Goal: Transaction & Acquisition: Obtain resource

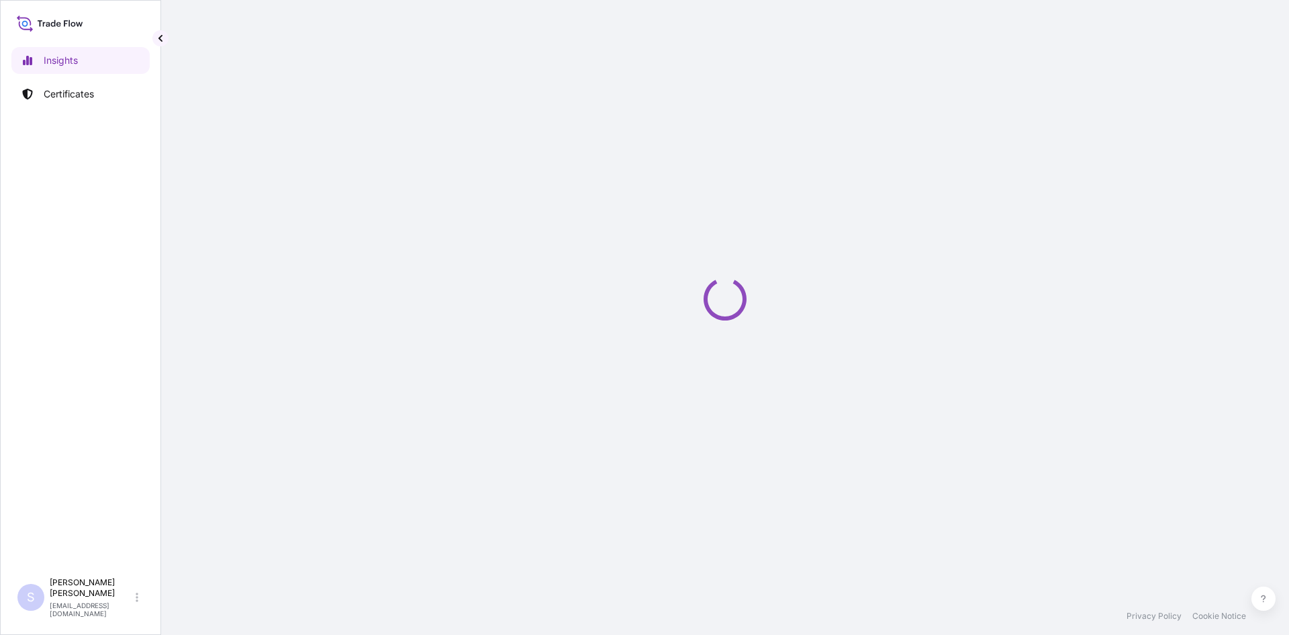
select select "2025"
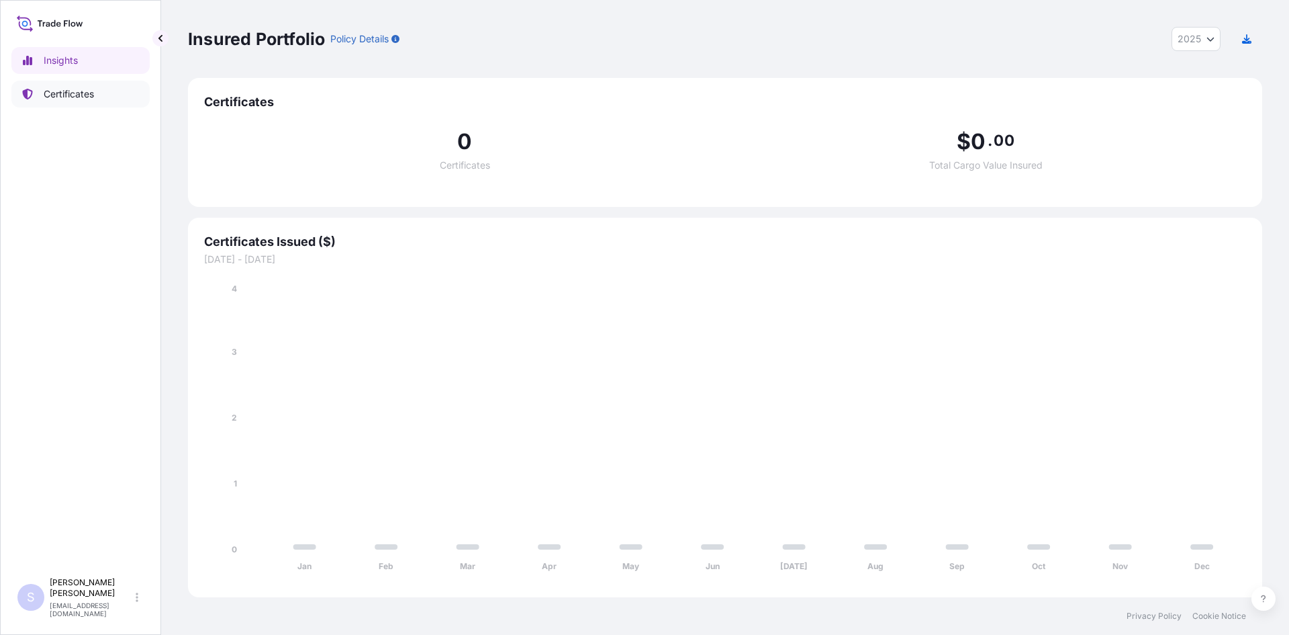
click at [70, 89] on p "Certificates" at bounding box center [69, 93] width 50 height 13
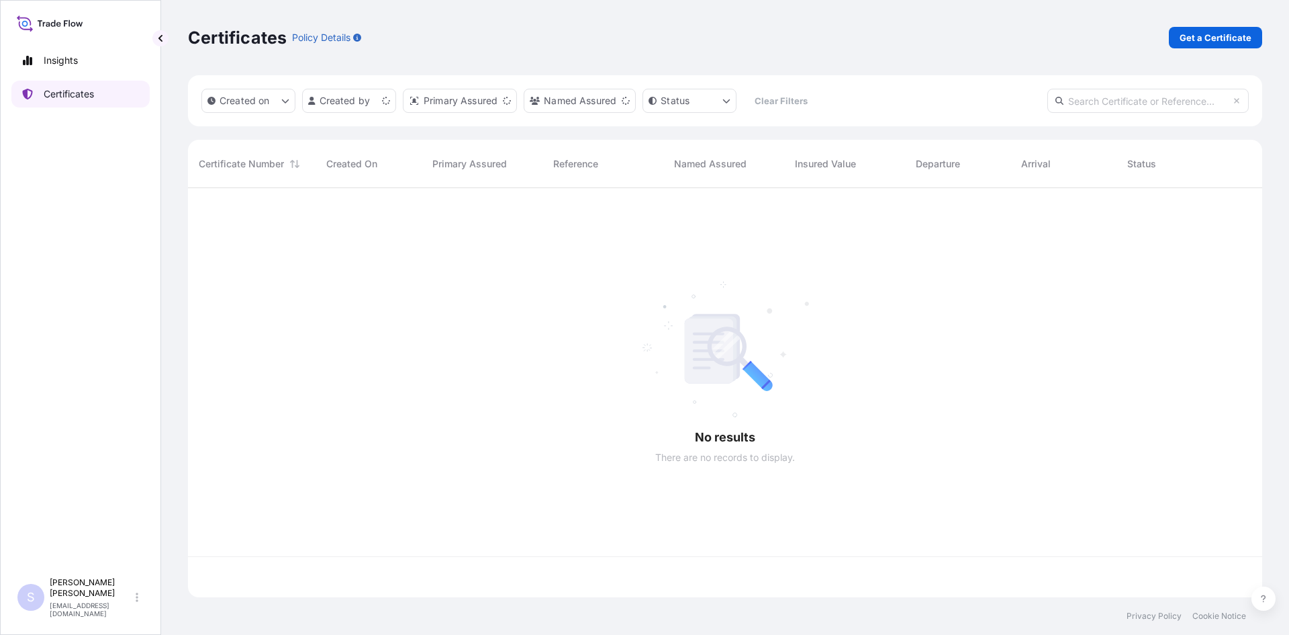
scroll to position [406, 1064]
click at [1211, 37] on p "Get a Certificate" at bounding box center [1216, 37] width 72 height 13
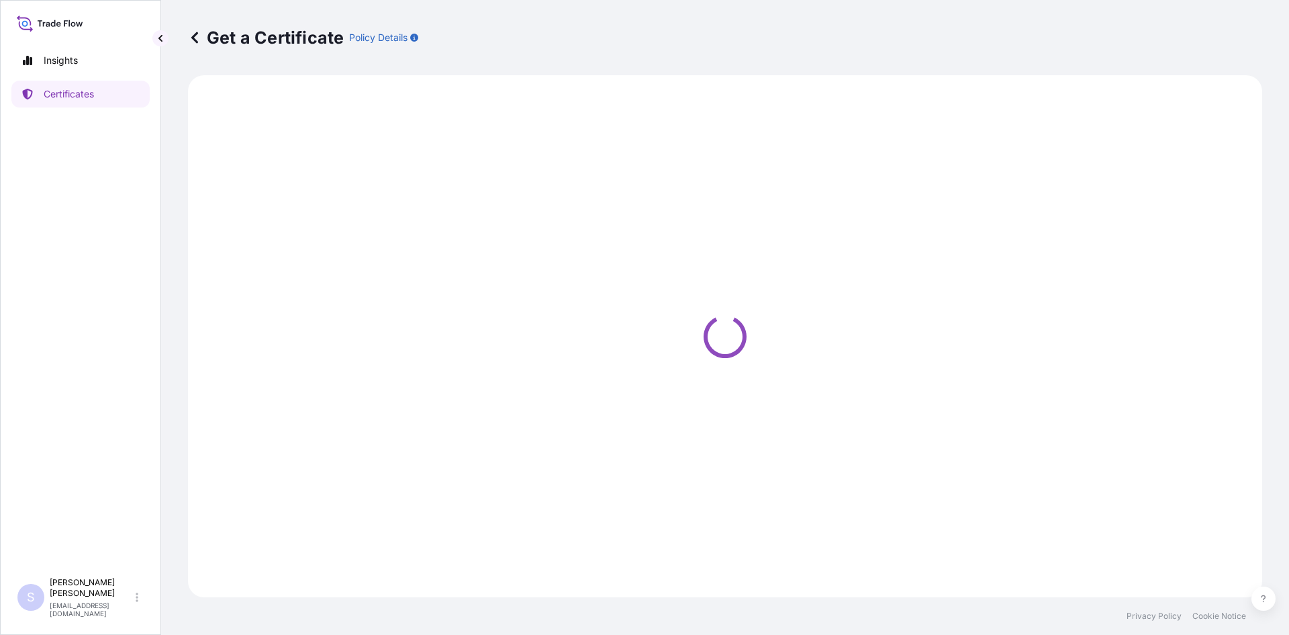
select select "Road / [GEOGRAPHIC_DATA]"
select select "Sea"
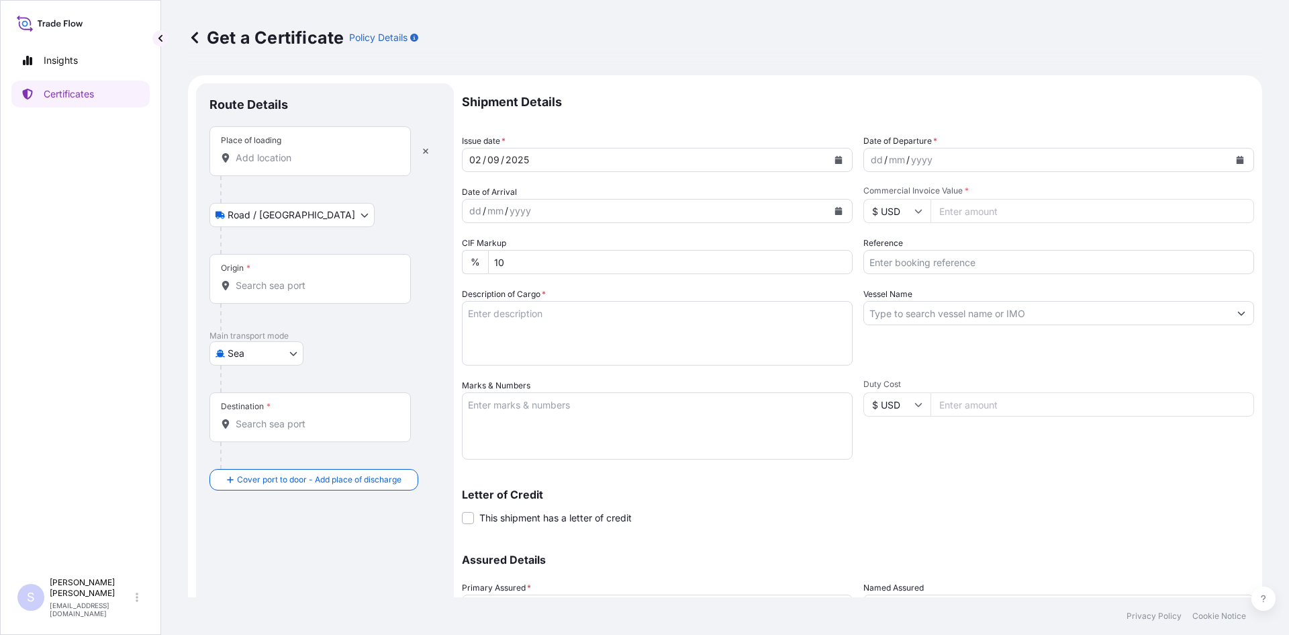
click at [275, 161] on input "Place of loading" at bounding box center [315, 157] width 158 height 13
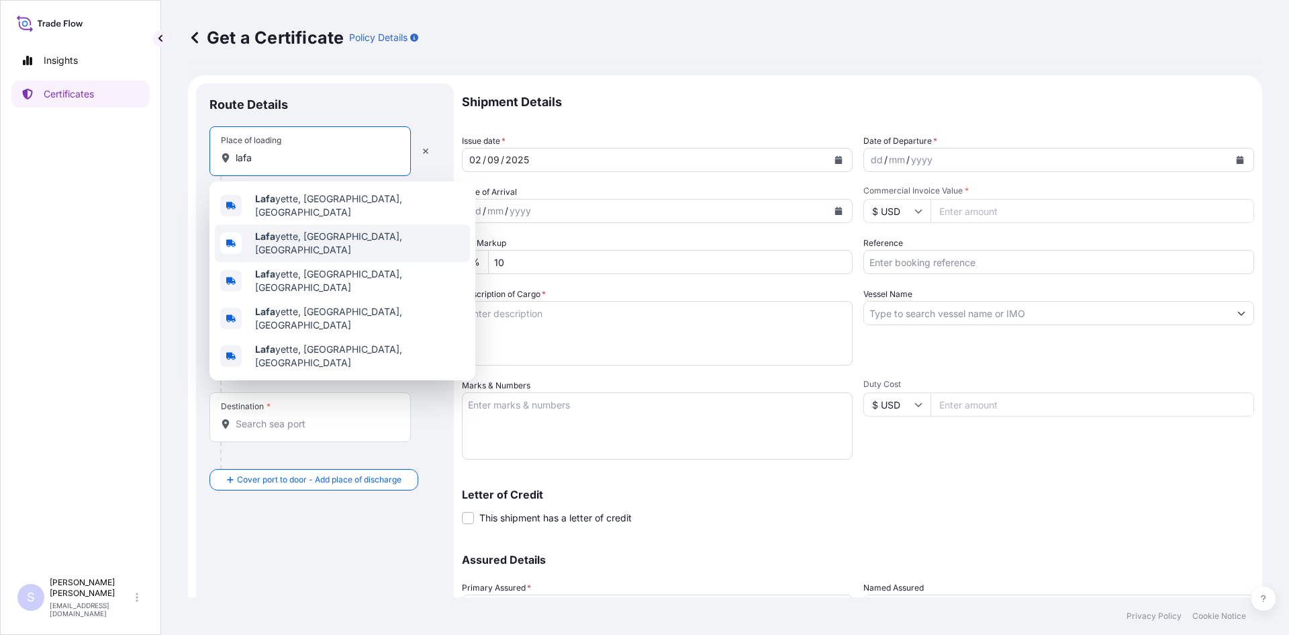
click at [293, 230] on span "[PERSON_NAME], [GEOGRAPHIC_DATA], [GEOGRAPHIC_DATA]" at bounding box center [359, 243] width 209 height 27
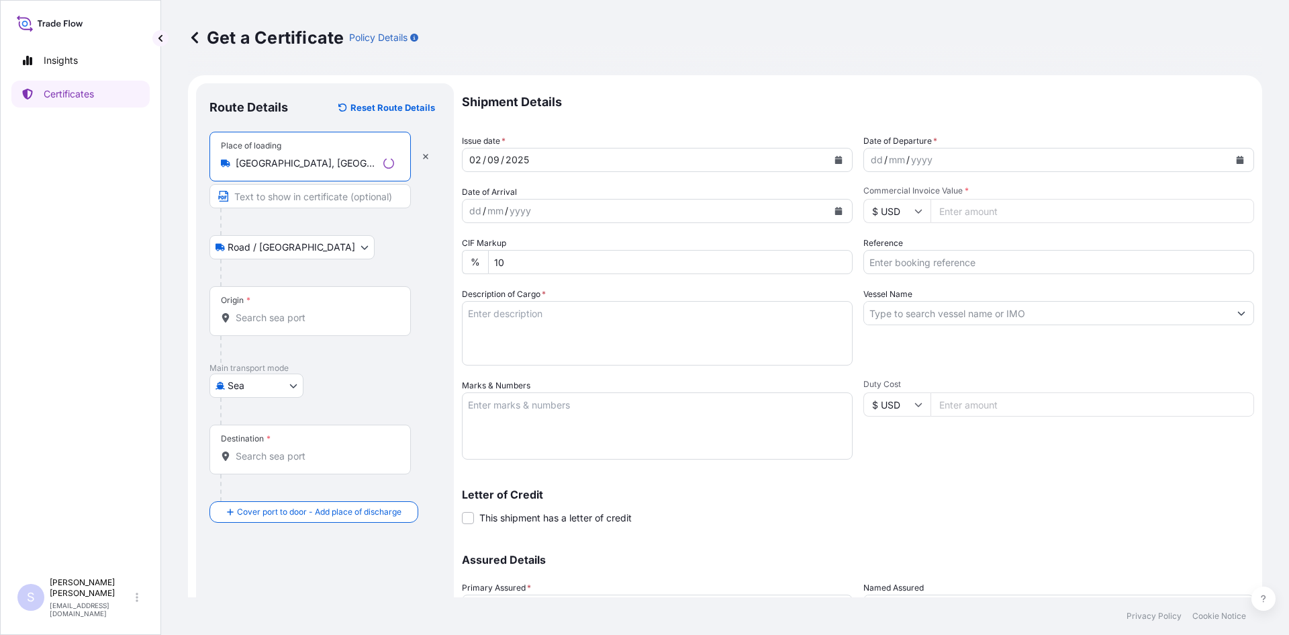
type input "[GEOGRAPHIC_DATA], [GEOGRAPHIC_DATA], [GEOGRAPHIC_DATA]"
drag, startPoint x: 279, startPoint y: 334, endPoint x: 277, endPoint y: 322, distance: 11.7
click at [279, 330] on div "Origin *" at bounding box center [309, 311] width 201 height 50
click at [279, 324] on input "Origin *" at bounding box center [315, 317] width 158 height 13
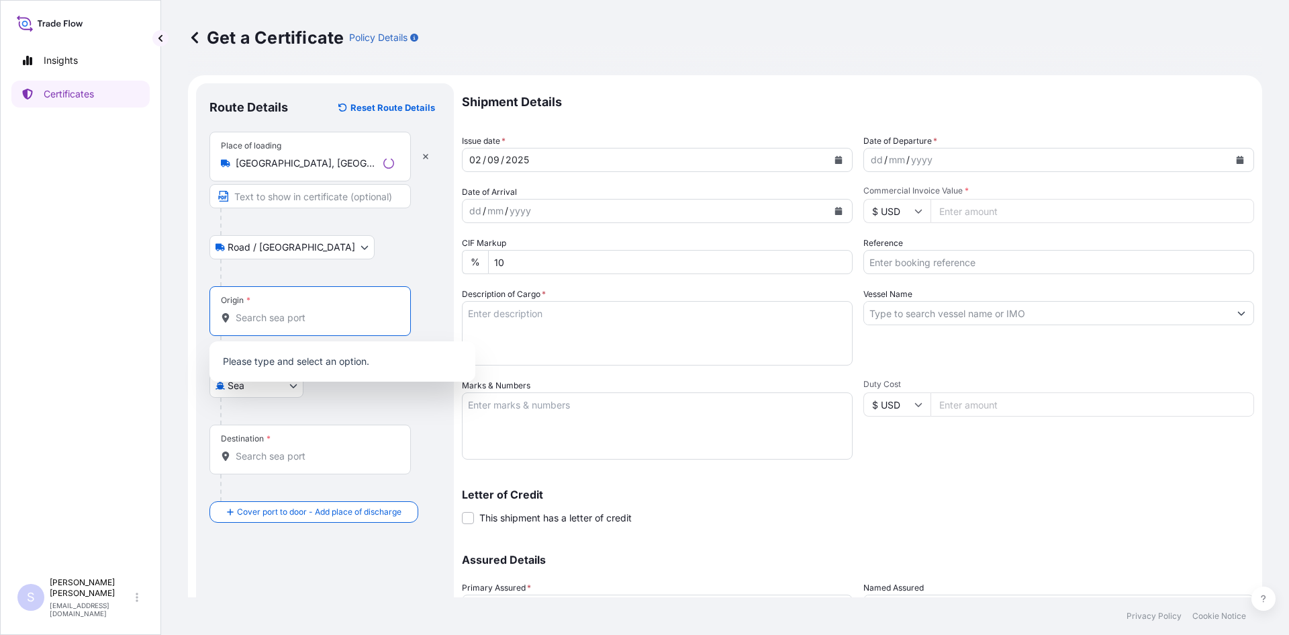
click at [277, 322] on input "Origin *" at bounding box center [315, 317] width 158 height 13
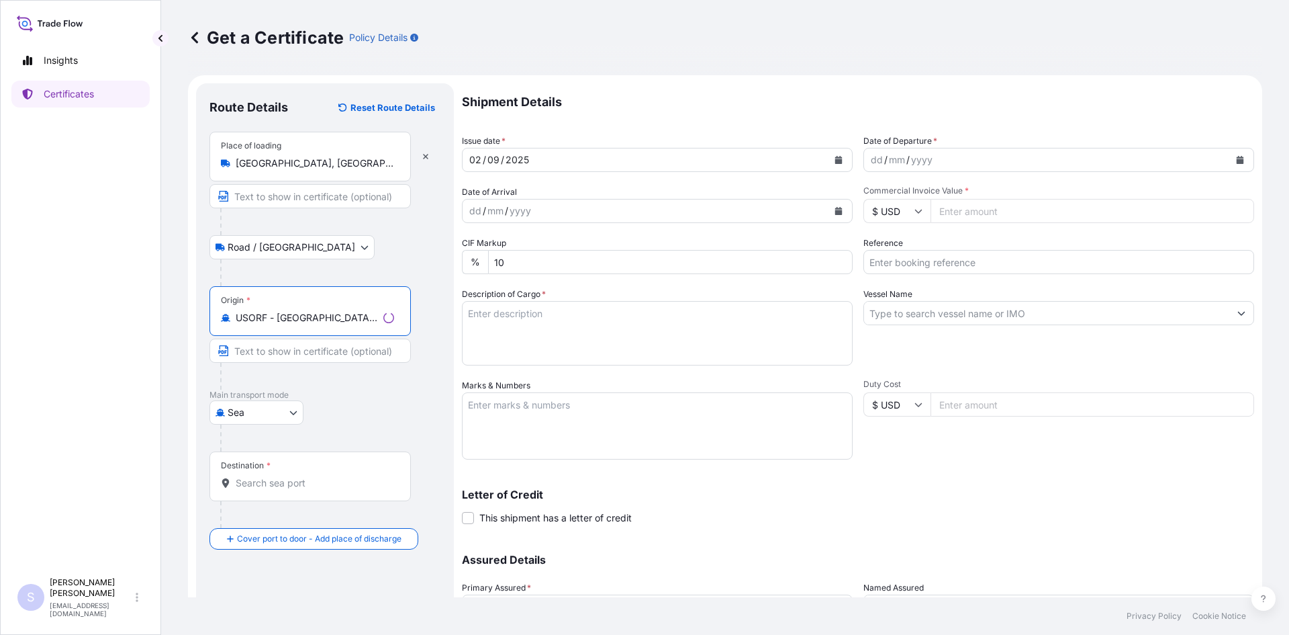
type input "USORF - [GEOGRAPHIC_DATA], [GEOGRAPHIC_DATA]"
click at [301, 487] on input "Destination *" at bounding box center [315, 482] width 158 height 13
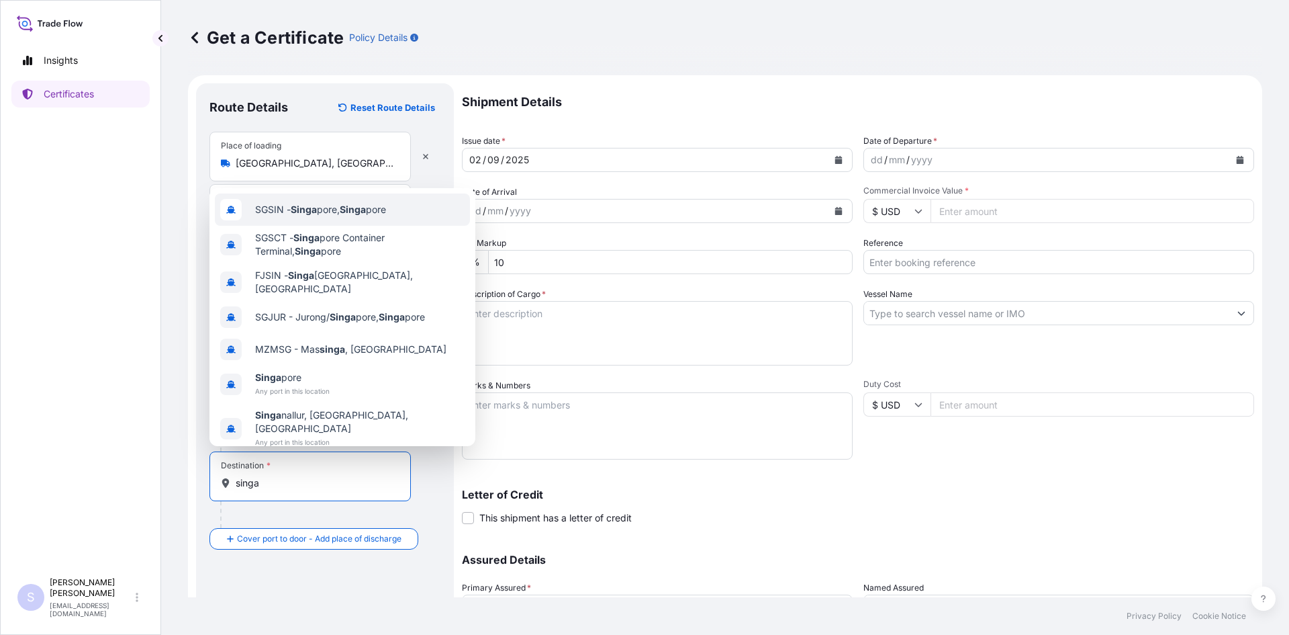
click at [373, 214] on span "SGSIN - Singa pore, Singa pore" at bounding box center [320, 209] width 131 height 13
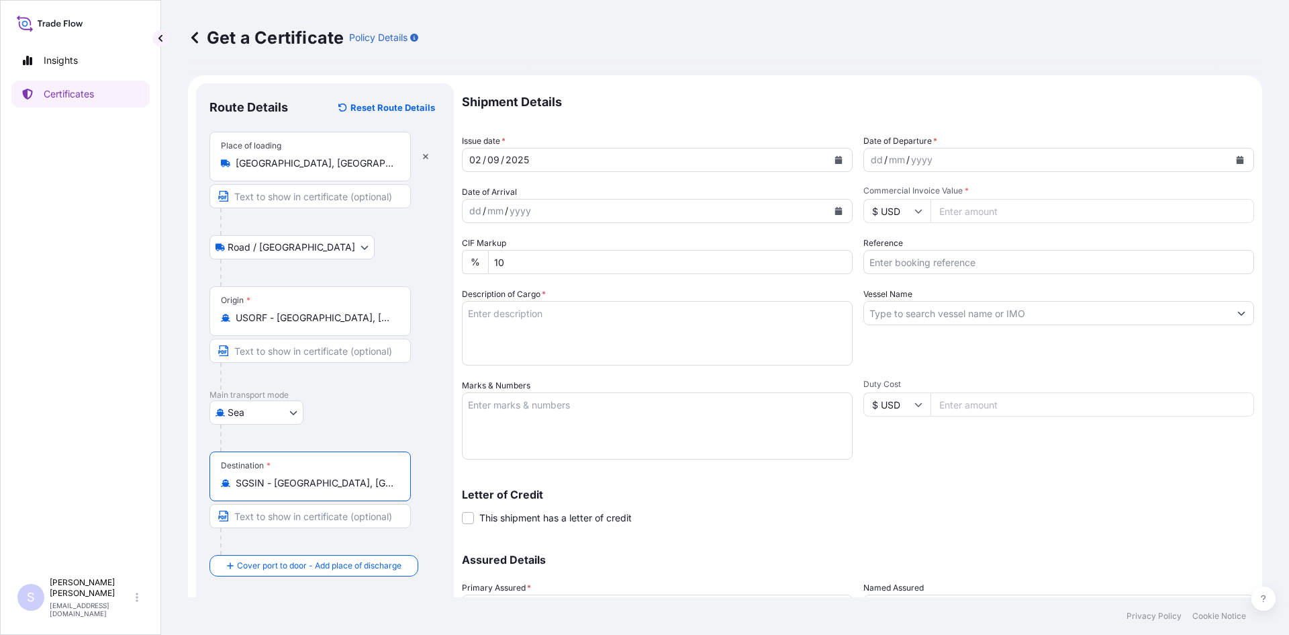
type input "SGSIN - [GEOGRAPHIC_DATA], [GEOGRAPHIC_DATA]"
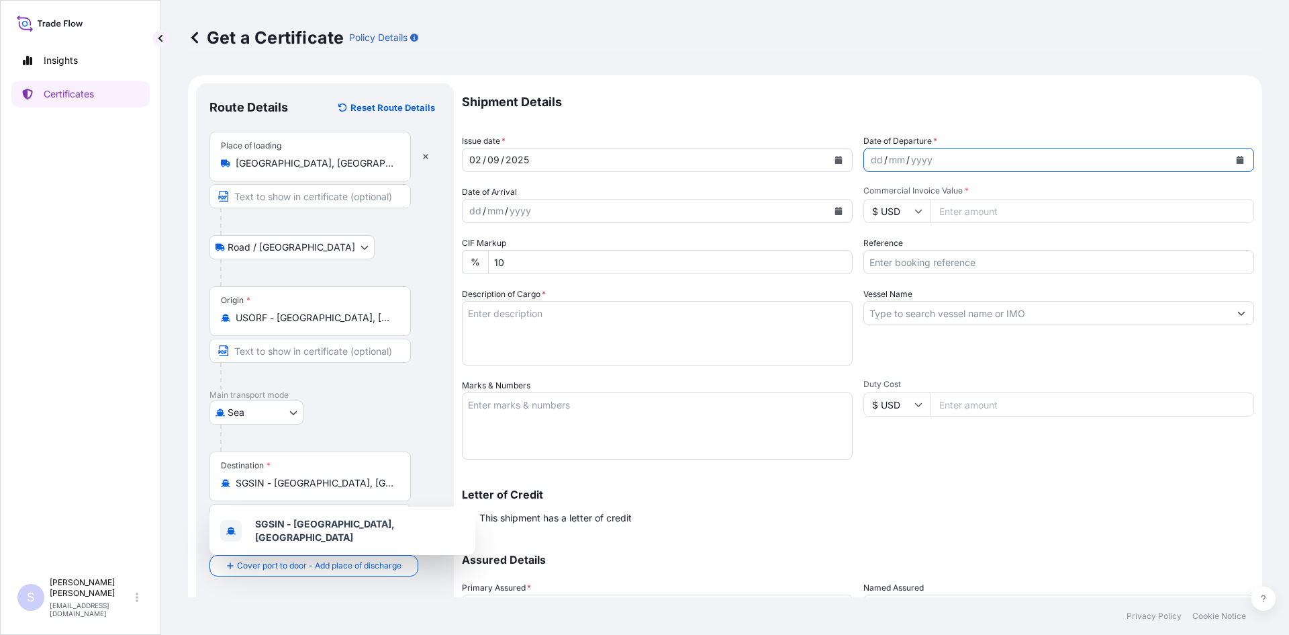
click at [1238, 167] on button "Calendar" at bounding box center [1239, 159] width 21 height 21
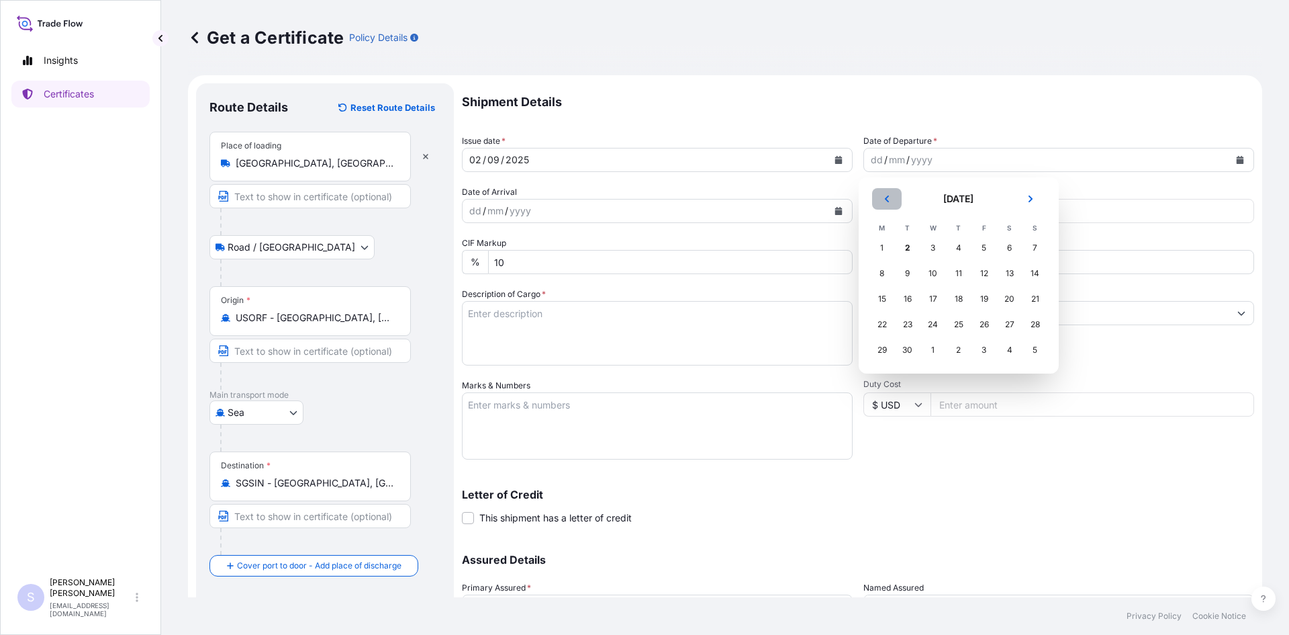
click at [892, 193] on button "Previous" at bounding box center [887, 198] width 30 height 21
click at [1034, 334] on div "24" at bounding box center [1035, 324] width 24 height 24
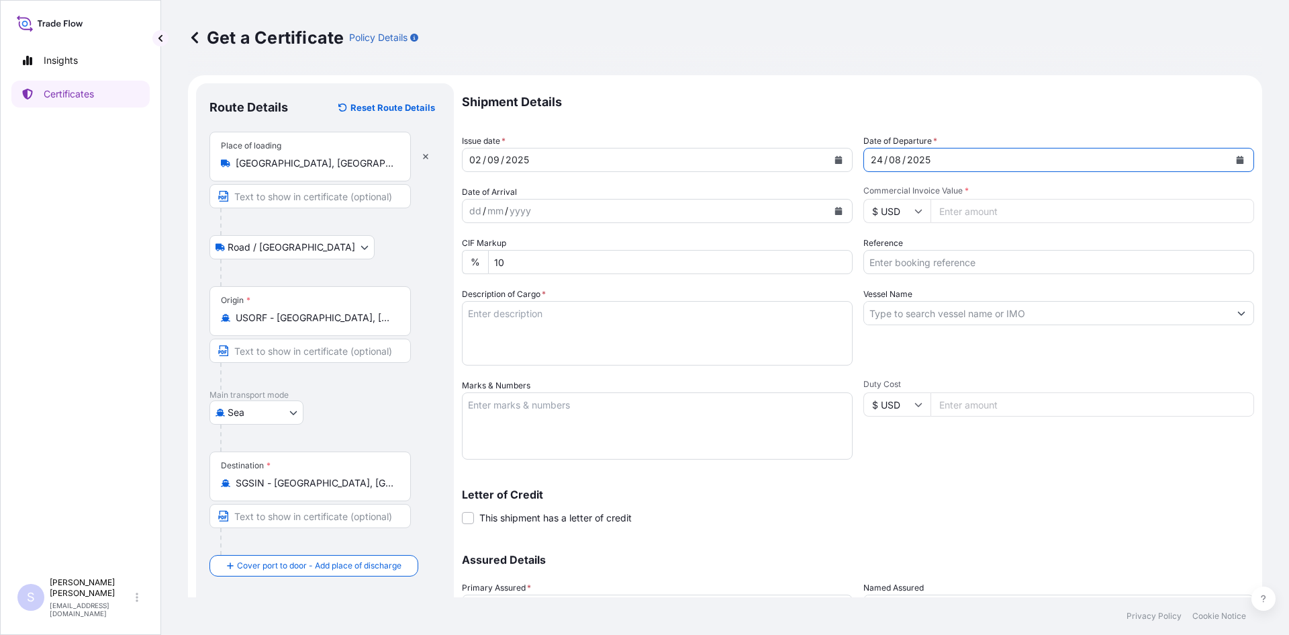
click at [835, 209] on icon "Calendar" at bounding box center [839, 211] width 8 height 8
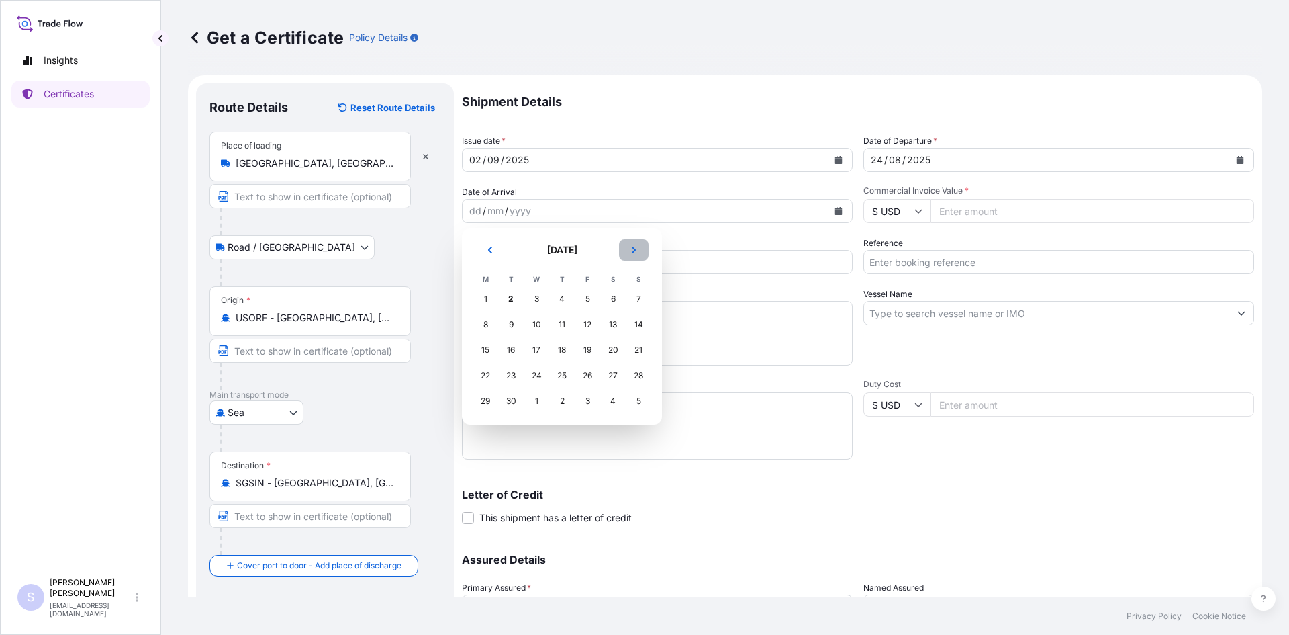
click at [644, 243] on button "Next" at bounding box center [634, 249] width 30 height 21
click at [554, 326] on div "9" at bounding box center [562, 324] width 24 height 24
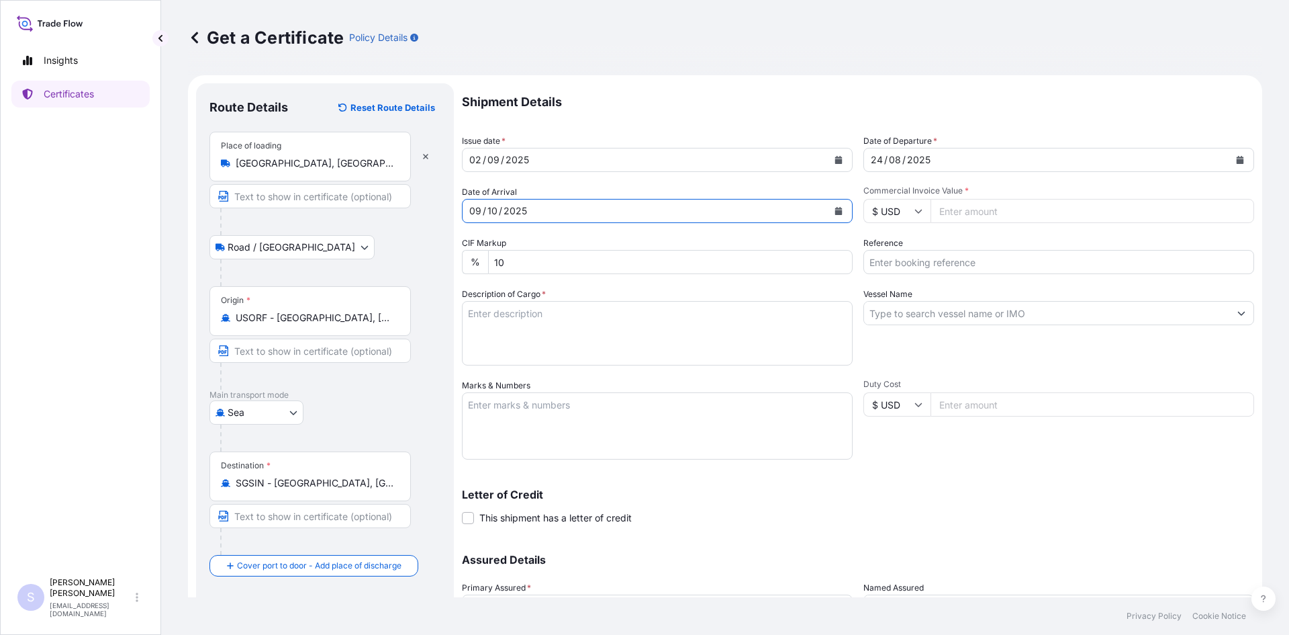
click at [958, 216] on input "Commercial Invoice Value *" at bounding box center [1093, 211] width 324 height 24
type input "60487.56"
type input "2559250"
type textarea "700 BAGS STAMIST 302 NG STARCH"
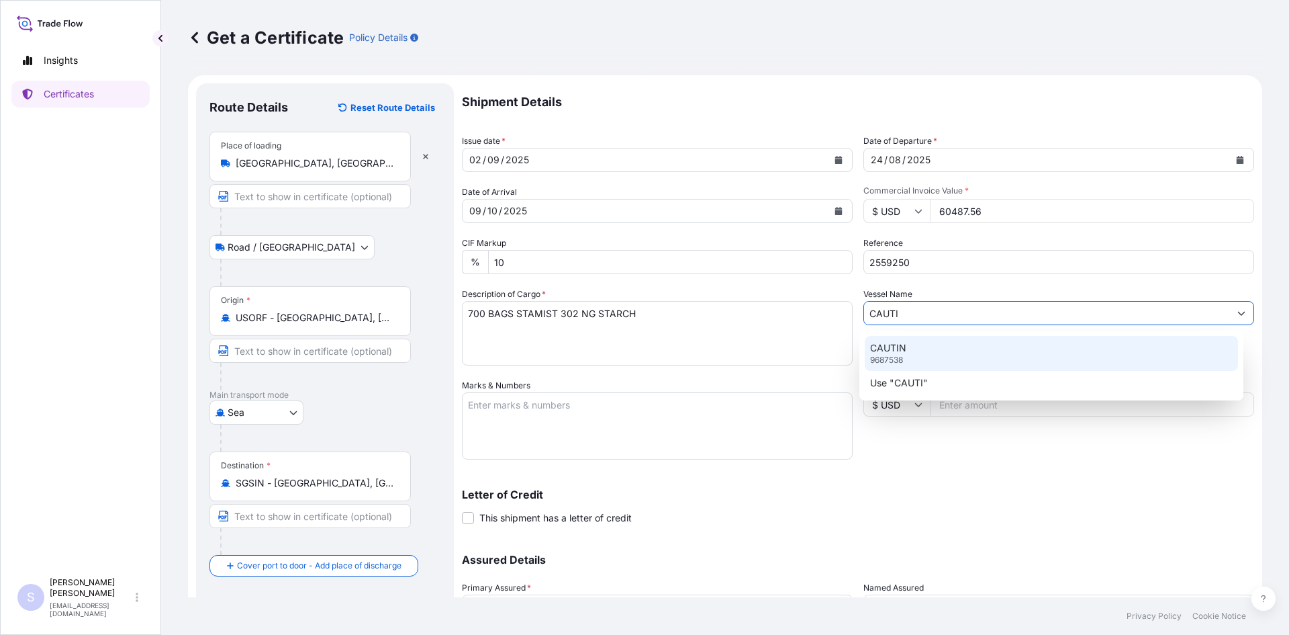
click at [936, 340] on div "CAUTIN 9687538" at bounding box center [1052, 353] width 374 height 35
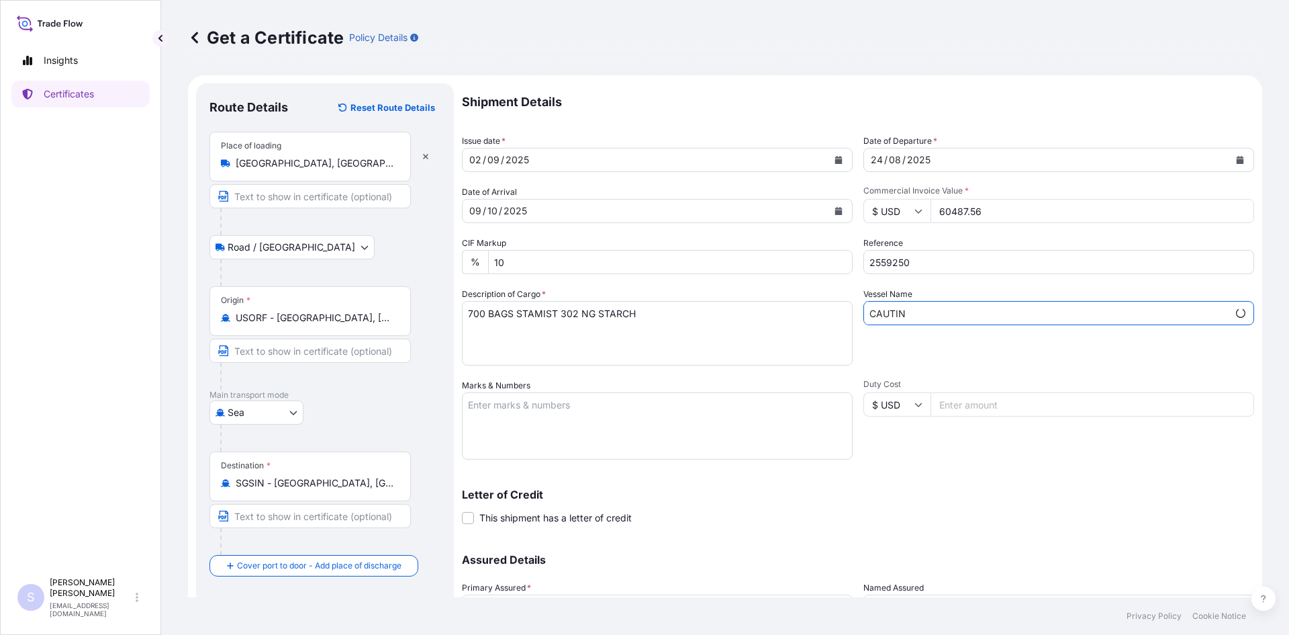
type input "CAUTIN"
click at [653, 402] on textarea "Marks & Numbers" at bounding box center [657, 425] width 391 height 67
type textarea "HAMU3678505 0114156"
click at [909, 479] on div "Letter of Credit This shipment has a letter of credit Letter of credit * Letter…" at bounding box center [858, 499] width 792 height 52
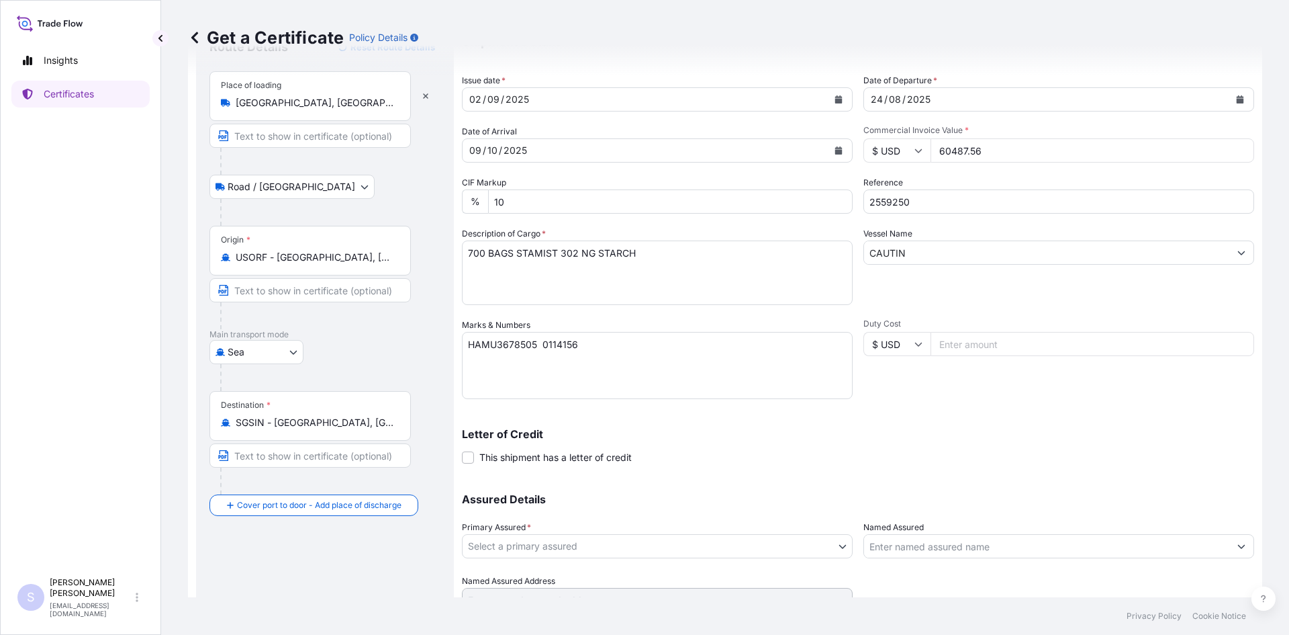
scroll to position [121, 0]
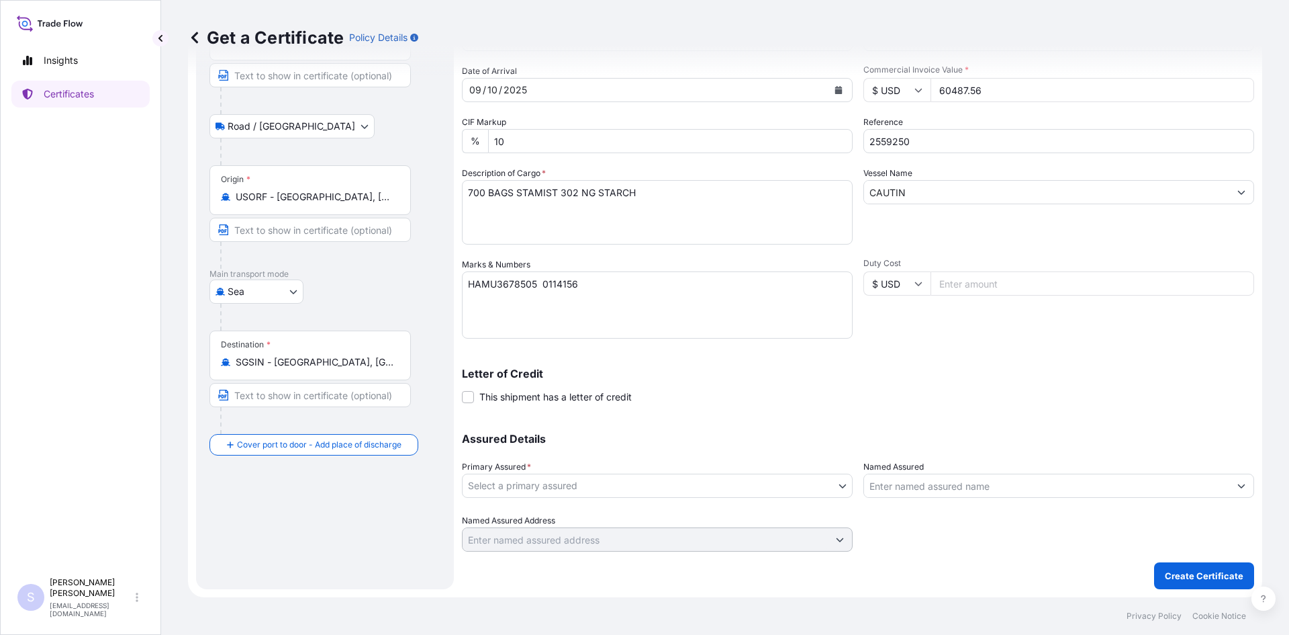
click at [614, 484] on body "Insights Certificates S [PERSON_NAME] [EMAIL_ADDRESS][DOMAIN_NAME] Get a Certif…" at bounding box center [644, 317] width 1289 height 635
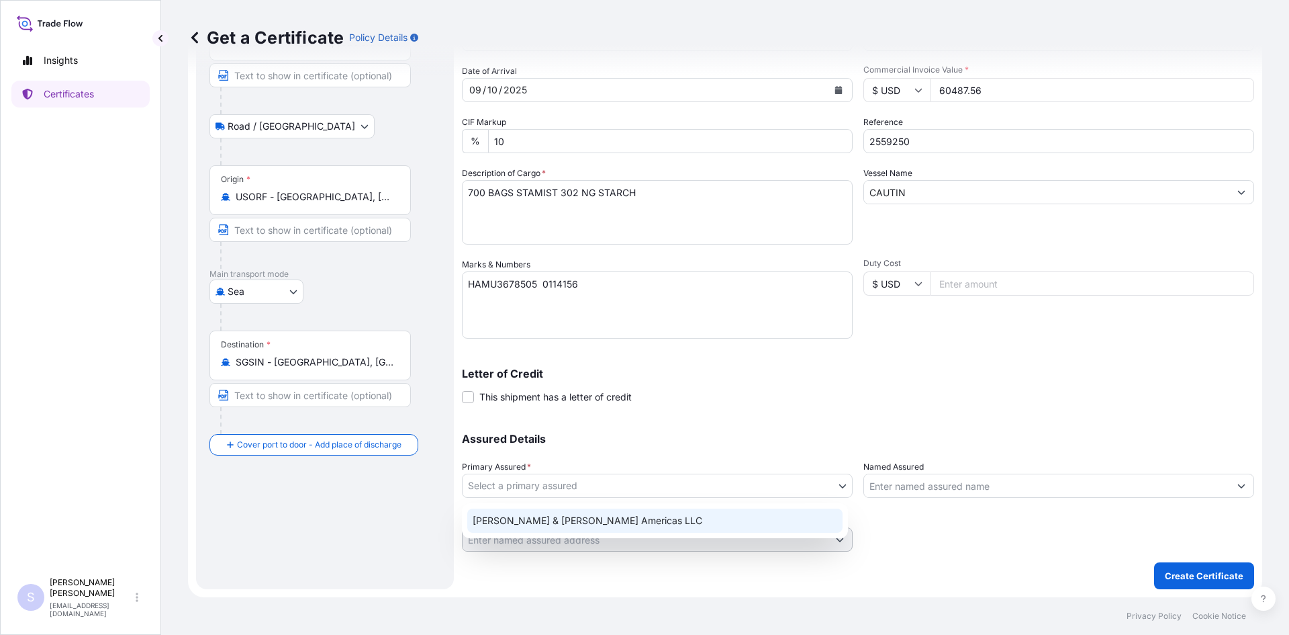
click at [588, 529] on div "[PERSON_NAME] & [PERSON_NAME] Americas LLC" at bounding box center [654, 520] width 375 height 24
select select "31658"
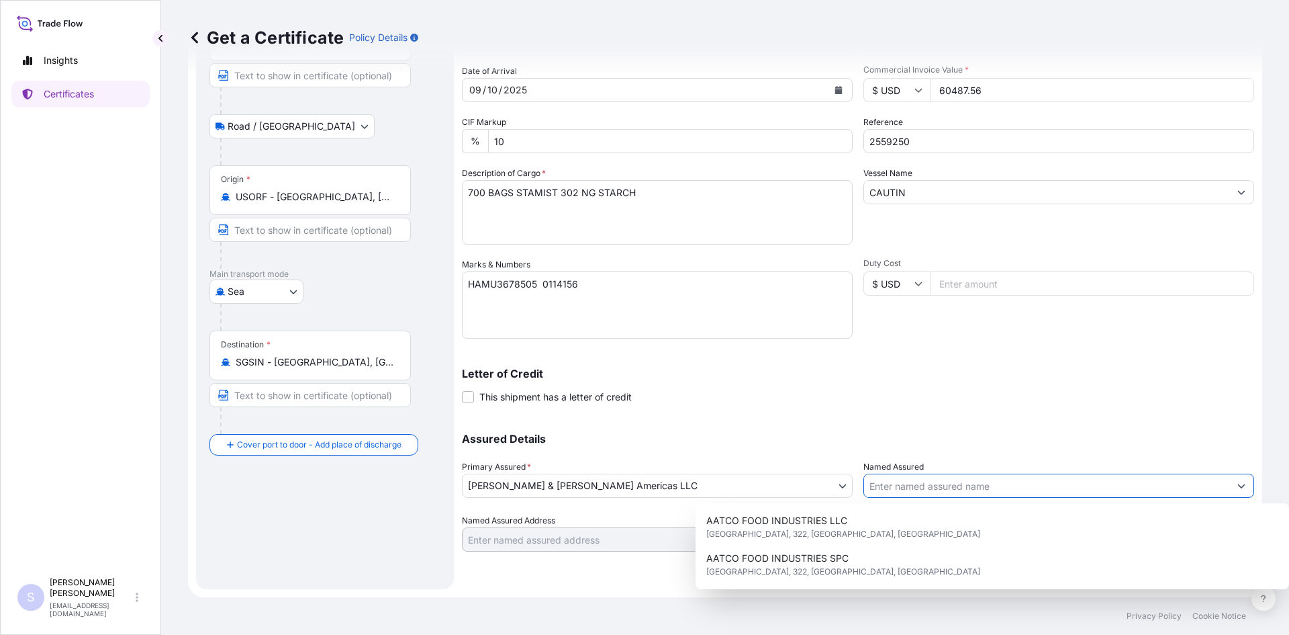
click at [923, 489] on input "Named Assured" at bounding box center [1046, 485] width 365 height 24
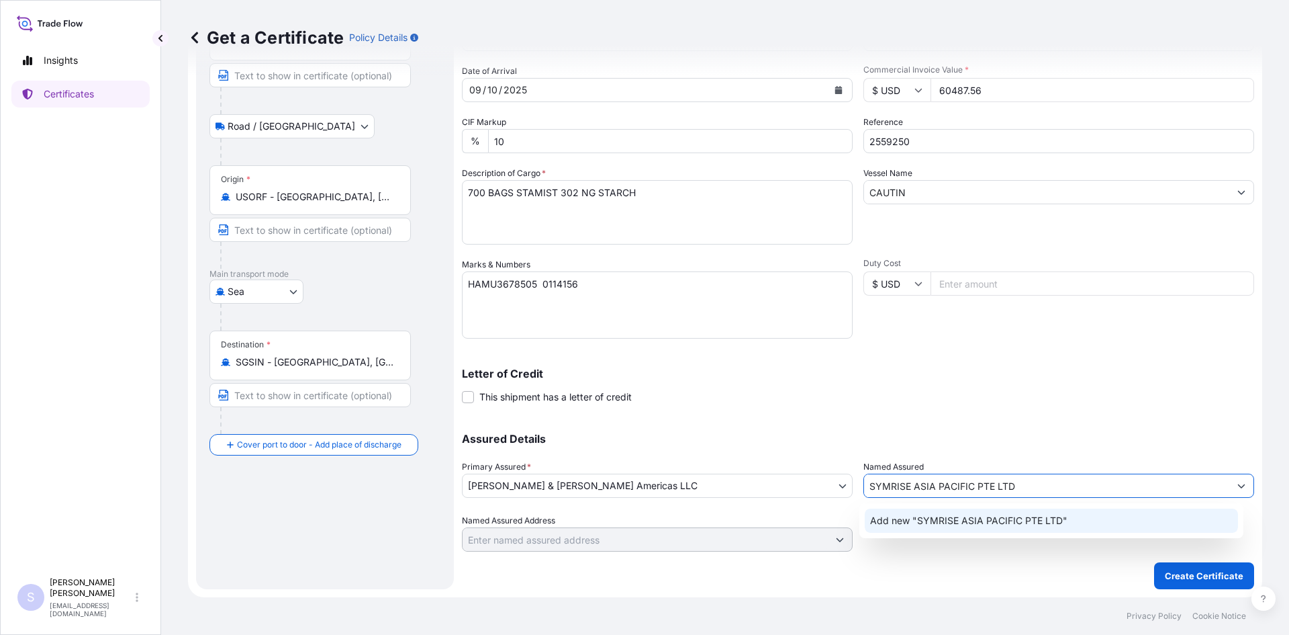
click at [955, 522] on span "Add new "SYMRISE ASIA PACIFIC PTE LTD"" at bounding box center [968, 520] width 197 height 13
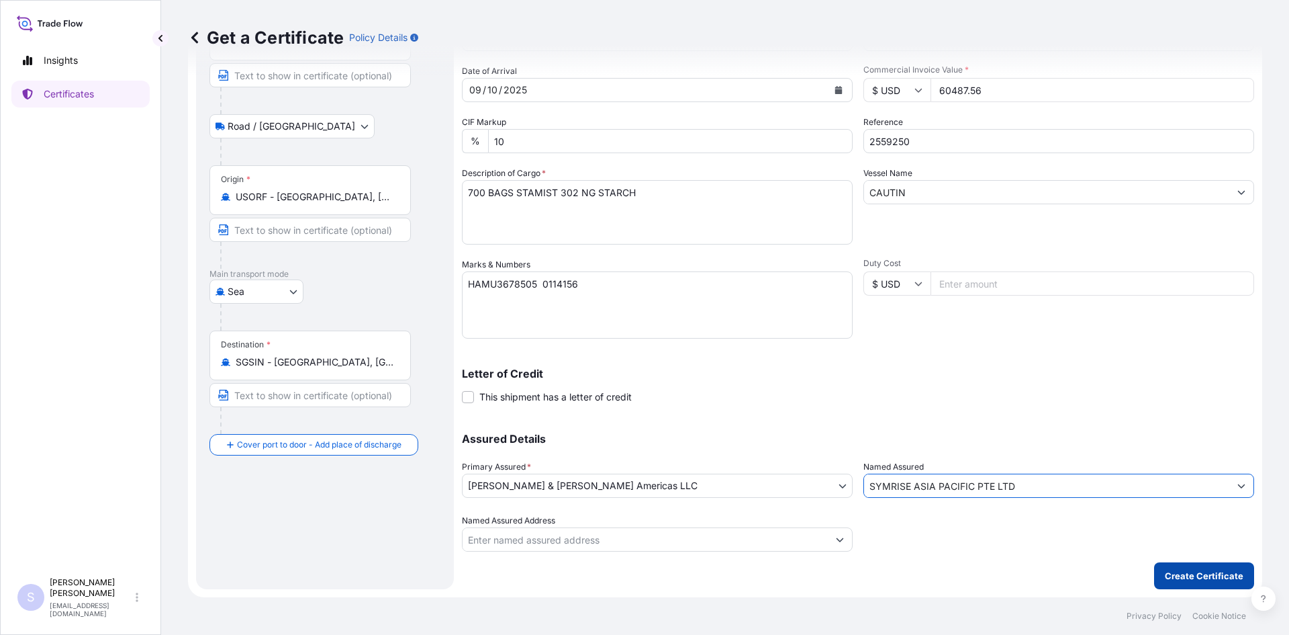
type input "SYMRISE ASIA PACIFIC PTE LTD"
click at [1185, 581] on p "Create Certificate" at bounding box center [1204, 575] width 79 height 13
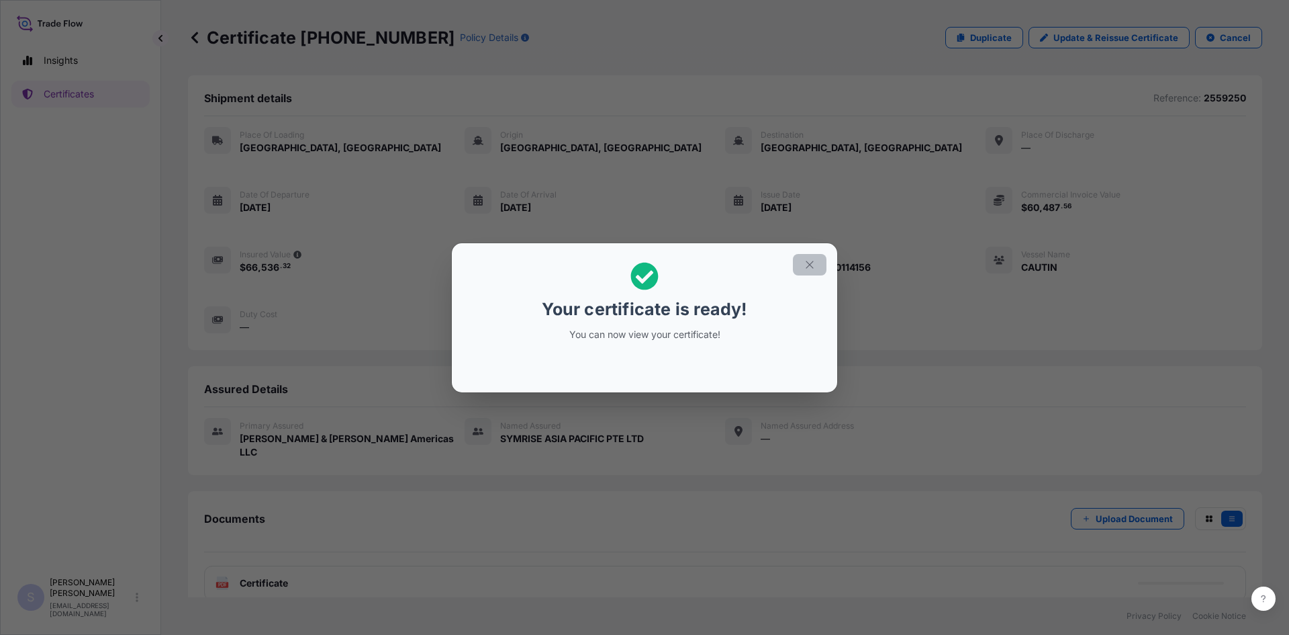
click at [804, 271] on button "button" at bounding box center [810, 264] width 34 height 21
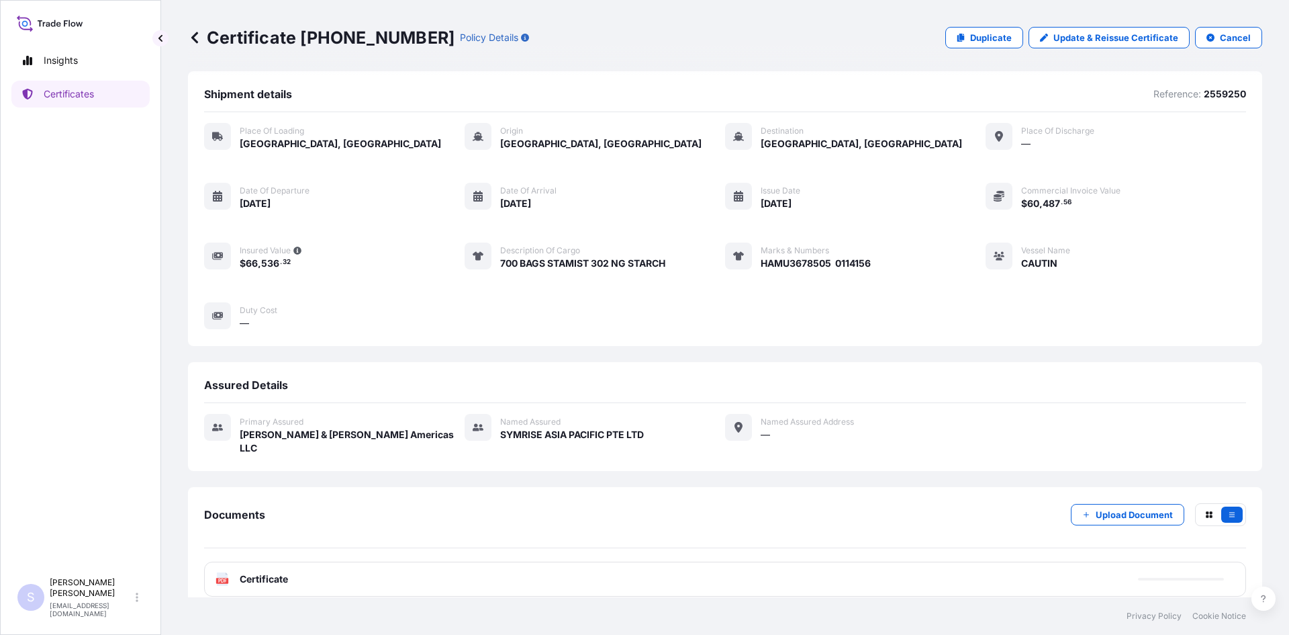
scroll to position [6, 0]
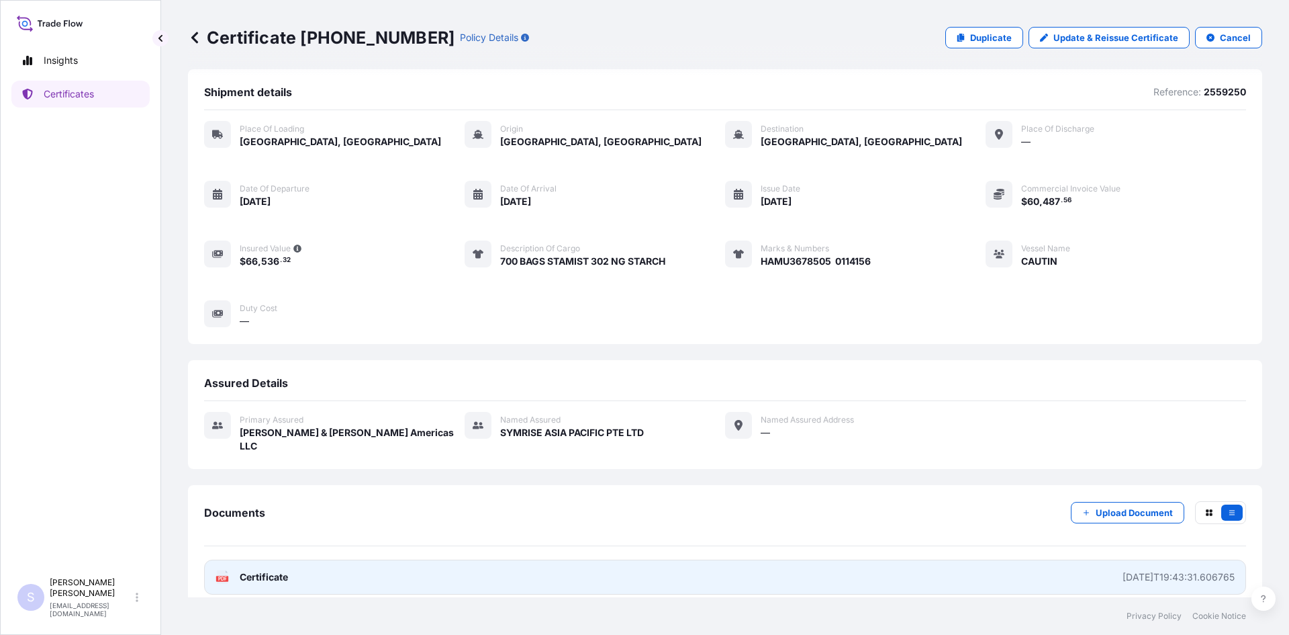
click at [222, 570] on icon at bounding box center [222, 576] width 11 height 13
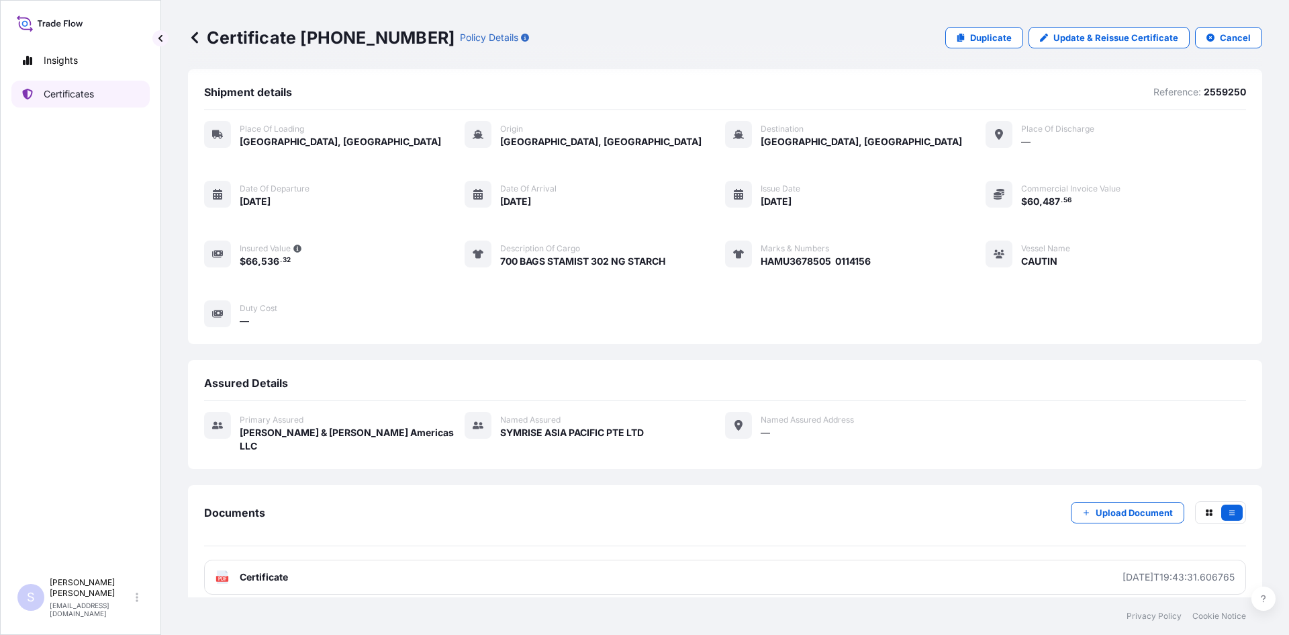
click at [76, 94] on p "Certificates" at bounding box center [69, 93] width 50 height 13
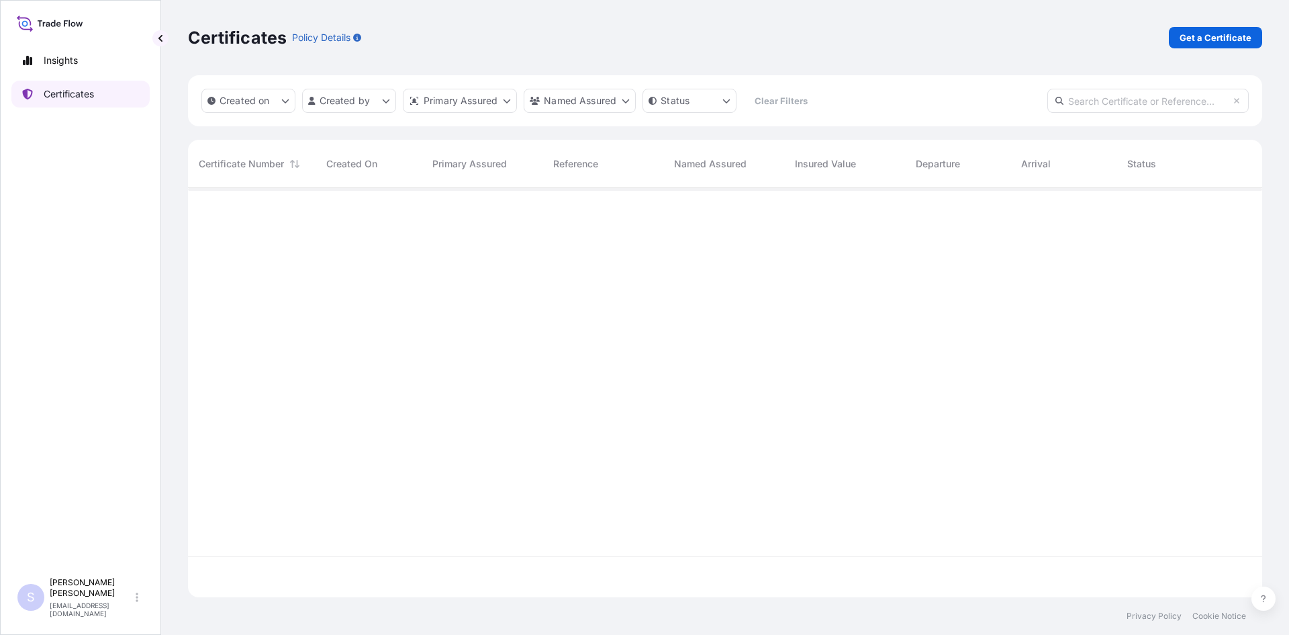
scroll to position [406, 1064]
click at [1192, 42] on p "Get a Certificate" at bounding box center [1216, 37] width 72 height 13
select select "Sea"
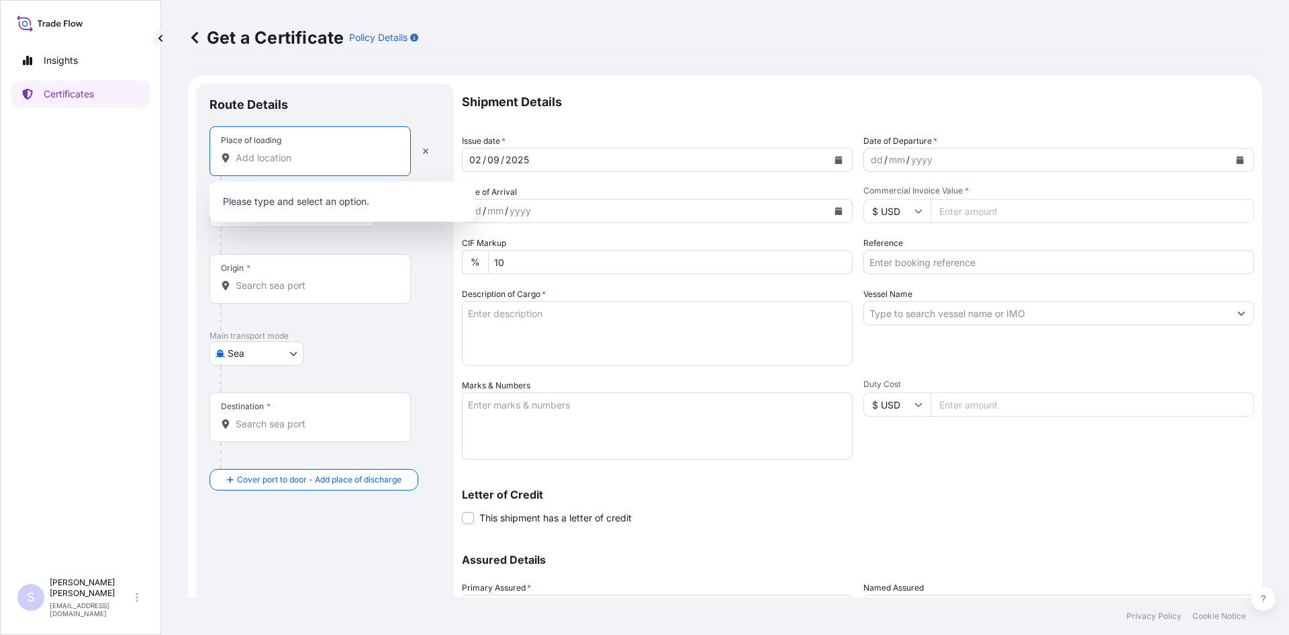
click at [294, 152] on input "Place of loading" at bounding box center [315, 157] width 158 height 13
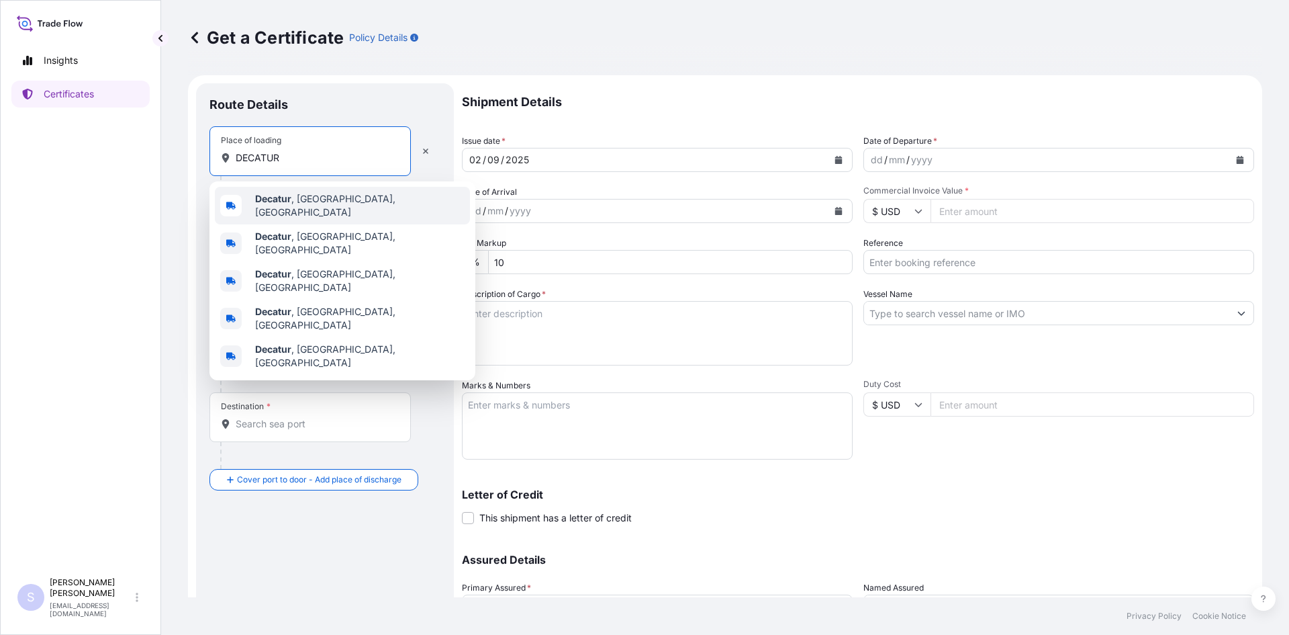
click at [297, 194] on div "Decatur , [GEOGRAPHIC_DATA], [GEOGRAPHIC_DATA]" at bounding box center [342, 206] width 255 height 38
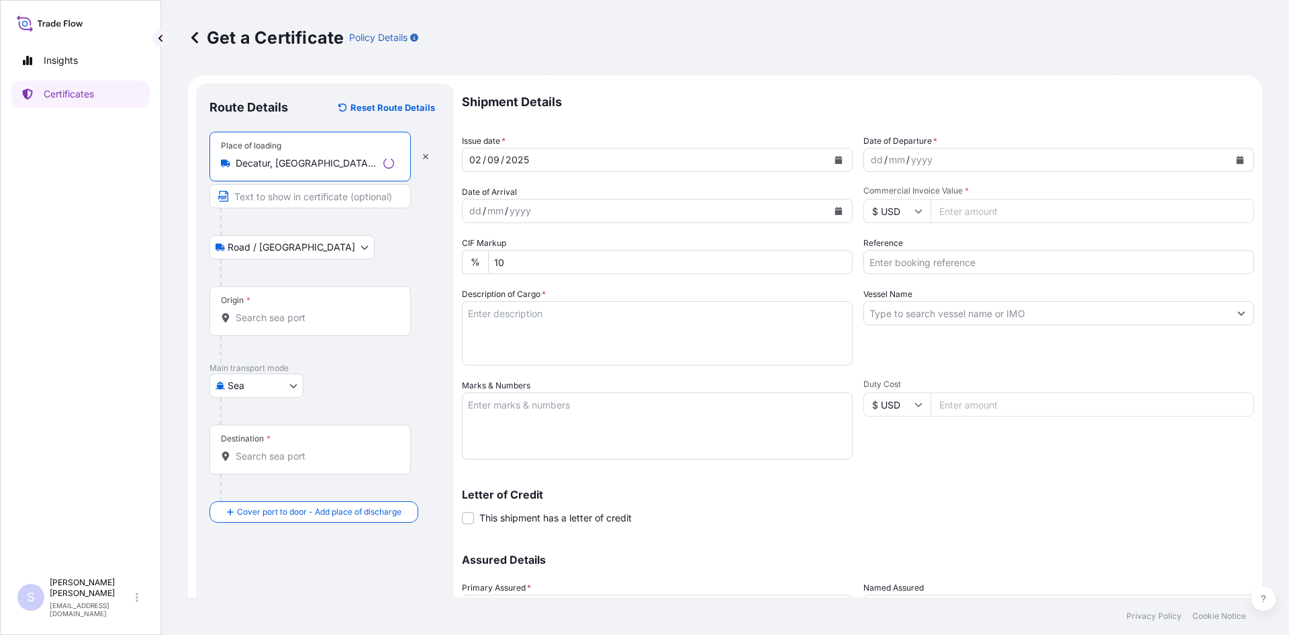
type input "Decatur, [GEOGRAPHIC_DATA], [GEOGRAPHIC_DATA]"
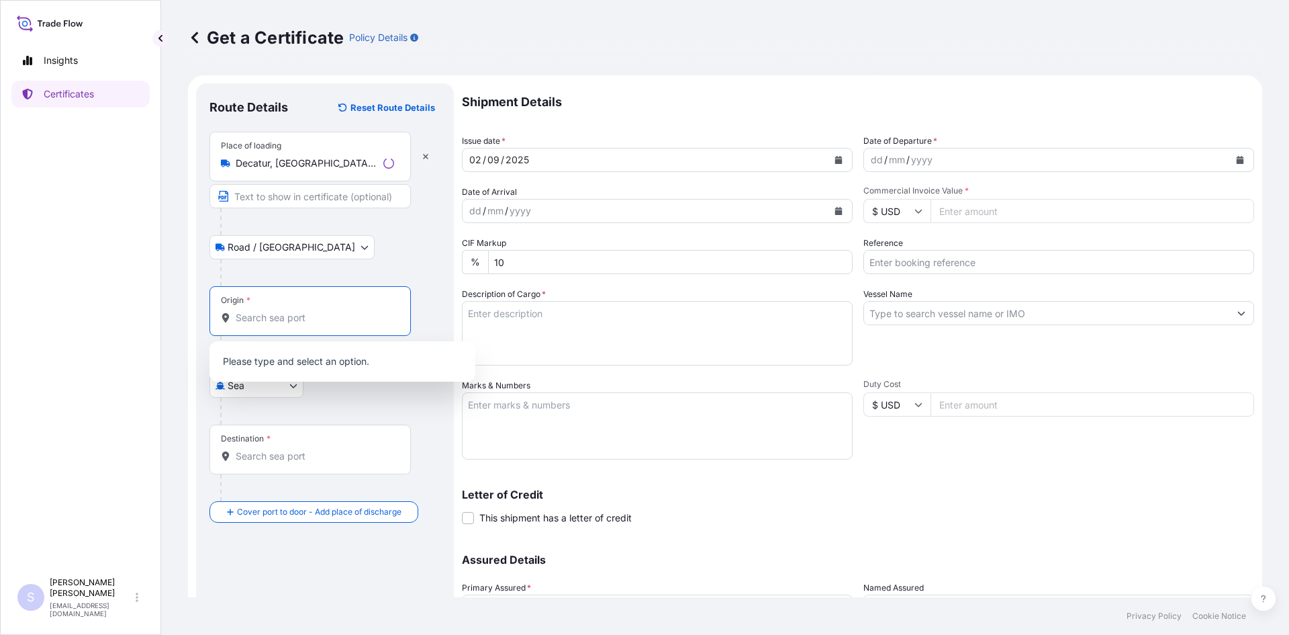
click at [308, 324] on input "Origin *" at bounding box center [315, 317] width 158 height 13
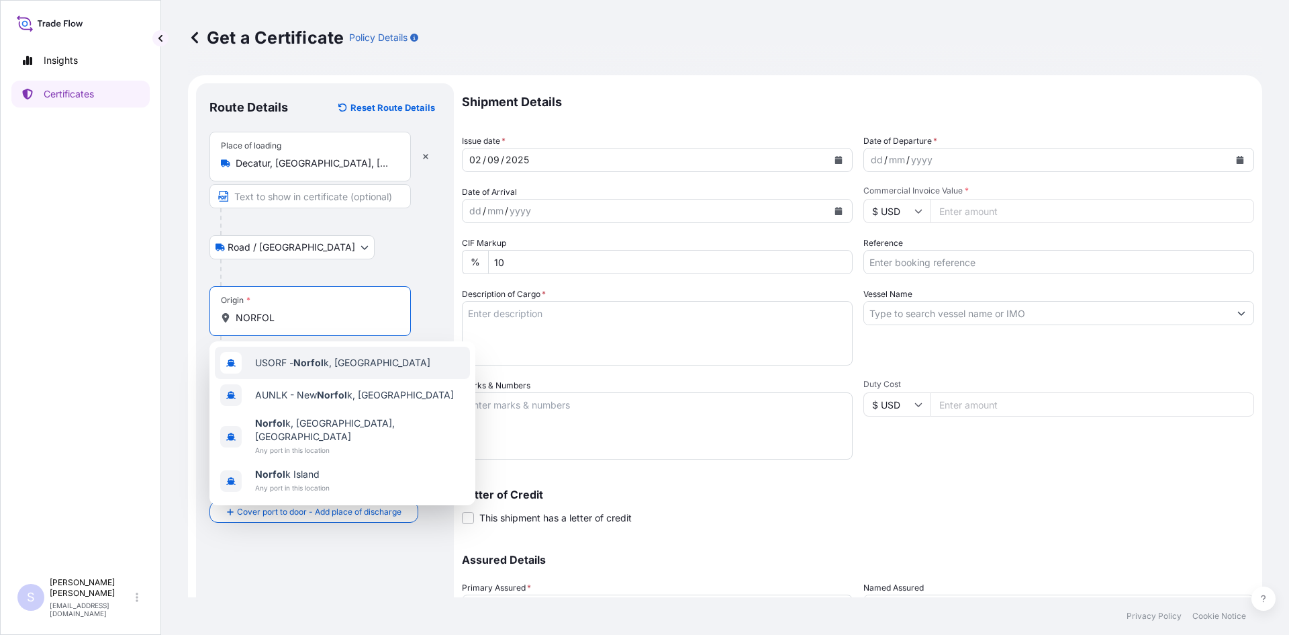
click at [304, 356] on span "USORF - Norfol k, [GEOGRAPHIC_DATA]" at bounding box center [342, 362] width 175 height 13
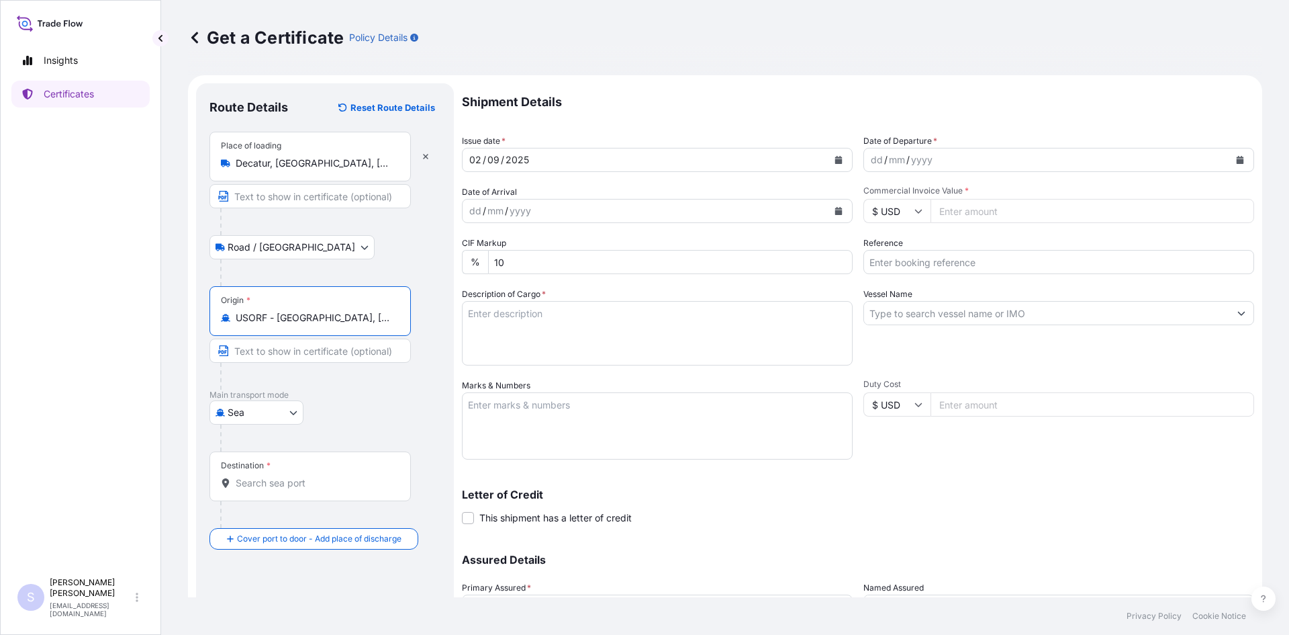
type input "USORF - [GEOGRAPHIC_DATA], [GEOGRAPHIC_DATA]"
click at [275, 481] on input "Destination *" at bounding box center [315, 482] width 158 height 13
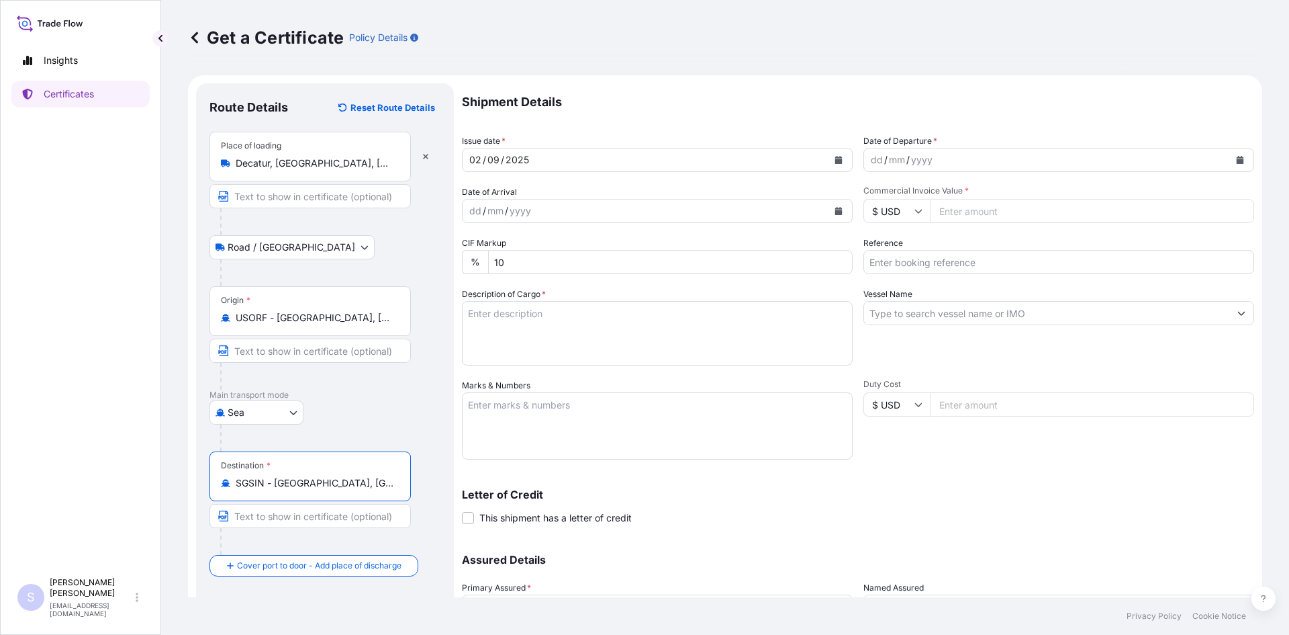
type input "SGSIN - [GEOGRAPHIC_DATA], [GEOGRAPHIC_DATA]"
click at [1237, 162] on icon "Calendar" at bounding box center [1240, 160] width 7 height 8
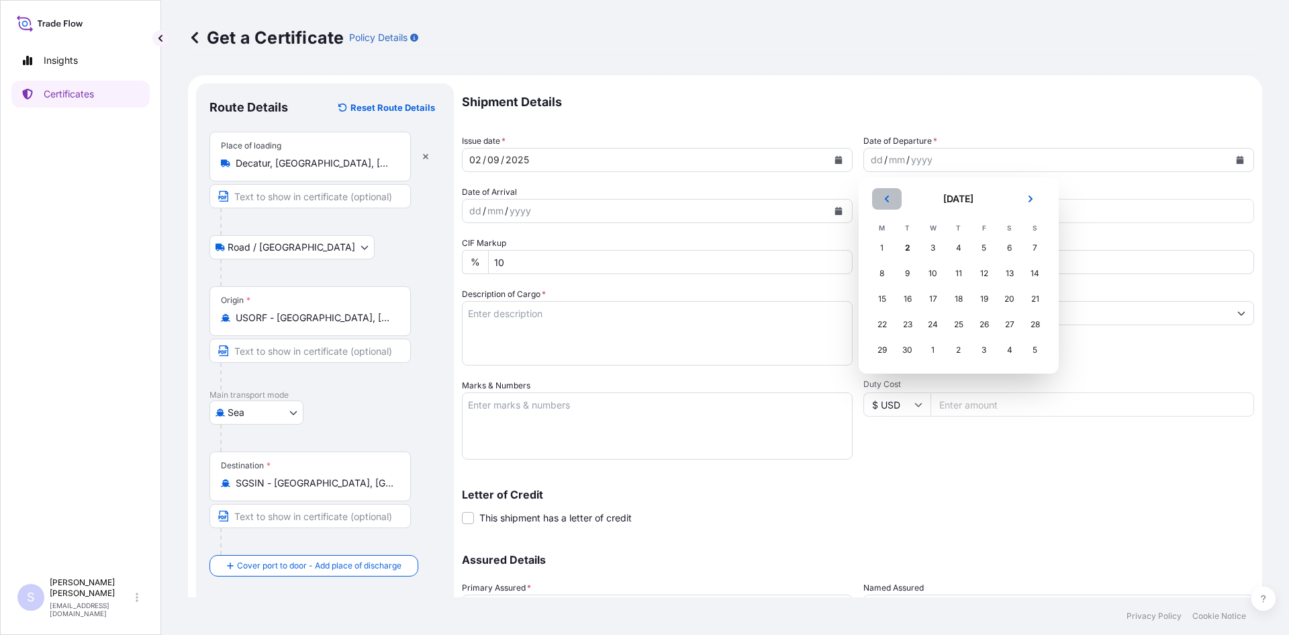
click at [890, 207] on button "Previous" at bounding box center [887, 198] width 30 height 21
click at [1029, 325] on div "24" at bounding box center [1035, 324] width 24 height 24
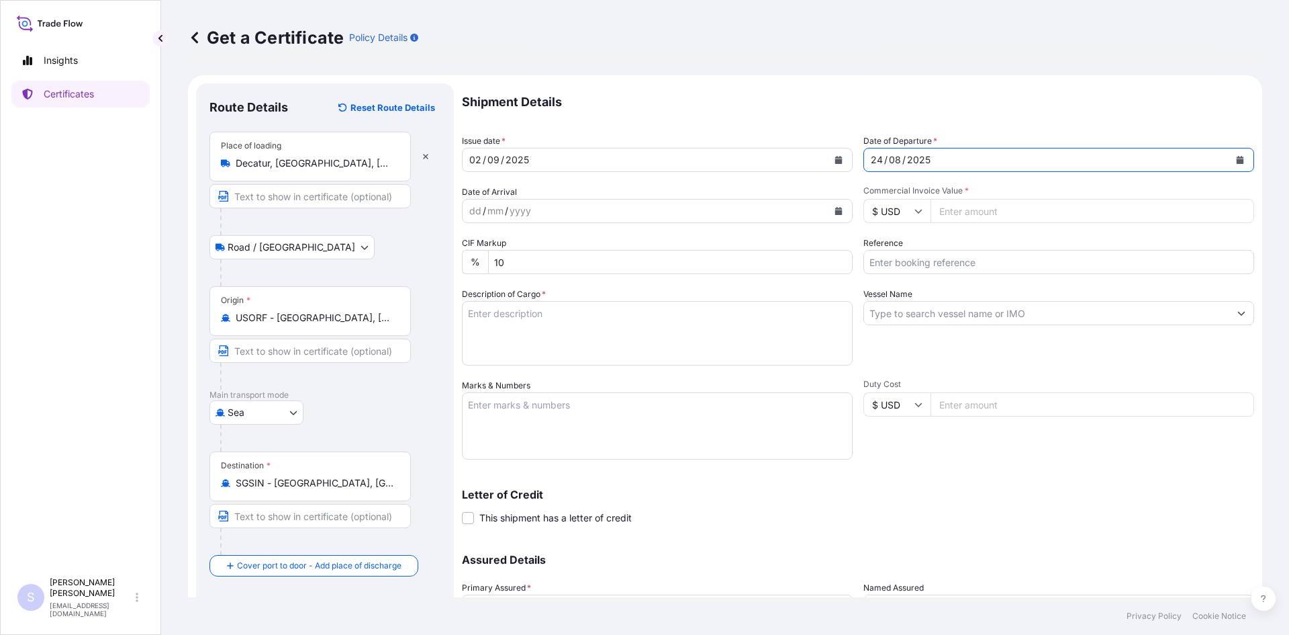
click at [835, 214] on icon "Calendar" at bounding box center [838, 211] width 7 height 8
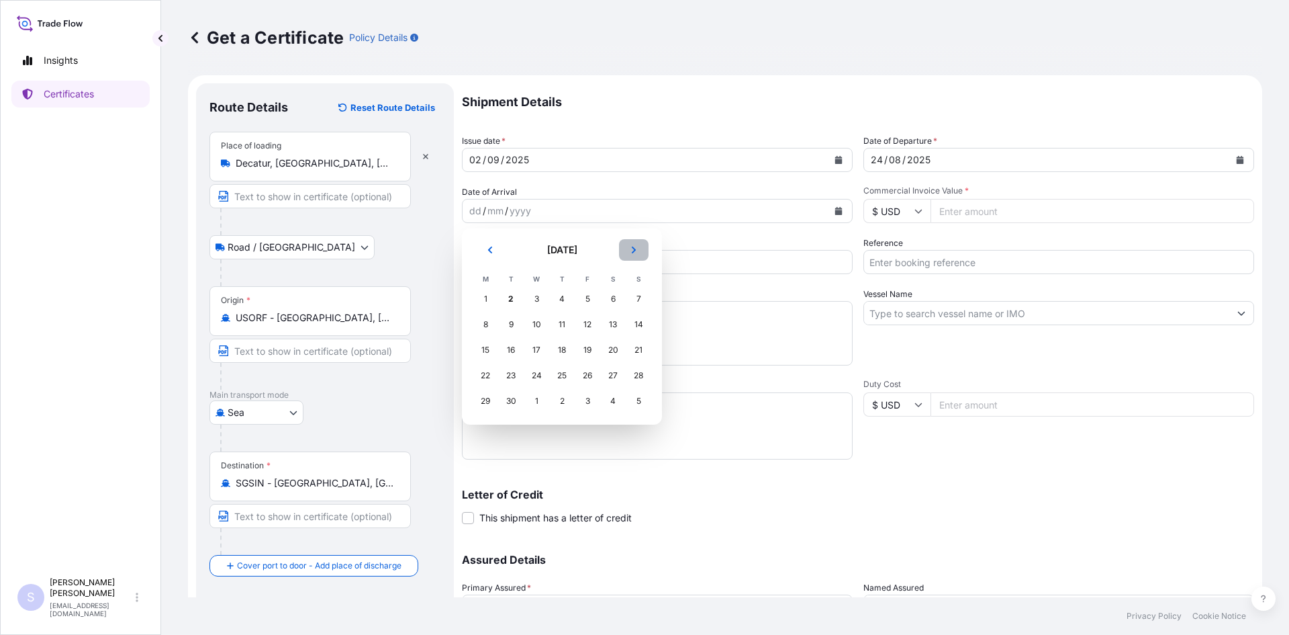
click at [632, 255] on button "Next" at bounding box center [634, 249] width 30 height 21
click at [567, 321] on div "9" at bounding box center [562, 324] width 24 height 24
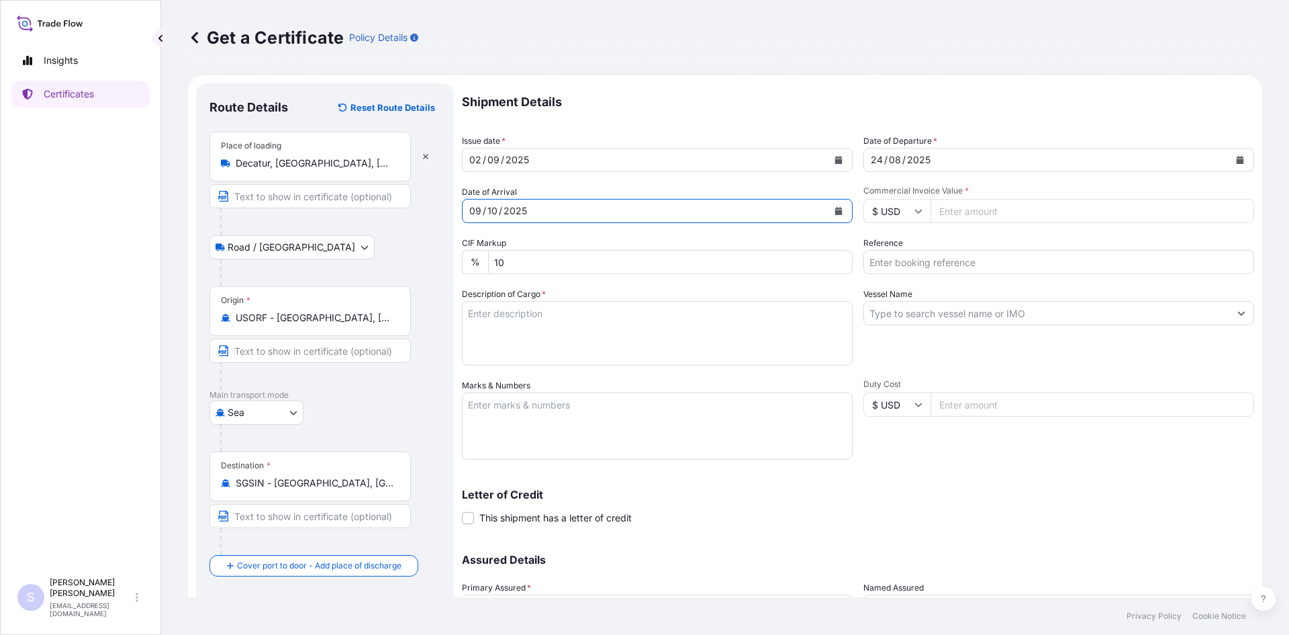
click at [960, 203] on input "Commercial Invoice Value *" at bounding box center [1093, 211] width 324 height 24
type input "30600"
type input "2506035"
type textarea "700 BAGS STAMIST 302 NG STARCH"
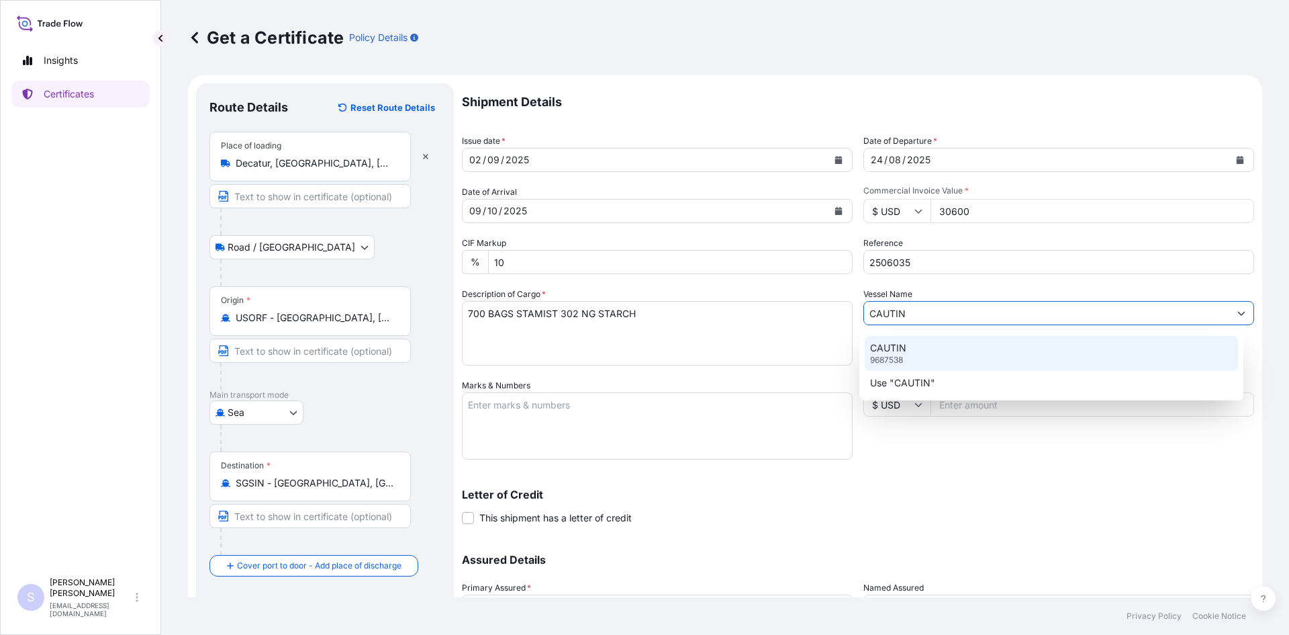
click at [974, 338] on div "CAUTIN 9687538" at bounding box center [1052, 353] width 374 height 35
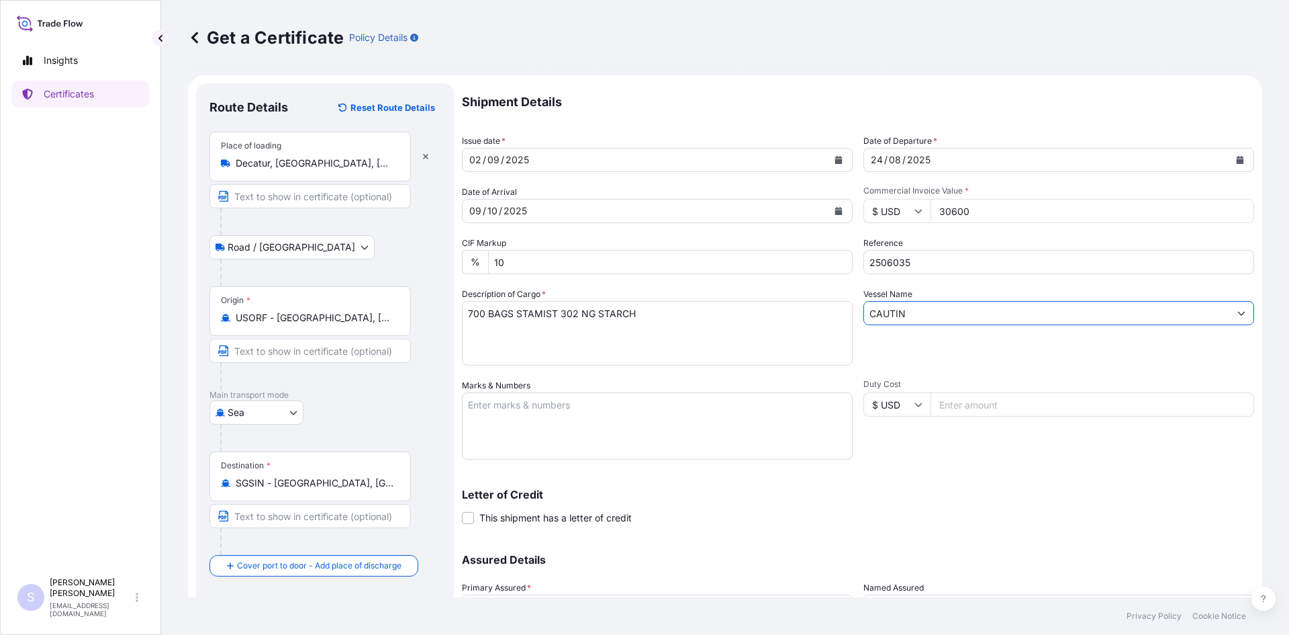
type input "CAUTIN"
click at [698, 432] on textarea "Marks & Numbers" at bounding box center [657, 425] width 391 height 67
type textarea "HAMU3678505 0114156"
click at [955, 506] on div "Letter of Credit This shipment has a letter of credit Letter of credit * Letter…" at bounding box center [858, 507] width 792 height 36
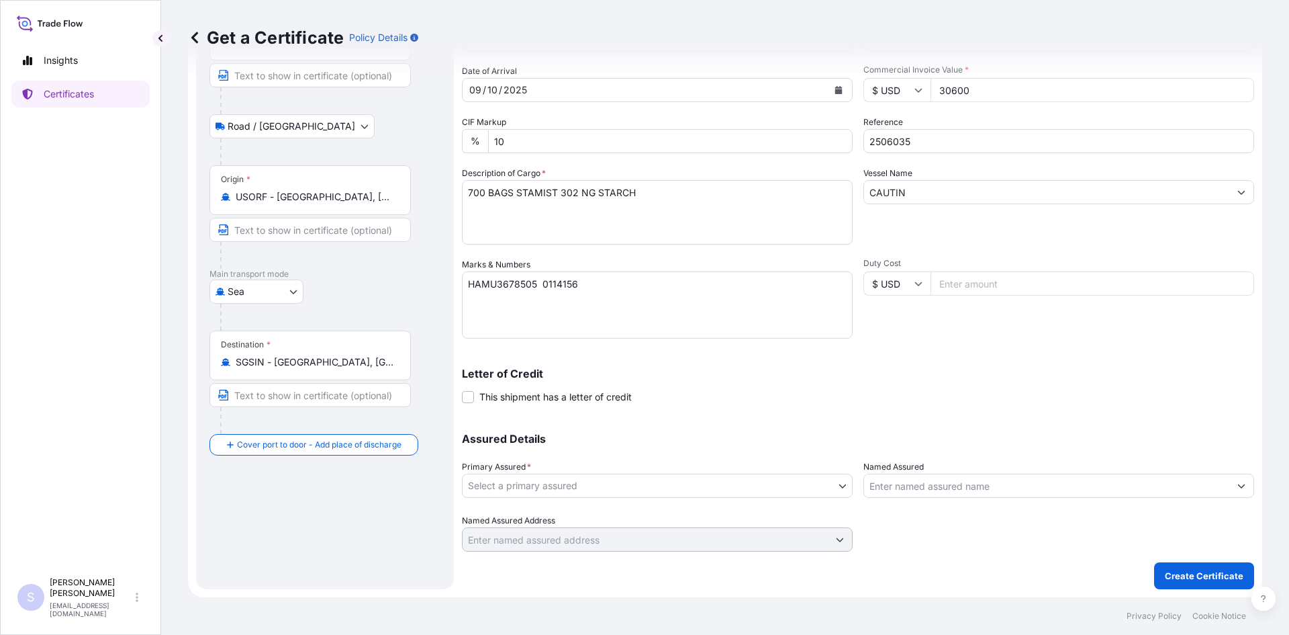
click at [729, 495] on body "Insights Certificates S [PERSON_NAME] [EMAIL_ADDRESS][DOMAIN_NAME] Get a Certif…" at bounding box center [644, 317] width 1289 height 635
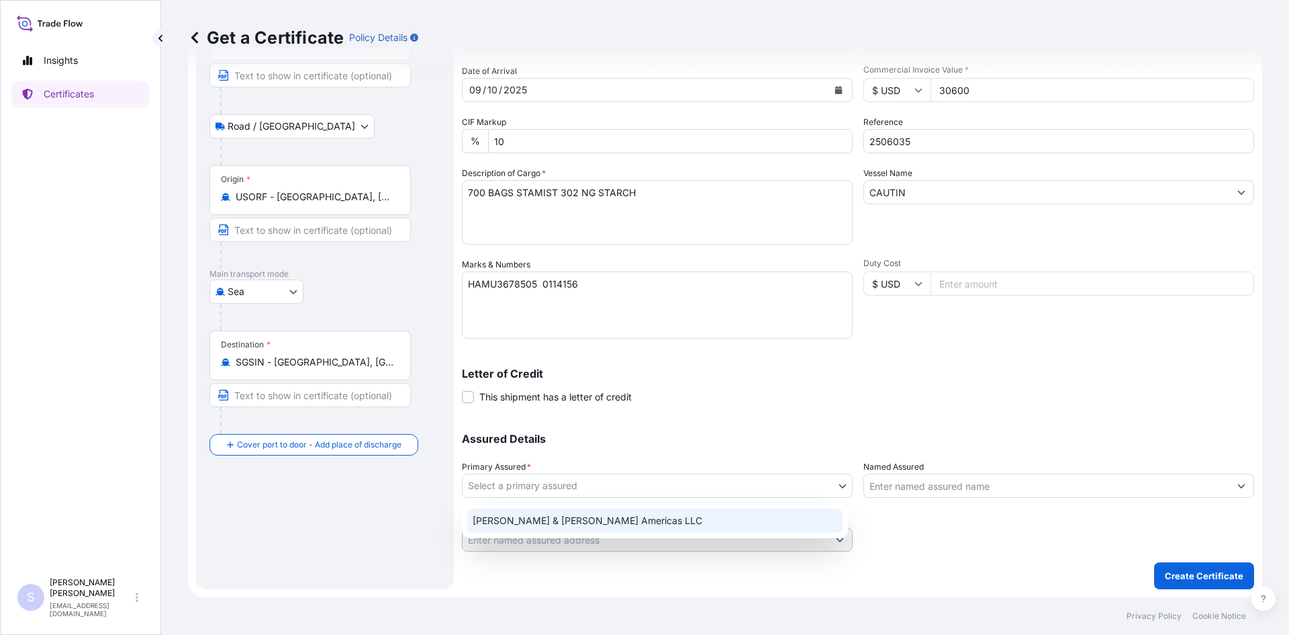
click at [649, 524] on div "[PERSON_NAME] & [PERSON_NAME] Americas LLC" at bounding box center [654, 520] width 375 height 24
select select "31658"
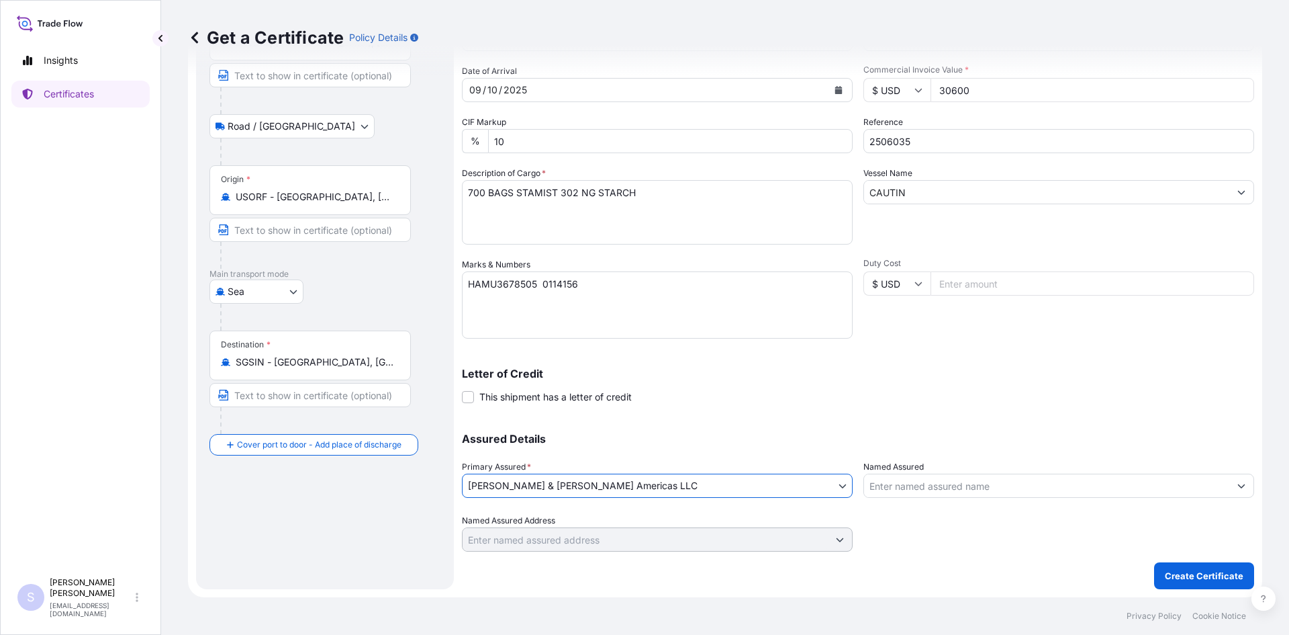
click at [968, 488] on input "Named Assured" at bounding box center [1046, 485] width 365 height 24
click at [485, 193] on textarea "700 BAGS STAMIST 302 NG STARCH" at bounding box center [657, 212] width 391 height 64
click at [694, 189] on textarea "765 BAGS STAMIST 302 NG STARCH" at bounding box center [657, 212] width 391 height 64
type textarea "765 BAGS STA-LITE III POLYDEXTROSE"
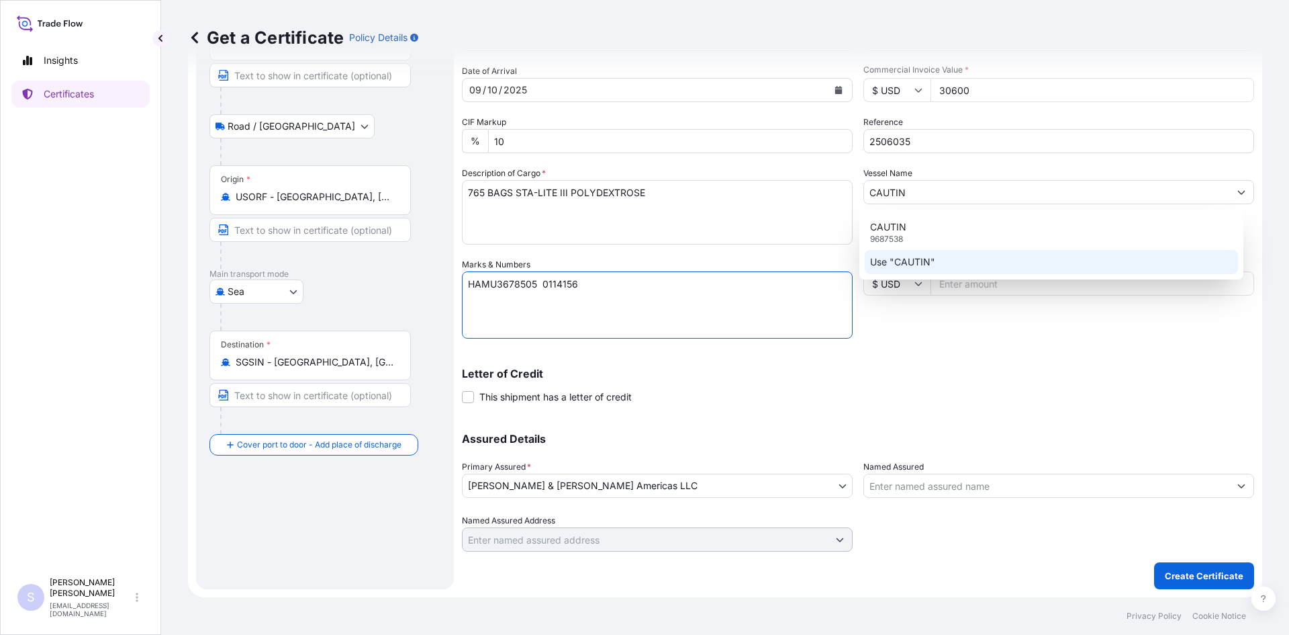
click at [936, 258] on div "Use "CAUTIN"" at bounding box center [1052, 262] width 374 height 24
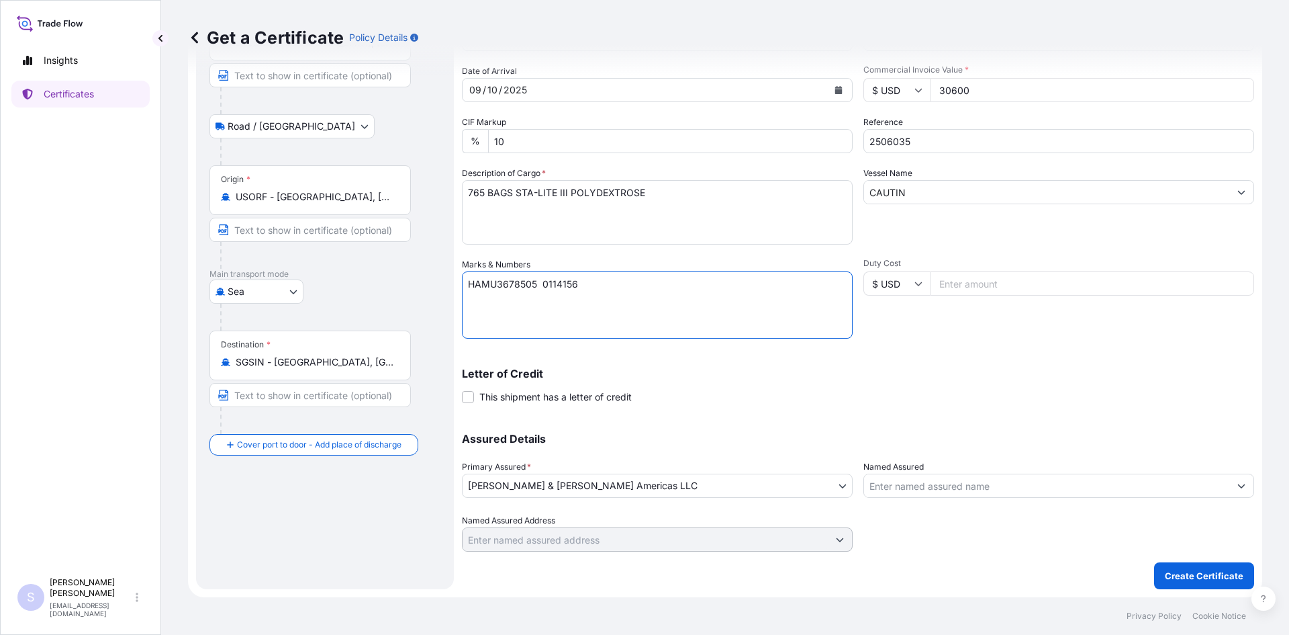
drag, startPoint x: 602, startPoint y: 288, endPoint x: 434, endPoint y: 287, distance: 167.2
click at [432, 287] on form "Route Details Reset Route Details Place of loading [GEOGRAPHIC_DATA], [GEOGRAPH…" at bounding box center [725, 275] width 1074 height 643
type textarea "FANU1380663 0032780"
click at [1035, 484] on input "Named Assured" at bounding box center [1046, 485] width 365 height 24
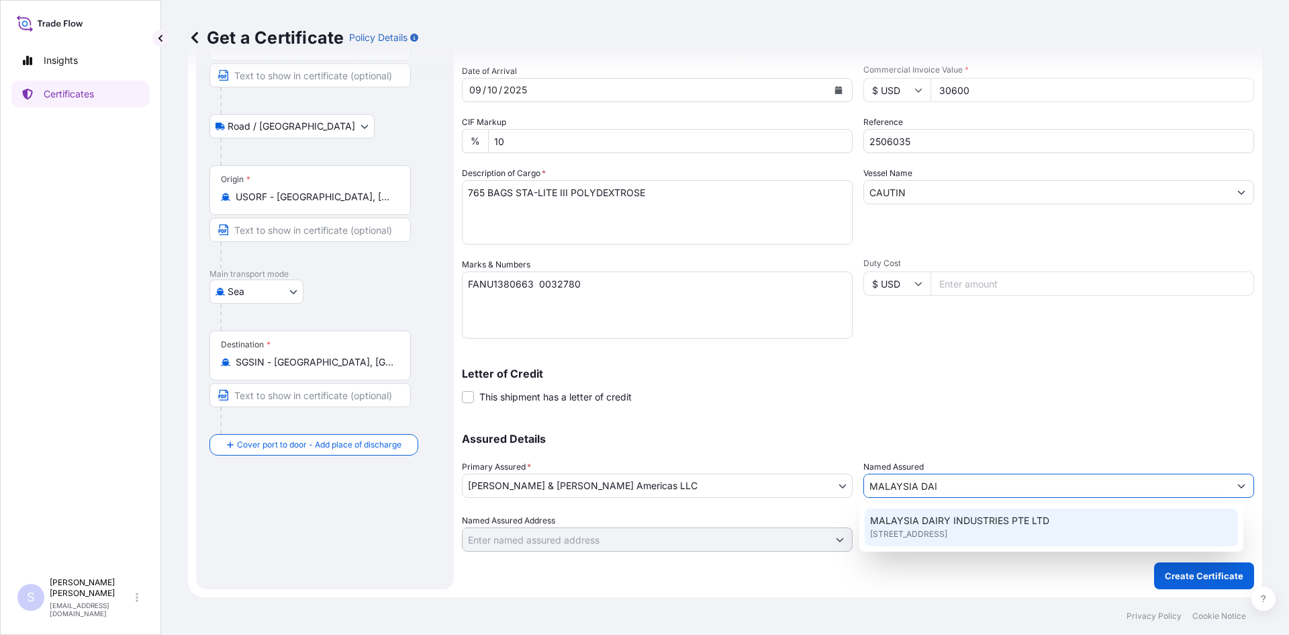
click at [1017, 526] on span "MALAYSIA DAIRY INDUSTRIES PTE LTD" at bounding box center [959, 520] width 179 height 13
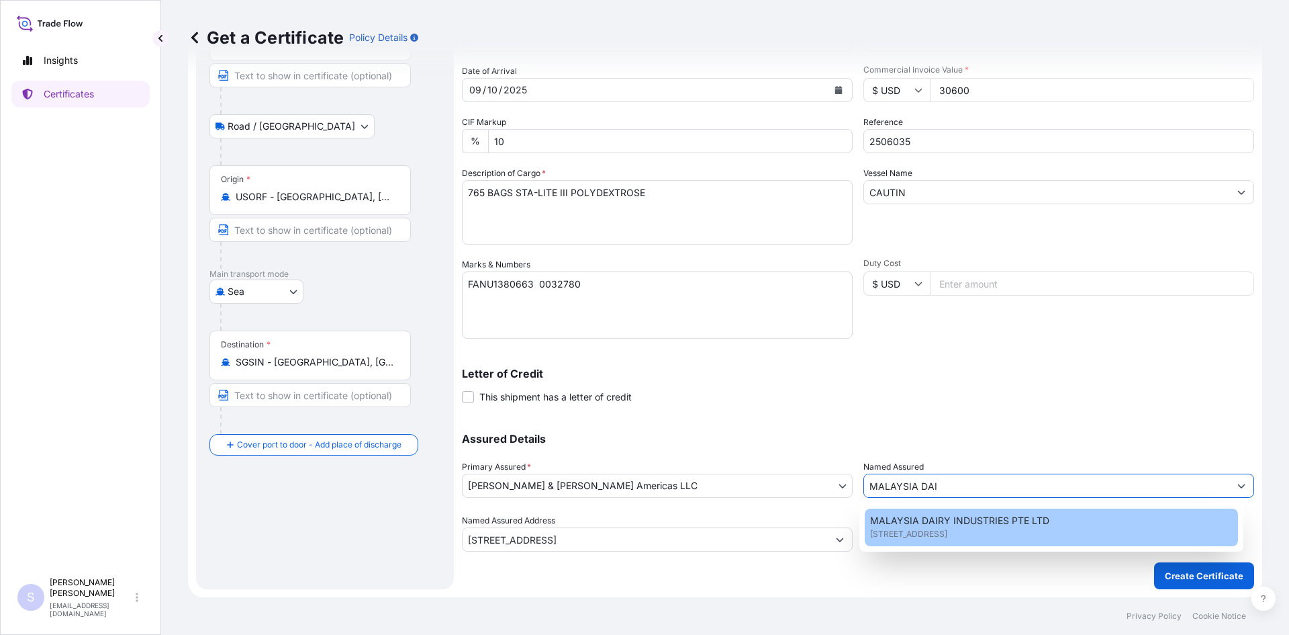
type input "MALAYSIA DAIRY INDUSTRIES PTE LTD"
type input "[STREET_ADDRESS]"
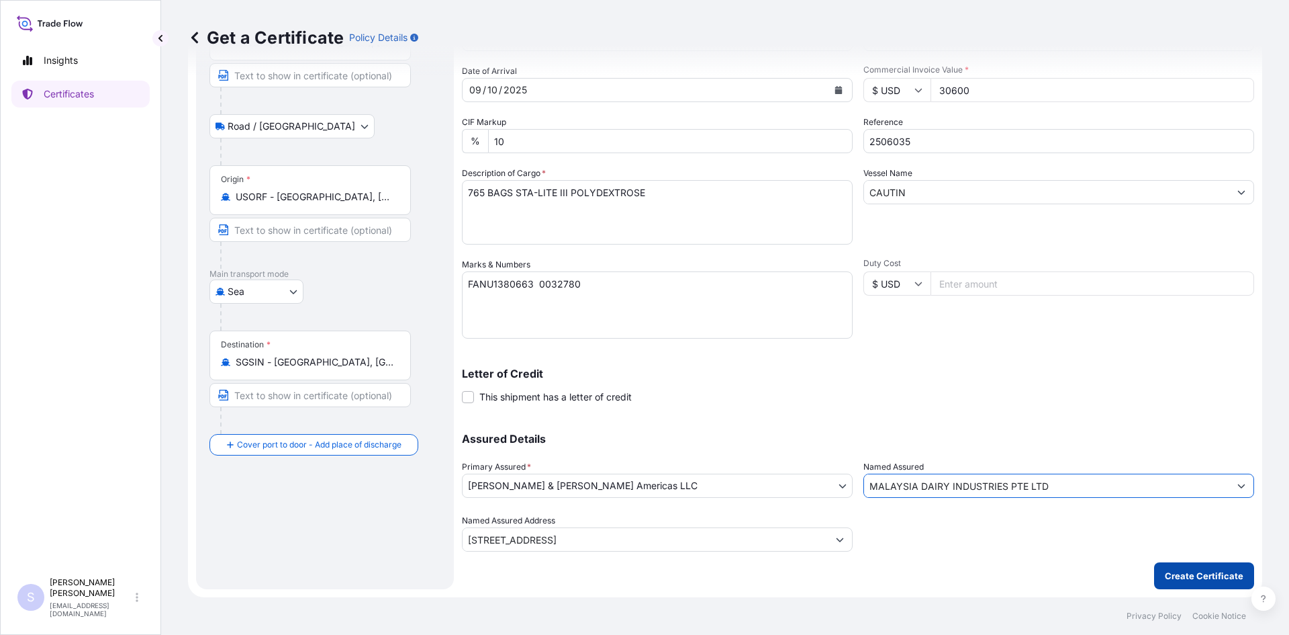
type input "MALAYSIA DAIRY INDUSTRIES PTE LTD"
click at [1197, 575] on p "Create Certificate" at bounding box center [1204, 575] width 79 height 13
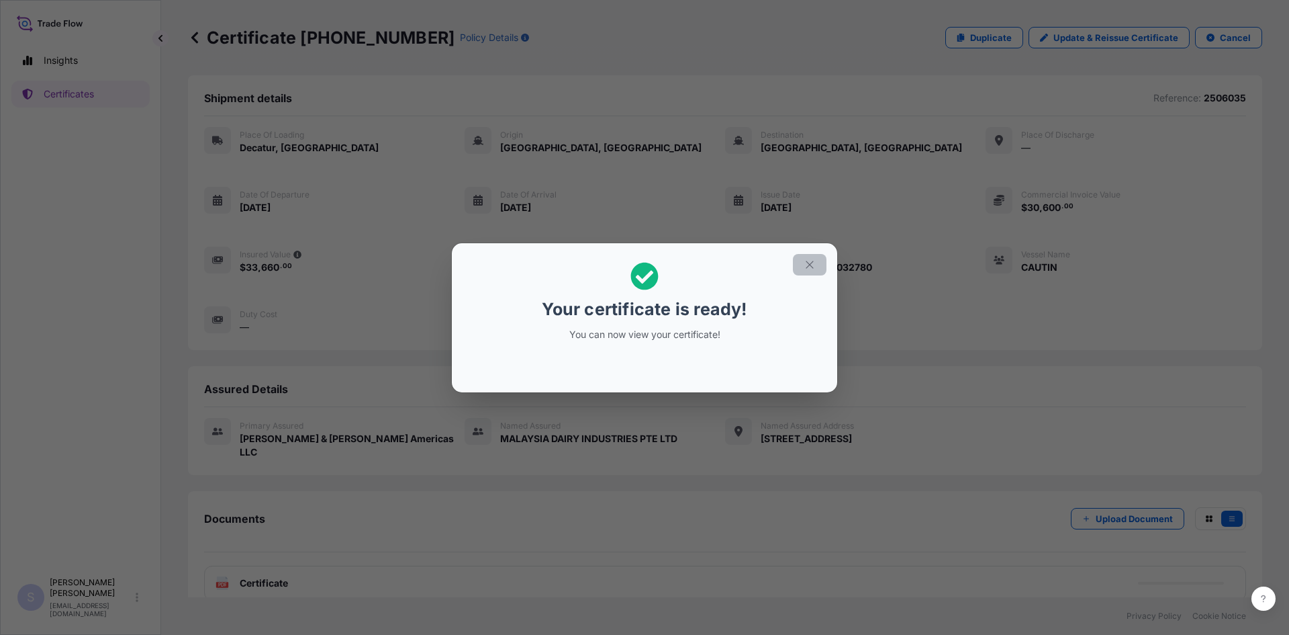
click at [803, 266] on button "button" at bounding box center [810, 264] width 34 height 21
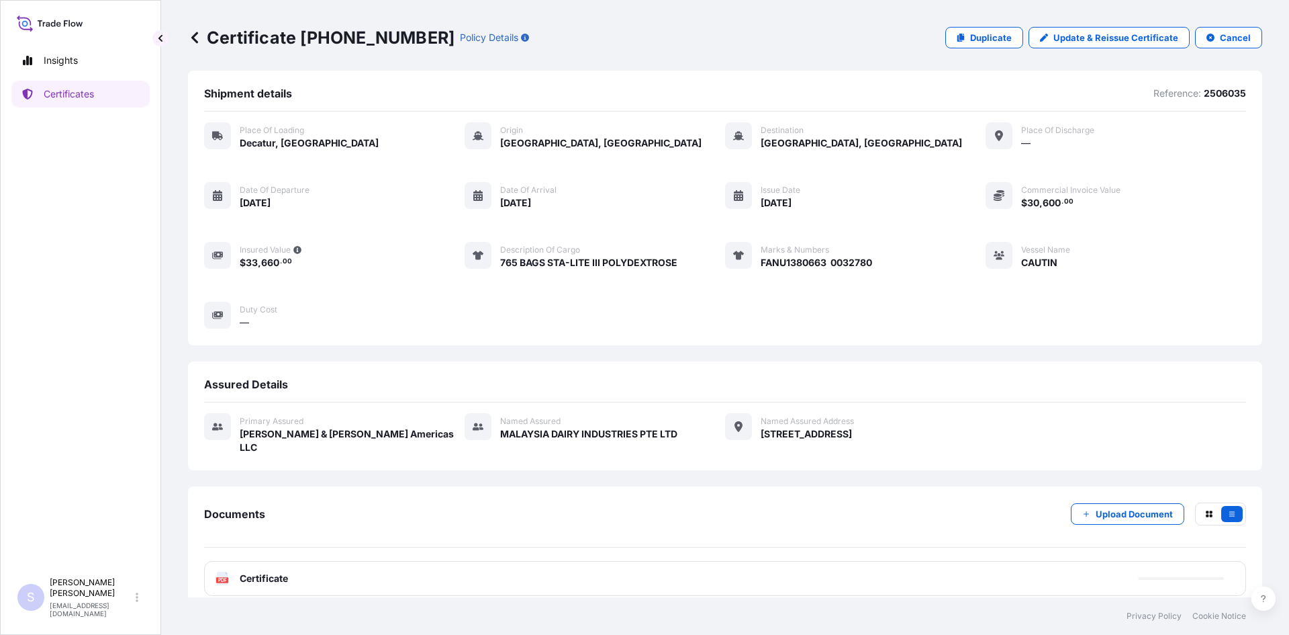
scroll to position [6, 0]
click at [217, 570] on icon at bounding box center [222, 576] width 11 height 13
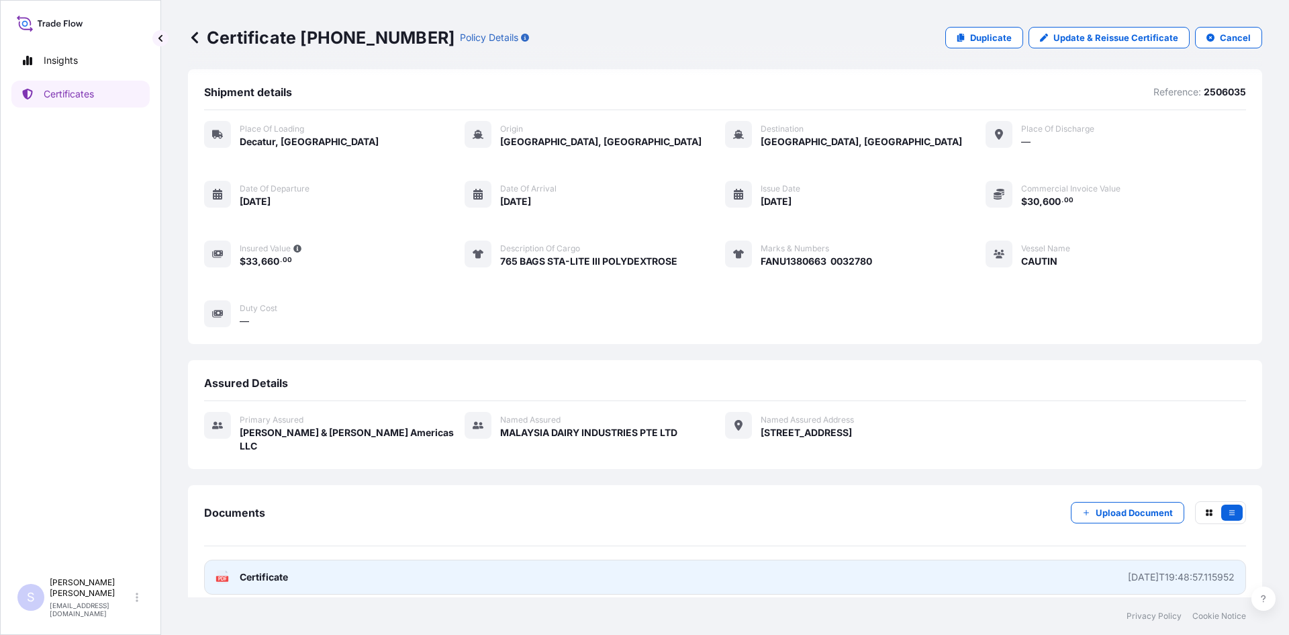
click at [224, 570] on icon at bounding box center [222, 576] width 11 height 13
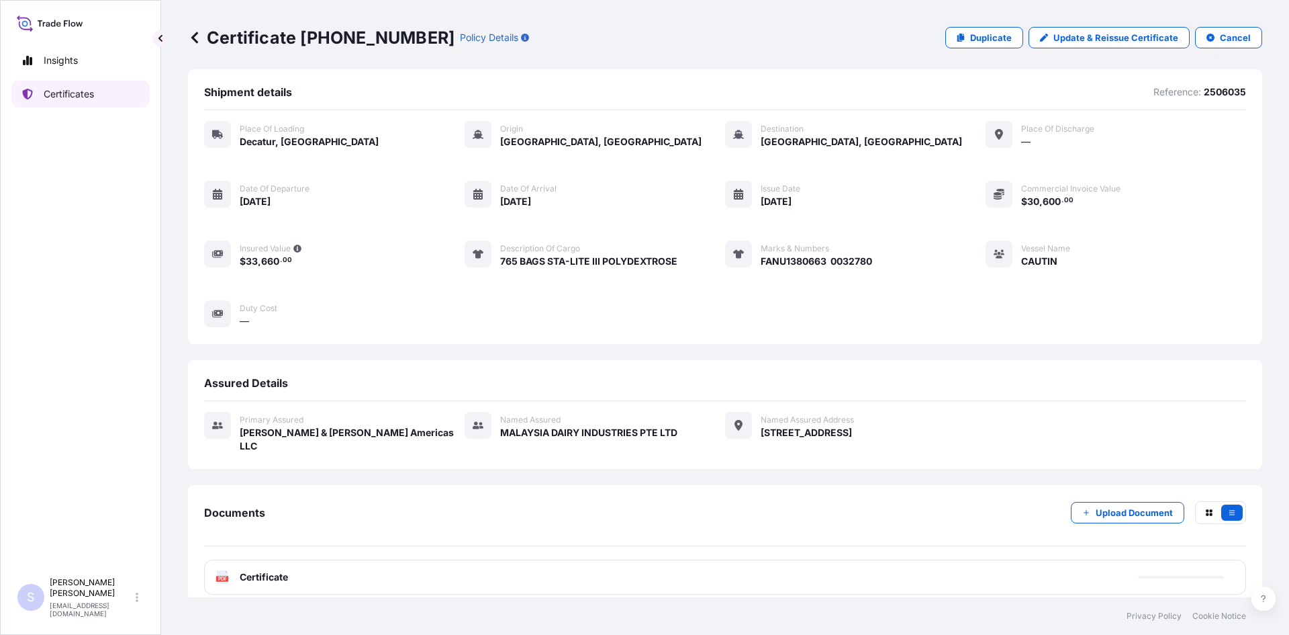
click at [98, 103] on link "Certificates" at bounding box center [80, 94] width 138 height 27
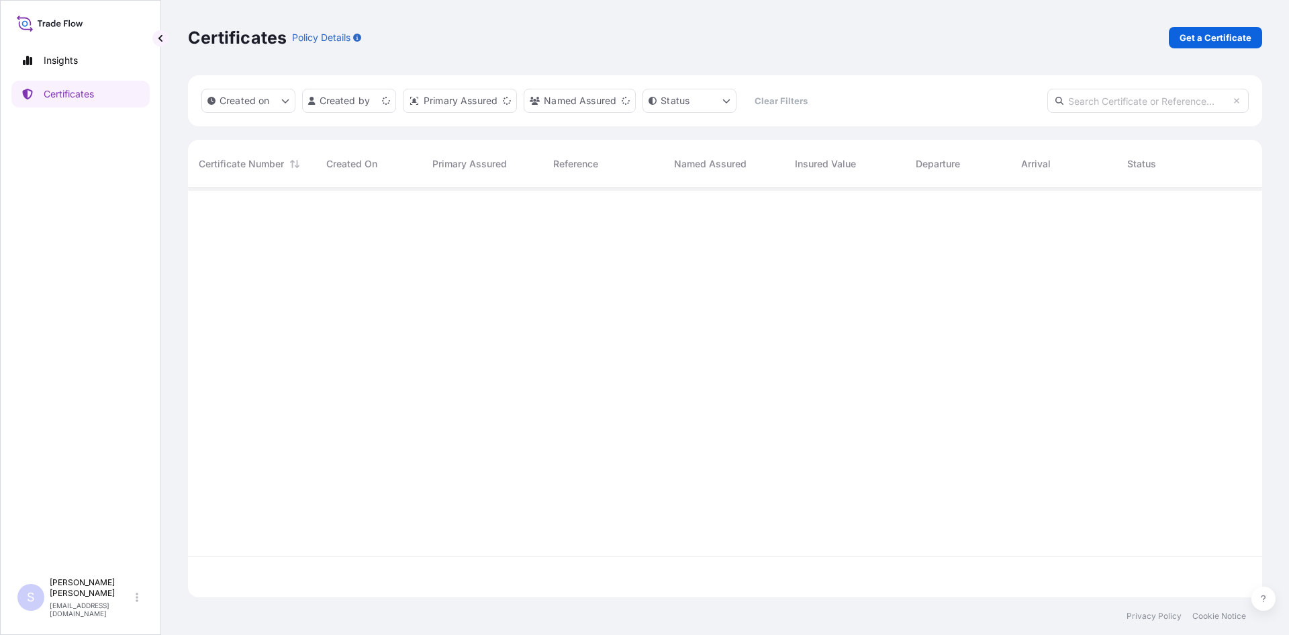
scroll to position [406, 1064]
click at [1180, 36] on link "Get a Certificate" at bounding box center [1215, 37] width 93 height 21
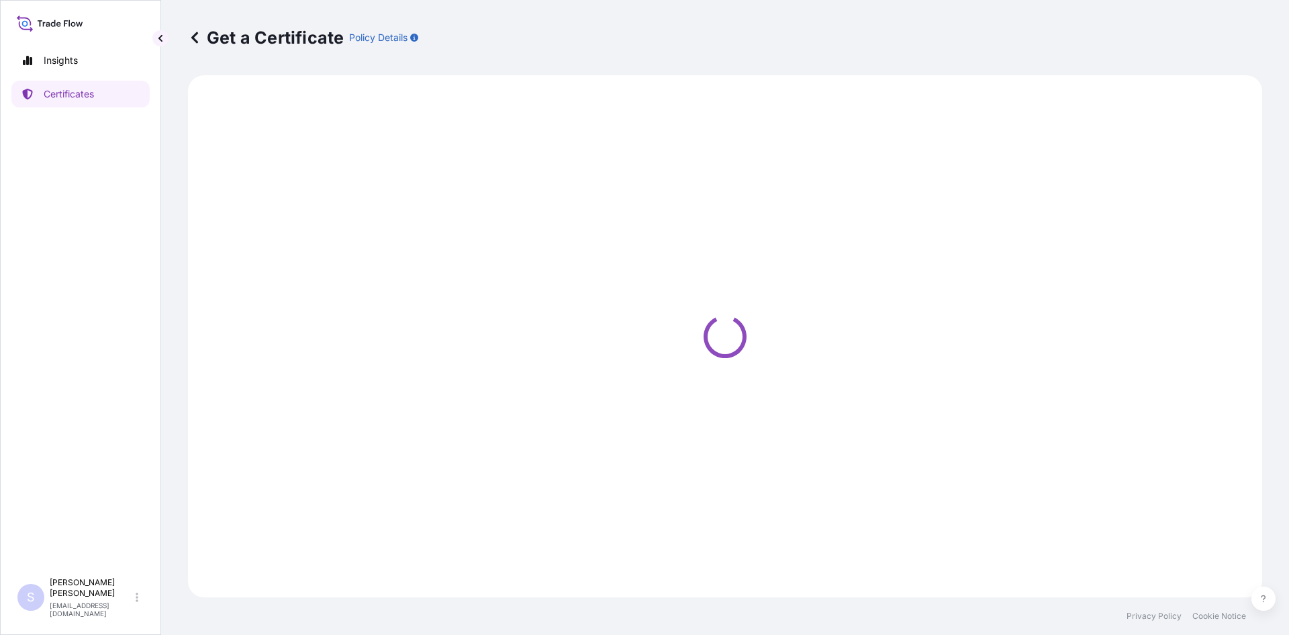
select select "Sea"
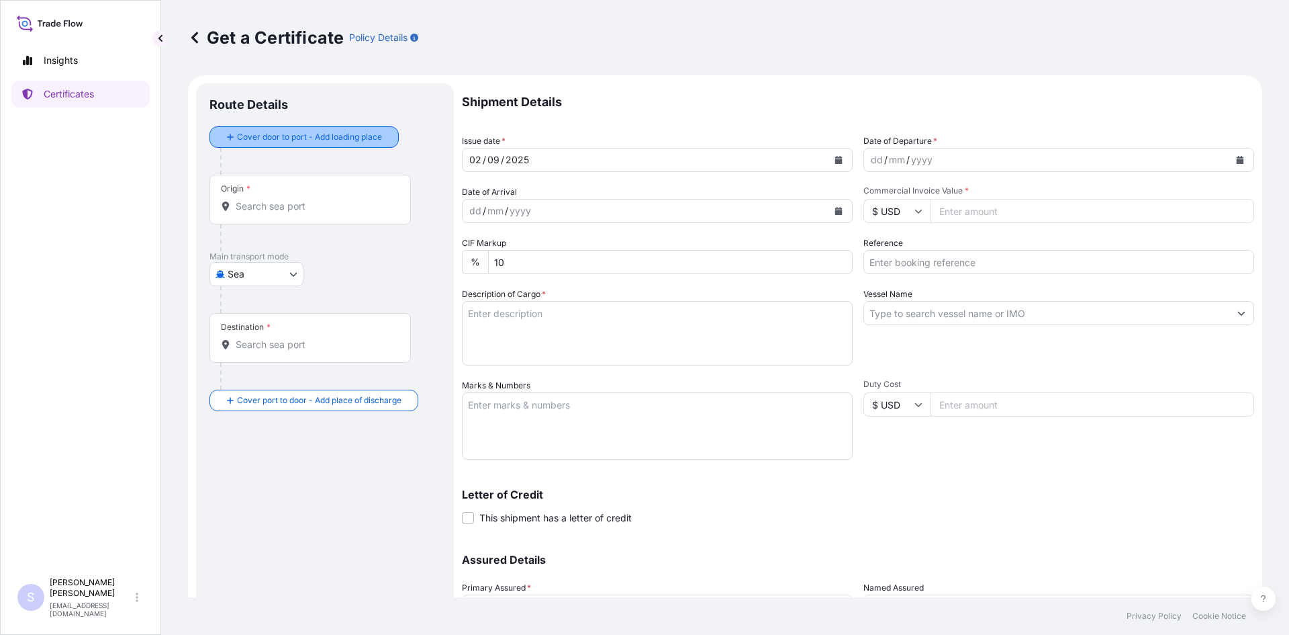
click at [371, 124] on div "Route Details" at bounding box center [324, 112] width 231 height 30
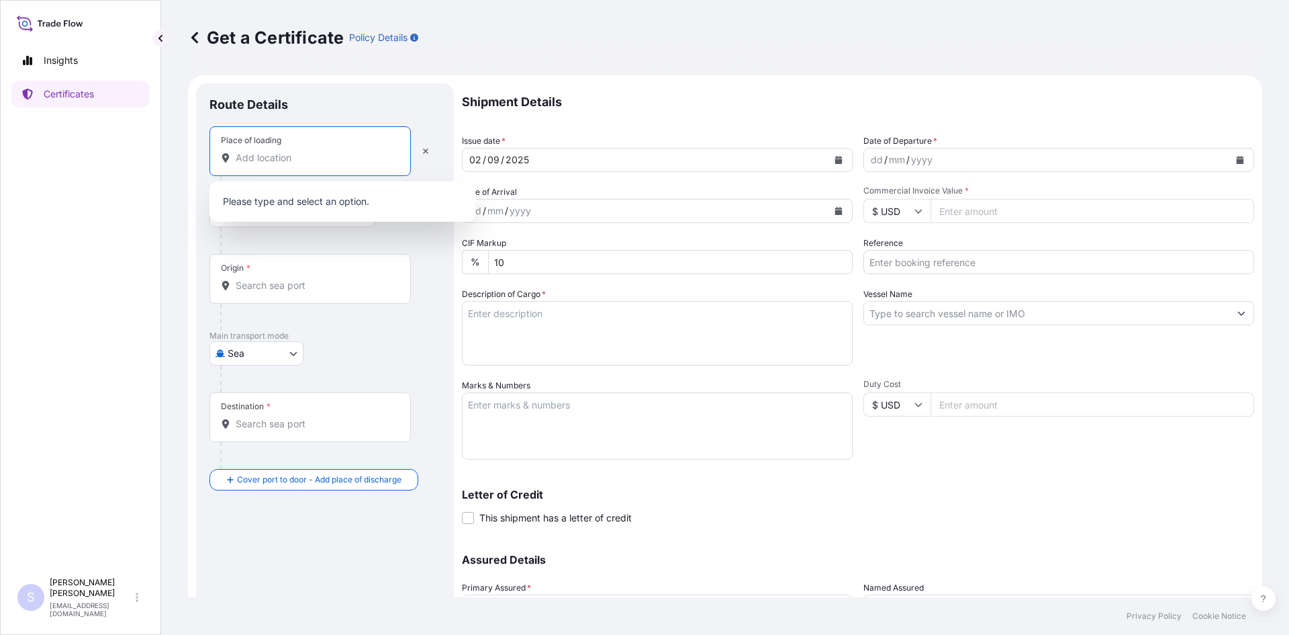
click at [254, 155] on input "Place of loading" at bounding box center [315, 157] width 158 height 13
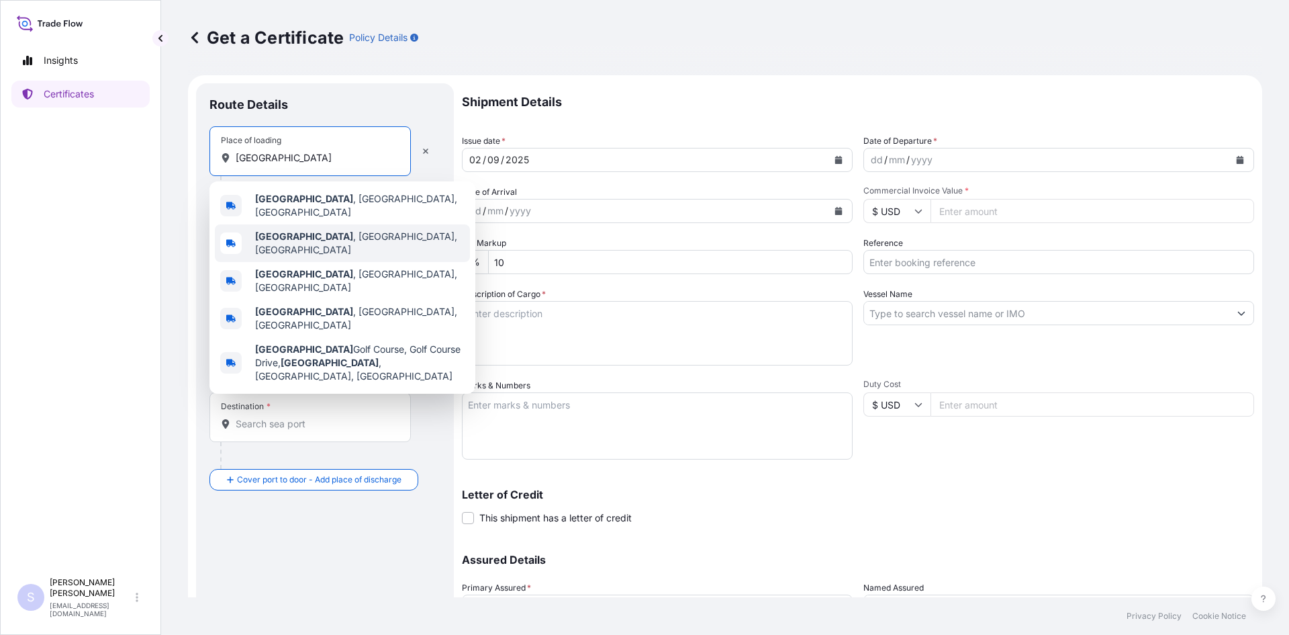
click at [289, 231] on b "[GEOGRAPHIC_DATA]" at bounding box center [304, 235] width 98 height 11
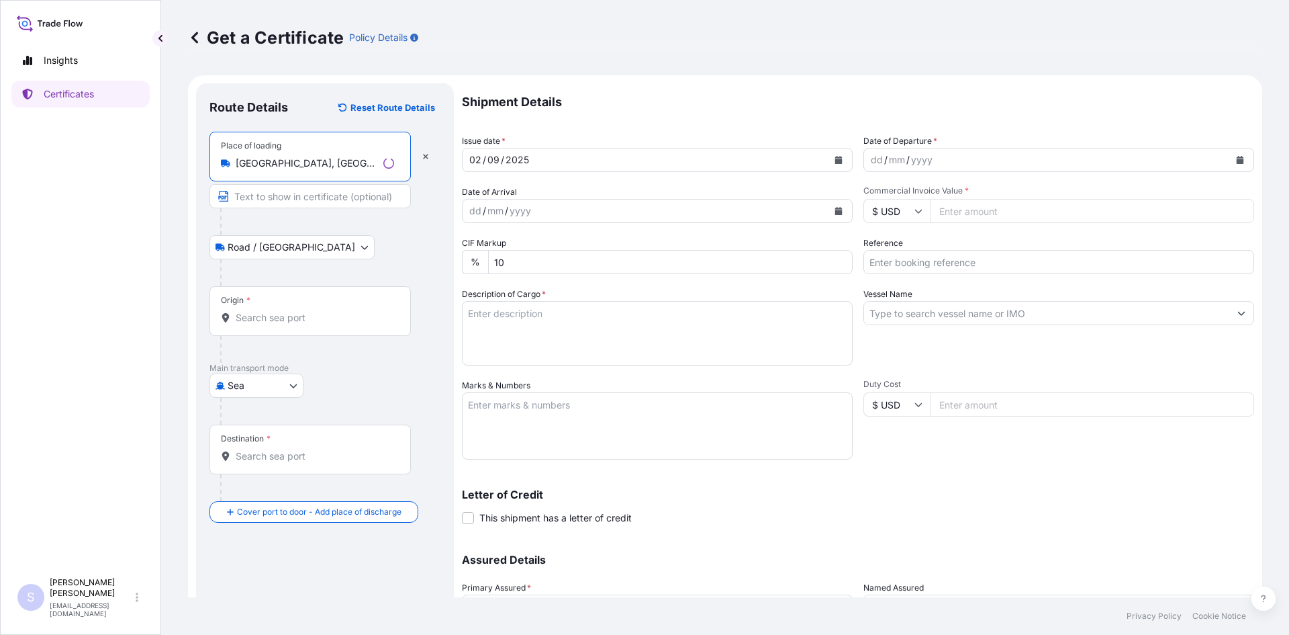
type input "[GEOGRAPHIC_DATA], [GEOGRAPHIC_DATA], [GEOGRAPHIC_DATA]"
click at [281, 320] on input "Origin *" at bounding box center [315, 317] width 158 height 13
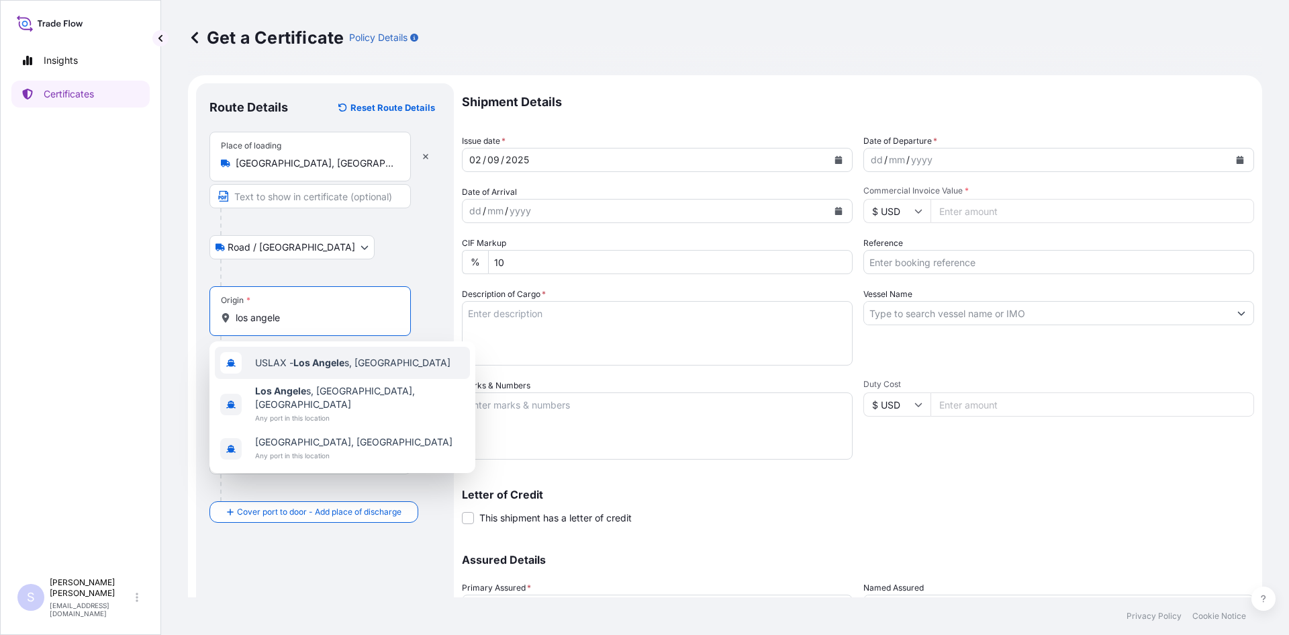
click at [286, 351] on div "USLAX - Los Angele s, [GEOGRAPHIC_DATA]" at bounding box center [342, 362] width 255 height 32
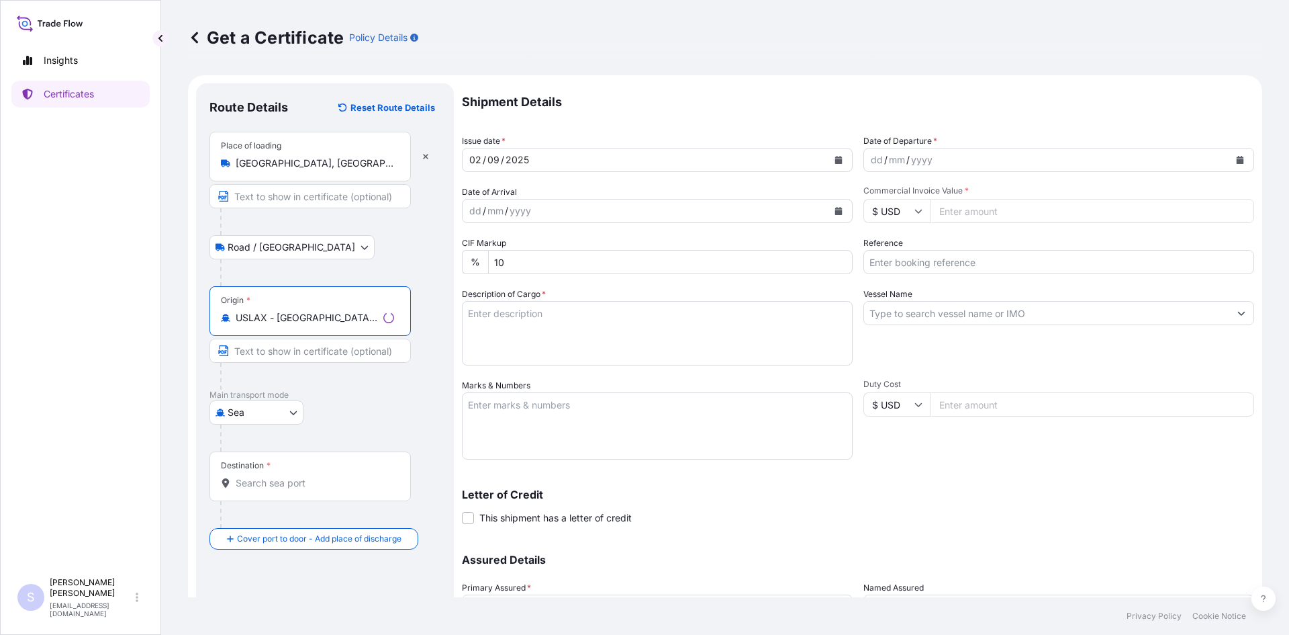
type input "USLAX - [GEOGRAPHIC_DATA], [GEOGRAPHIC_DATA]"
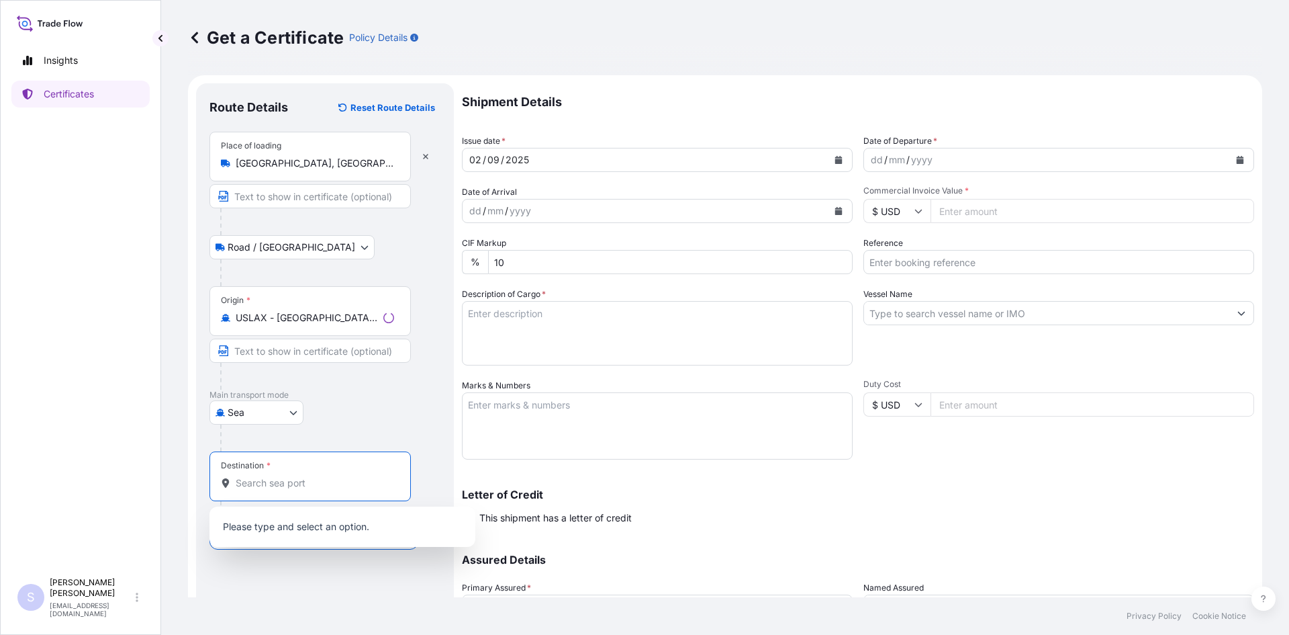
click at [295, 485] on input "Destination *" at bounding box center [315, 482] width 158 height 13
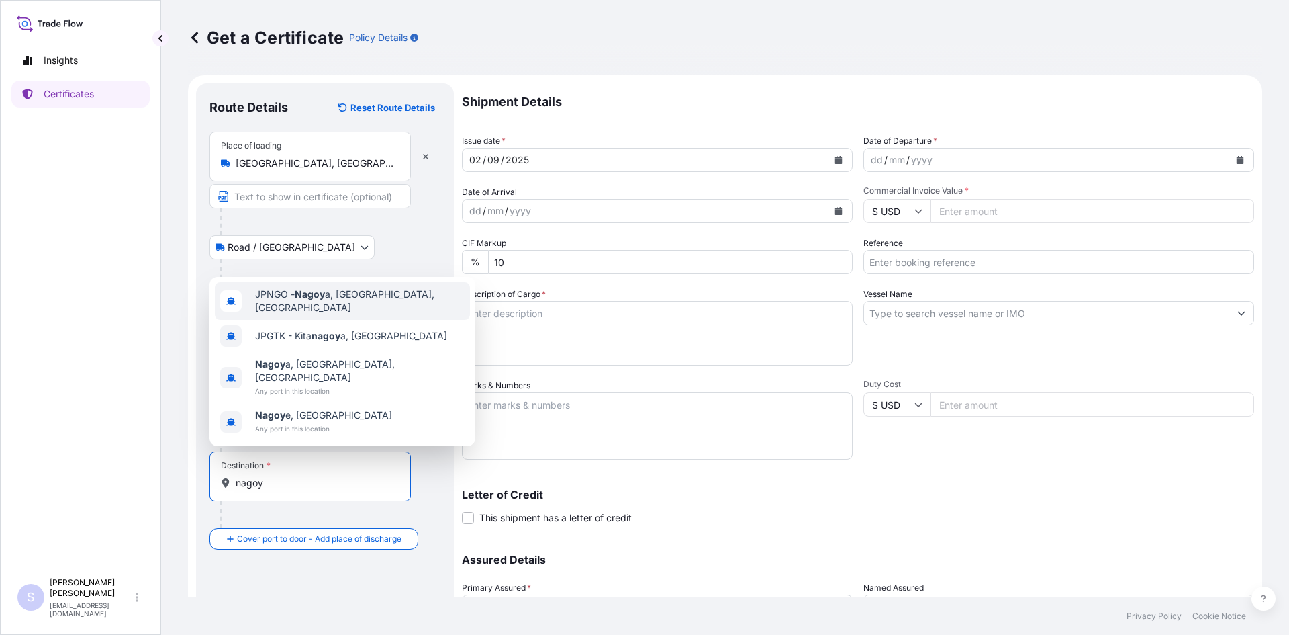
click at [354, 320] on div "JPNGO - Nagoy a, [GEOGRAPHIC_DATA], [GEOGRAPHIC_DATA]" at bounding box center [342, 301] width 255 height 38
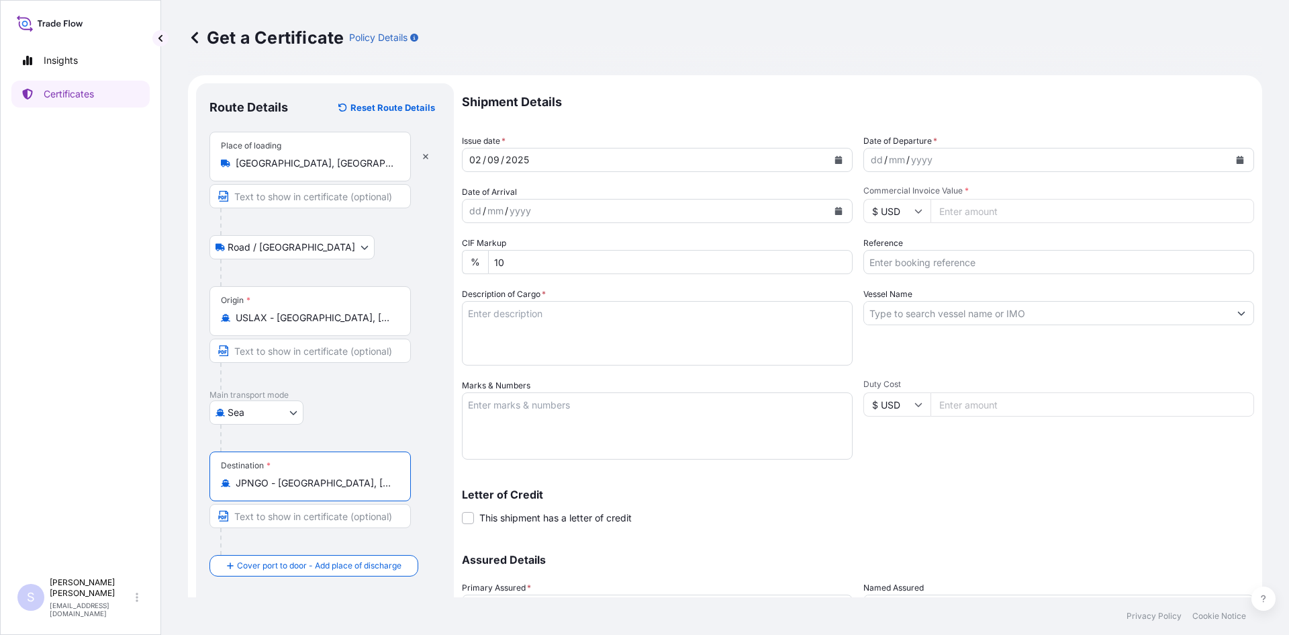
type input "JPNGO - [GEOGRAPHIC_DATA], [GEOGRAPHIC_DATA], [GEOGRAPHIC_DATA]"
click at [1237, 160] on icon "Calendar" at bounding box center [1240, 160] width 7 height 8
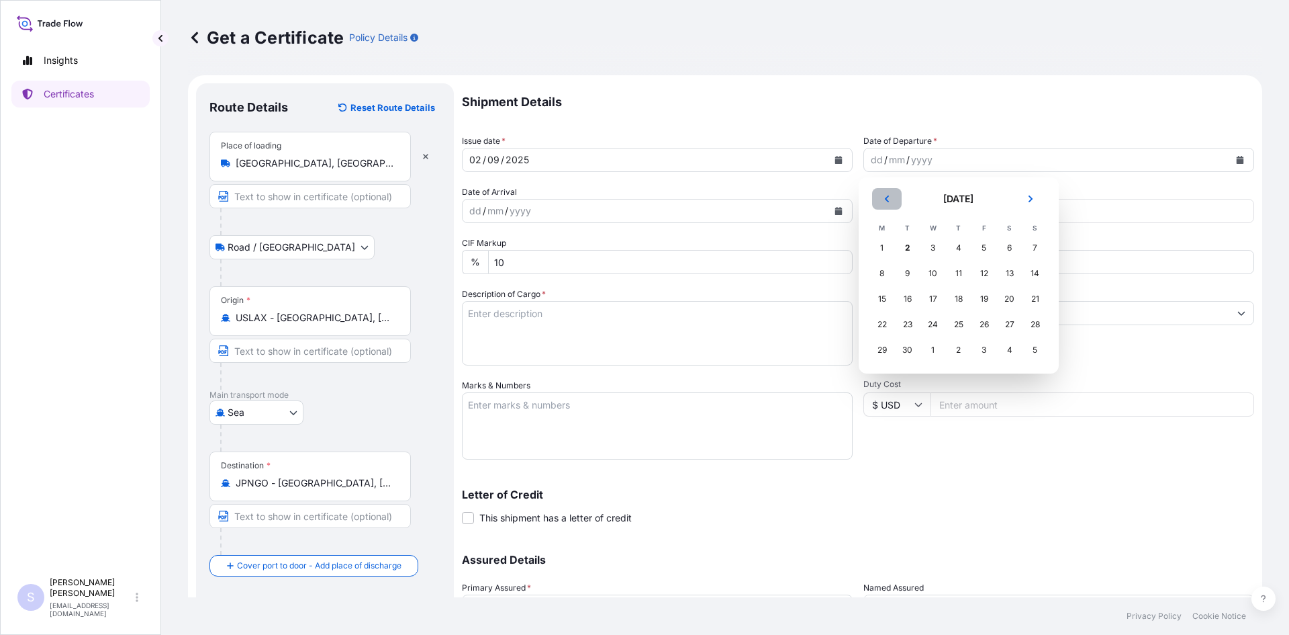
click at [892, 204] on button "Previous" at bounding box center [887, 198] width 30 height 21
click at [900, 350] on div "26" at bounding box center [908, 350] width 24 height 24
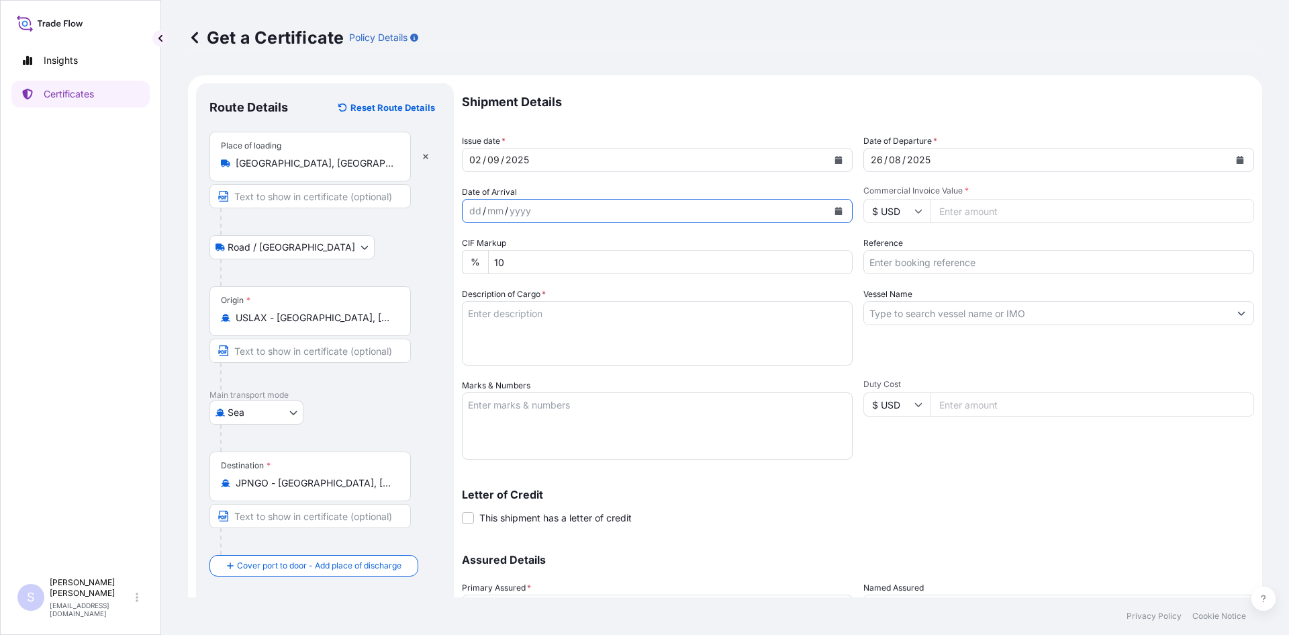
click at [835, 211] on icon "Calendar" at bounding box center [838, 211] width 7 height 8
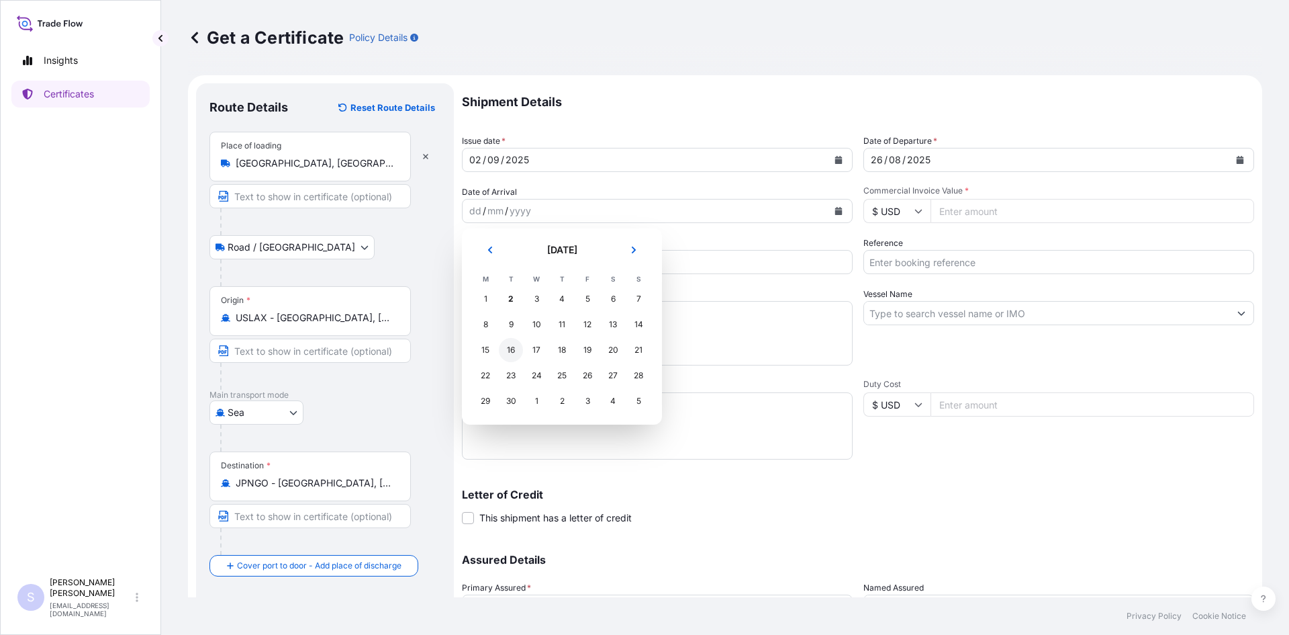
click at [516, 351] on div "16" at bounding box center [511, 350] width 24 height 24
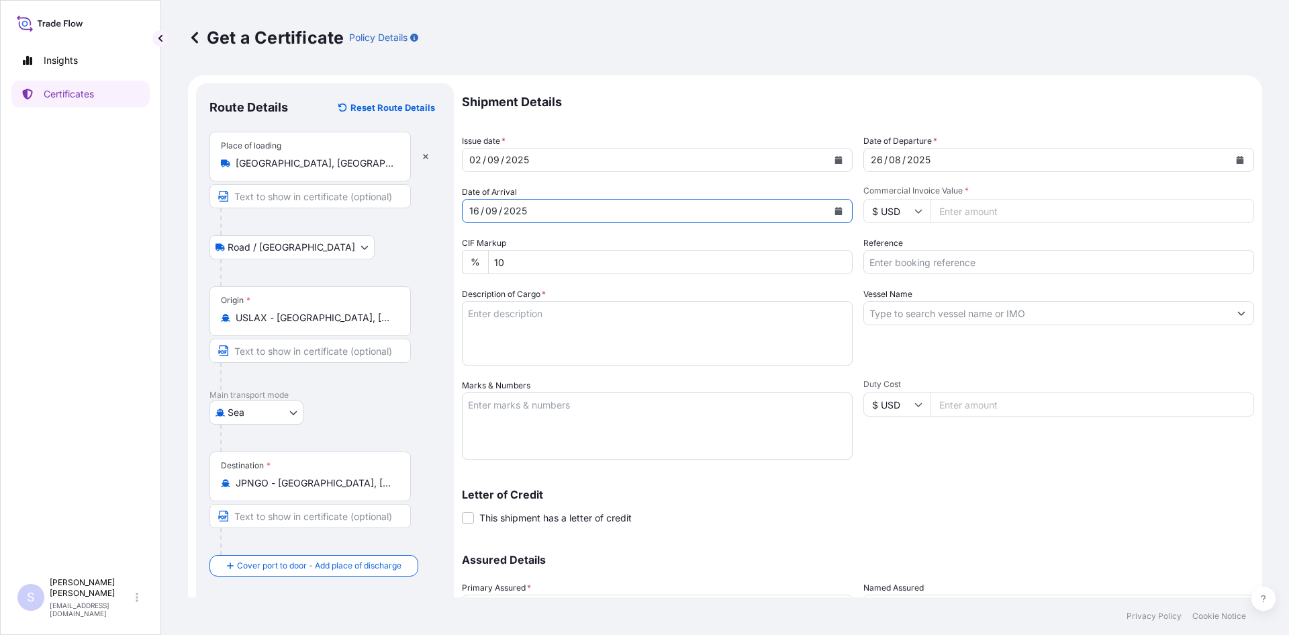
click at [974, 200] on input "Commercial Invoice Value *" at bounding box center [1093, 211] width 324 height 24
type input "54354.71"
type input "2571324-26"
type textarea "60 BAGS STA-LITE III POLYDEXTROSE"
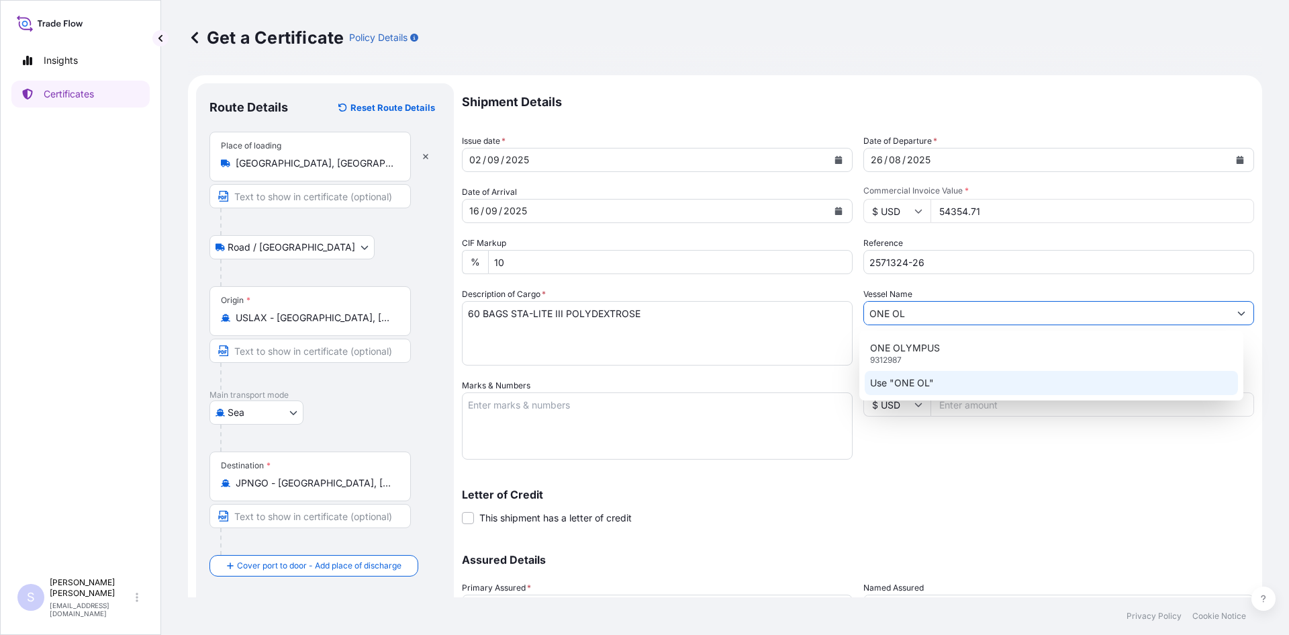
click at [907, 371] on div "Use "ONE OL"" at bounding box center [1052, 383] width 374 height 24
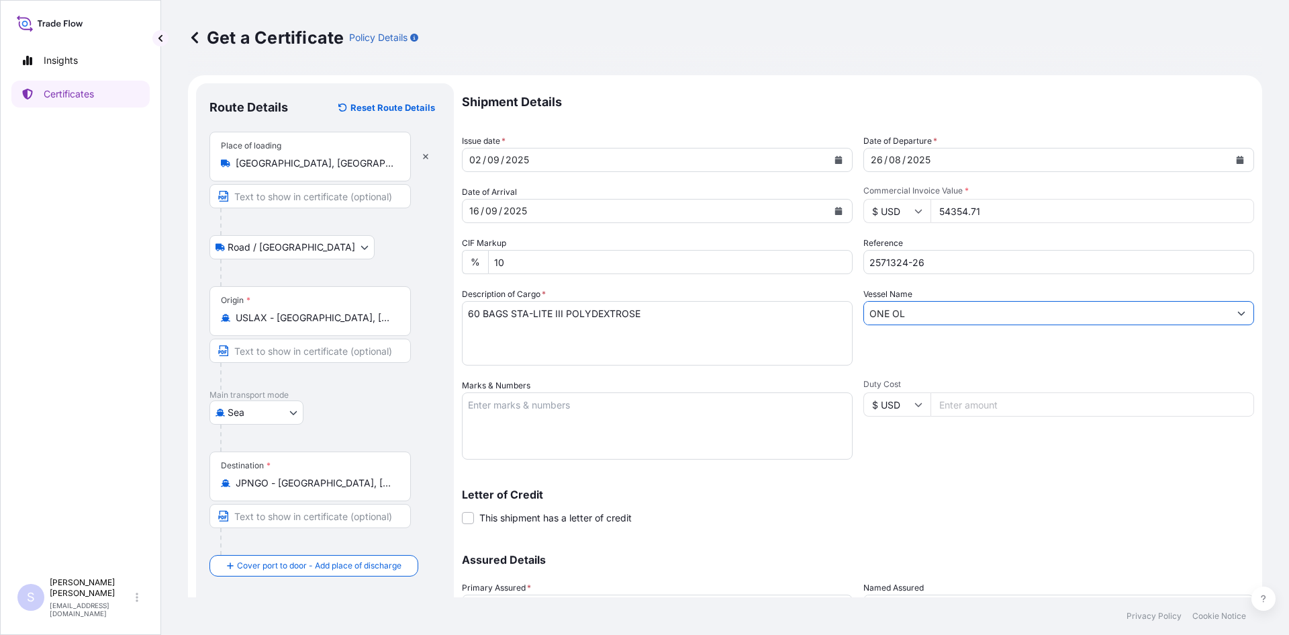
click at [906, 322] on input "ONE OL" at bounding box center [1046, 313] width 365 height 24
click at [905, 322] on input "ONE OL" at bounding box center [1046, 313] width 365 height 24
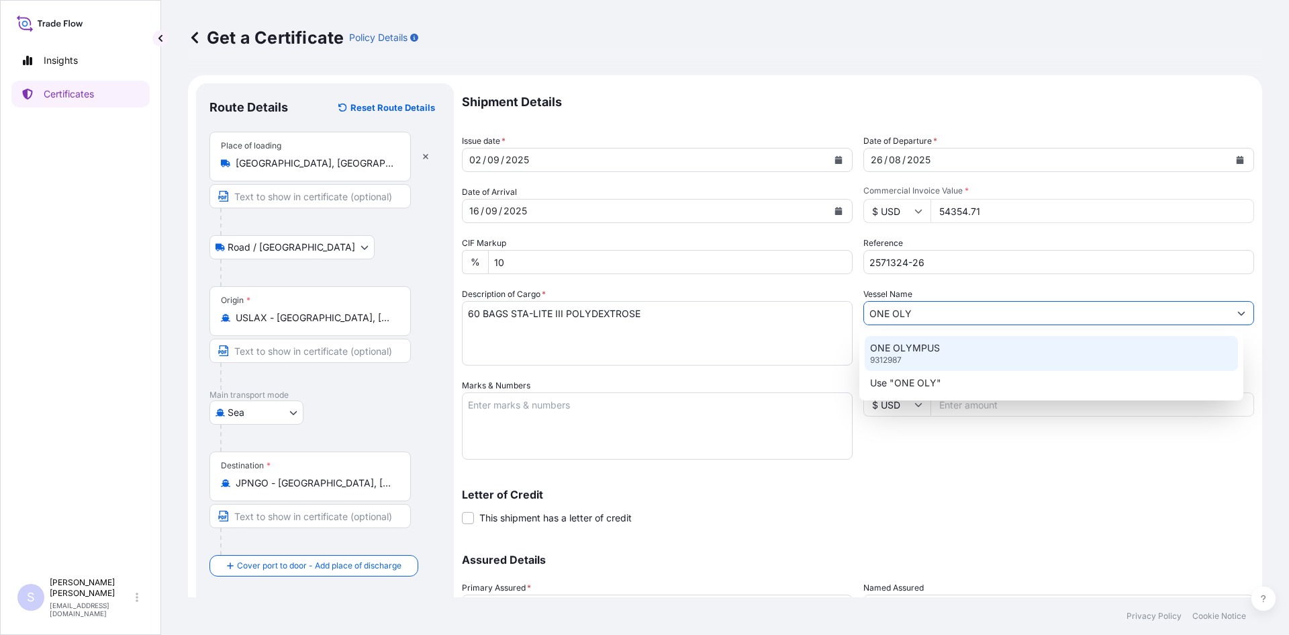
click at [896, 352] on p "ONE OLYMPUS" at bounding box center [905, 347] width 70 height 13
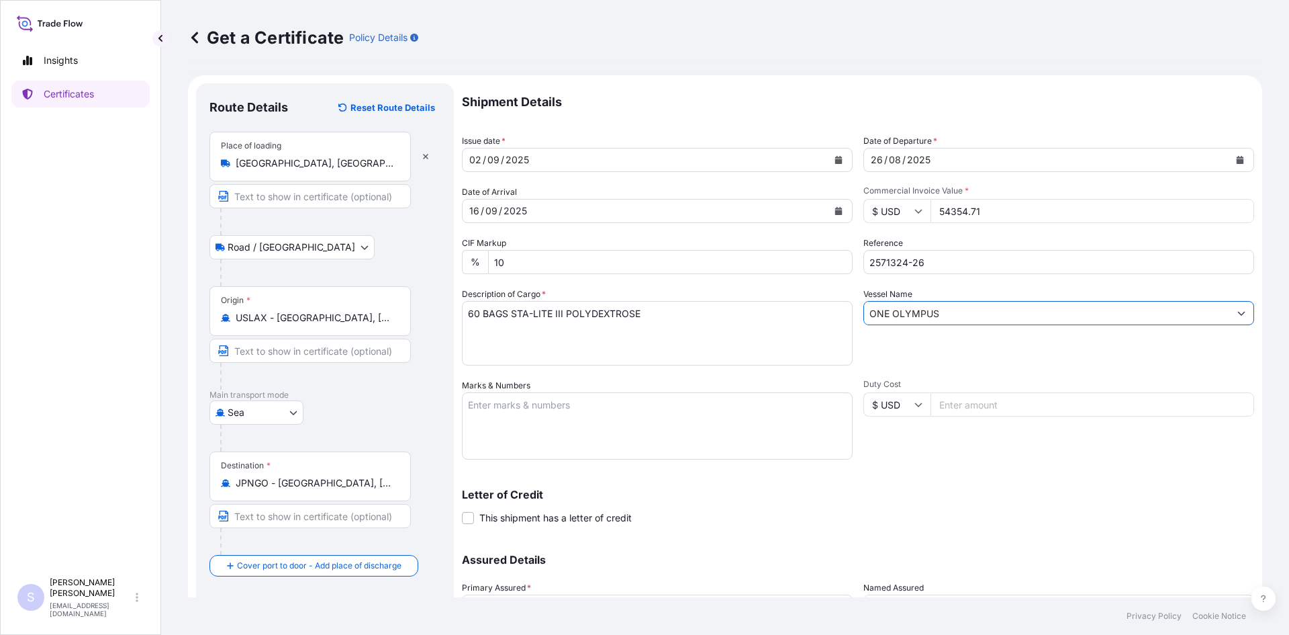
type input "ONE OLYMPUS"
click at [565, 410] on textarea "Marks & Numbers" at bounding box center [657, 425] width 391 height 67
type textarea "FSCU8657789 UL-4914550 TCNU5397658 UL-4914549 TLLU5591453 4914547"
click at [998, 472] on div "Shipment Details Issue date * [DATE] Date of Departure * [DATE] Date of Arrival…" at bounding box center [858, 377] width 792 height 589
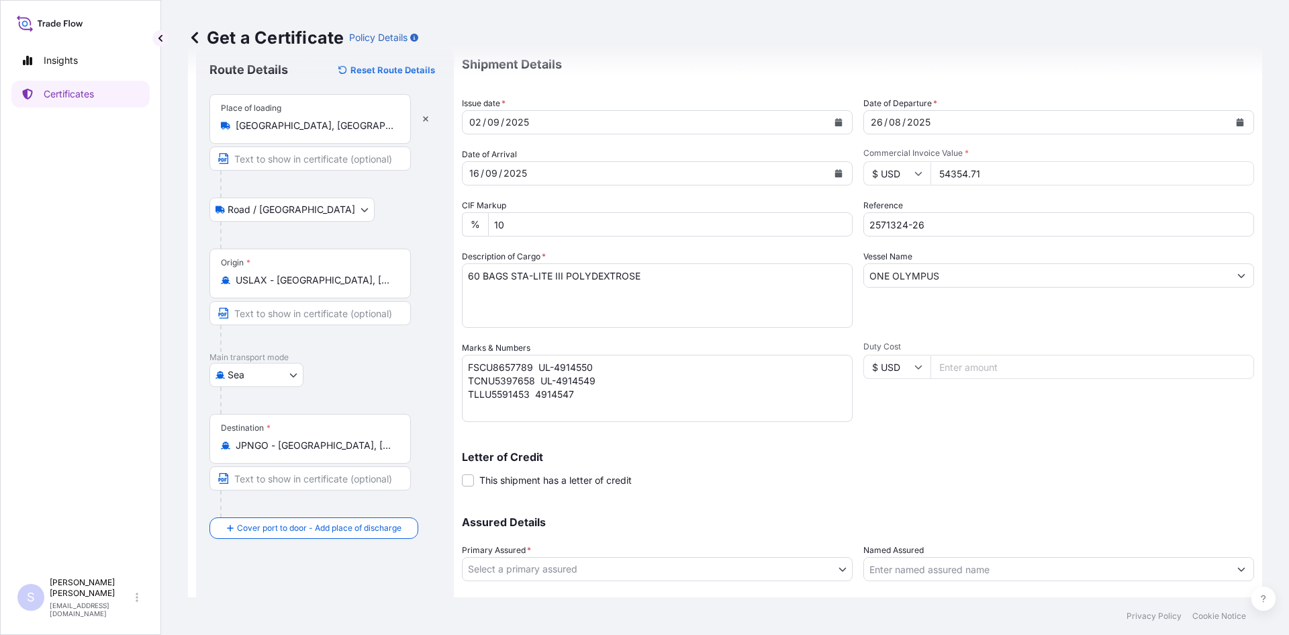
scroll to position [121, 0]
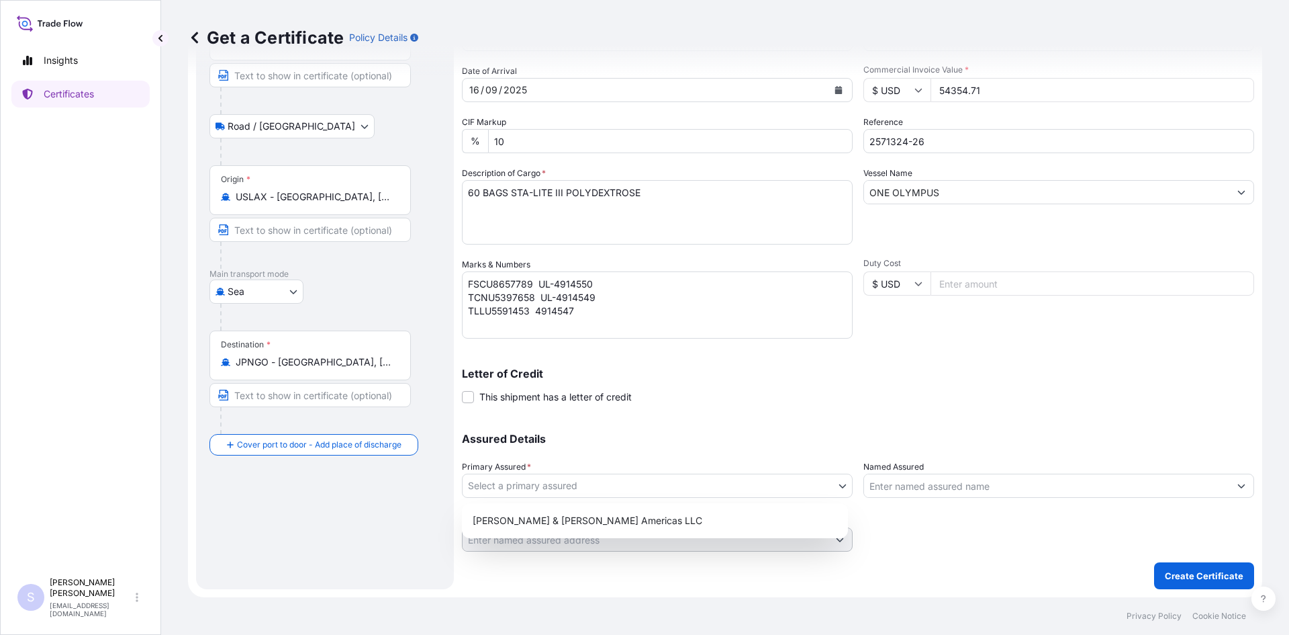
click at [612, 481] on body "Insights Certificates S [PERSON_NAME] [EMAIL_ADDRESS][DOMAIN_NAME] Get a Certif…" at bounding box center [644, 317] width 1289 height 635
click at [594, 509] on div "[PERSON_NAME] & [PERSON_NAME] Americas LLC" at bounding box center [654, 520] width 375 height 24
select select "31658"
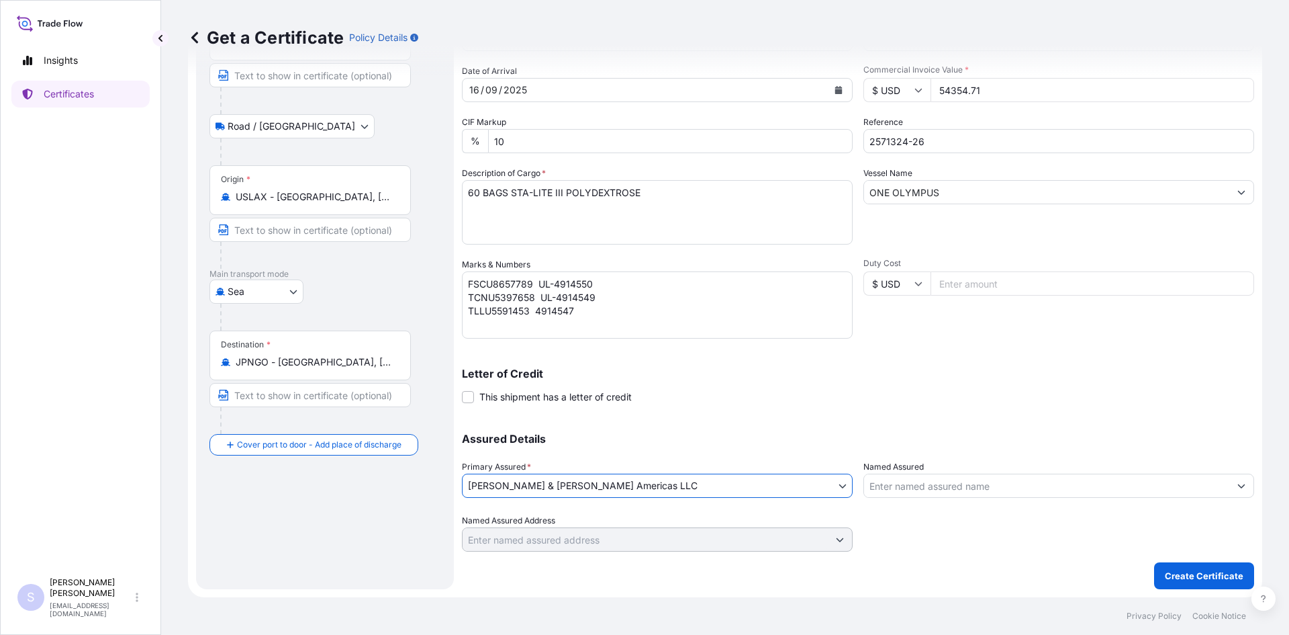
click at [883, 490] on input "Named Assured" at bounding box center [1046, 485] width 365 height 24
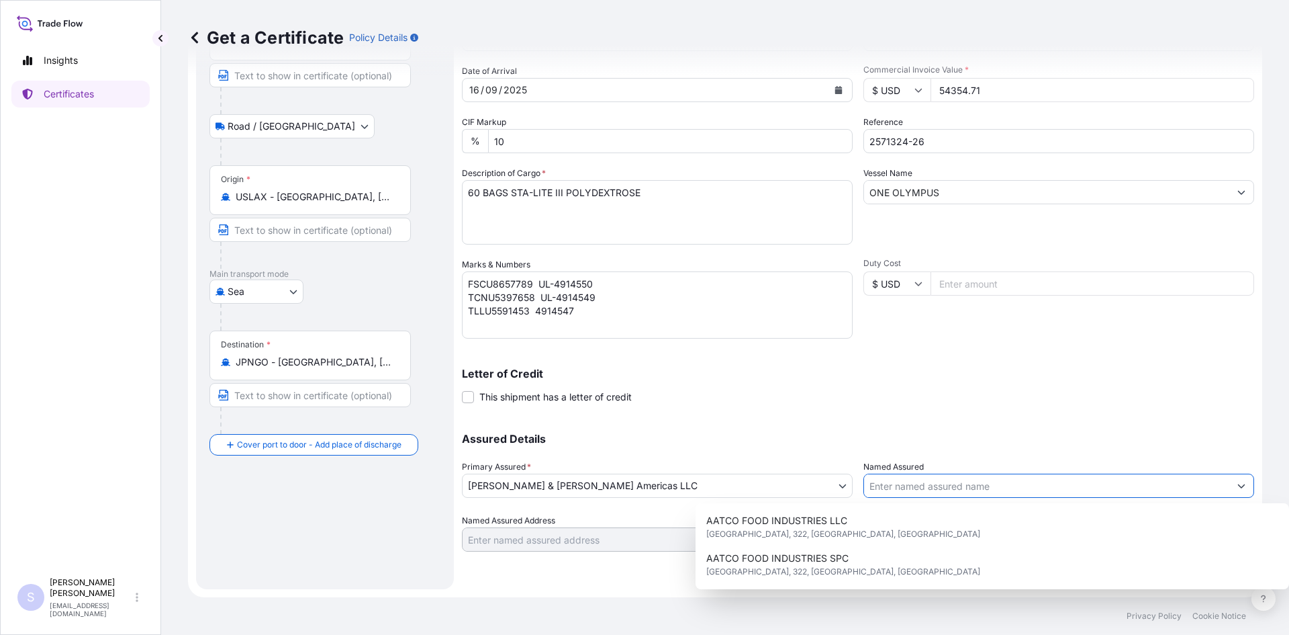
click at [1007, 489] on input "Named Assured" at bounding box center [1046, 485] width 365 height 24
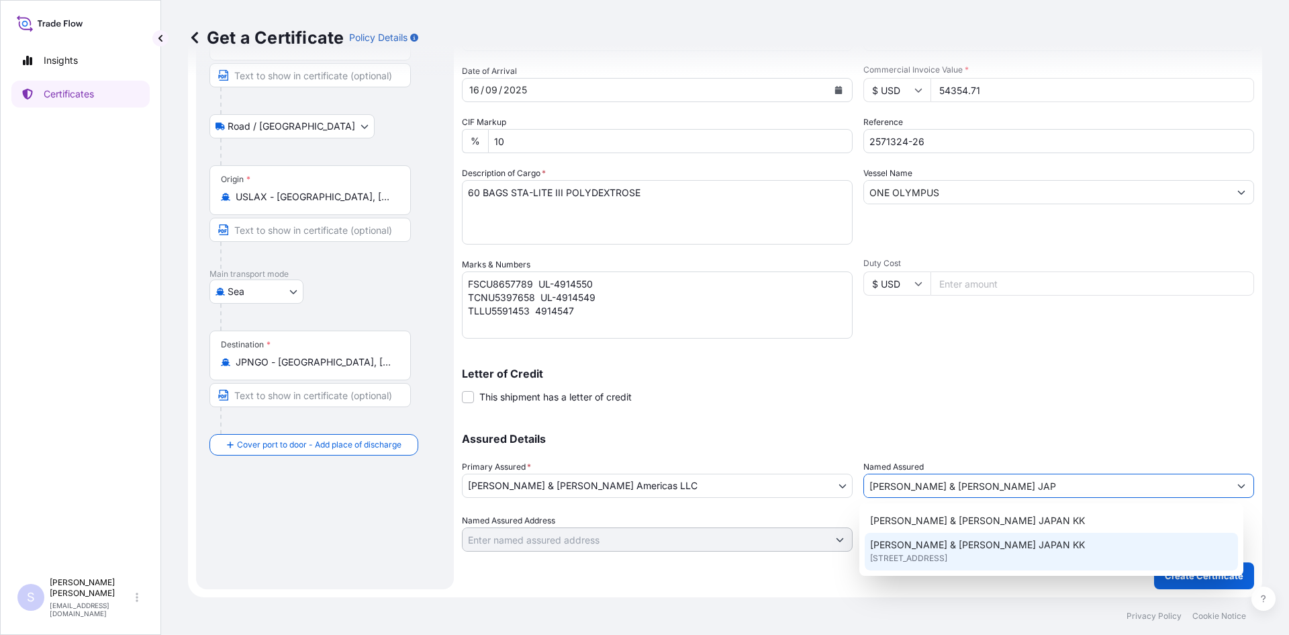
click at [945, 536] on div "[PERSON_NAME] & [PERSON_NAME] [GEOGRAPHIC_DATA] KK [STREET_ADDRESS]" at bounding box center [1052, 551] width 374 height 38
type input "[PERSON_NAME] & [PERSON_NAME] JAPAN KK"
type input "[GEOGRAPHIC_DATA]"
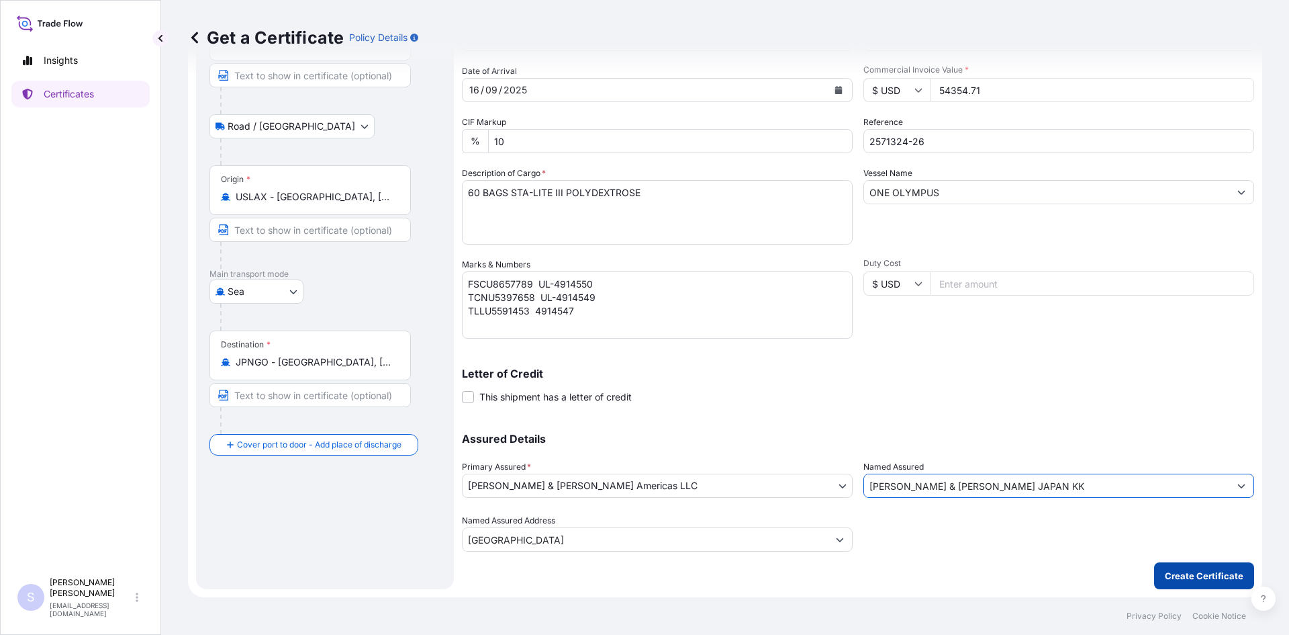
type input "[PERSON_NAME] & [PERSON_NAME] JAPAN KK"
click at [1154, 574] on button "Create Certificate" at bounding box center [1204, 575] width 100 height 27
type input "[GEOGRAPHIC_DATA]"
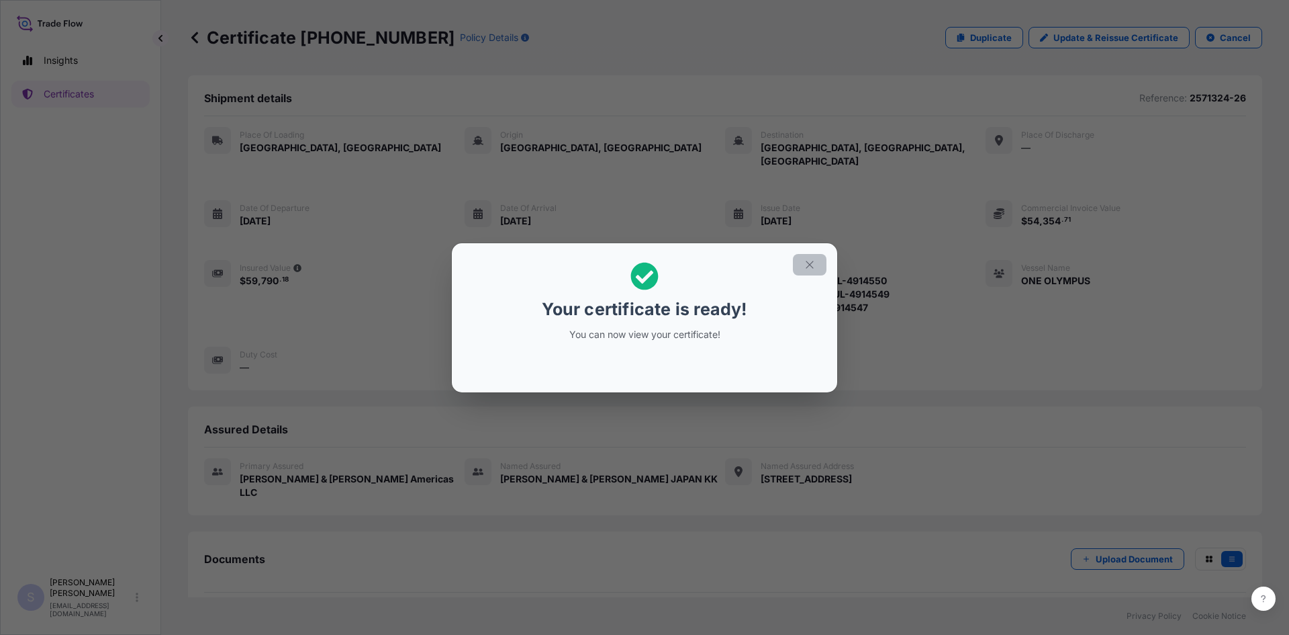
click at [819, 268] on button "button" at bounding box center [810, 264] width 34 height 21
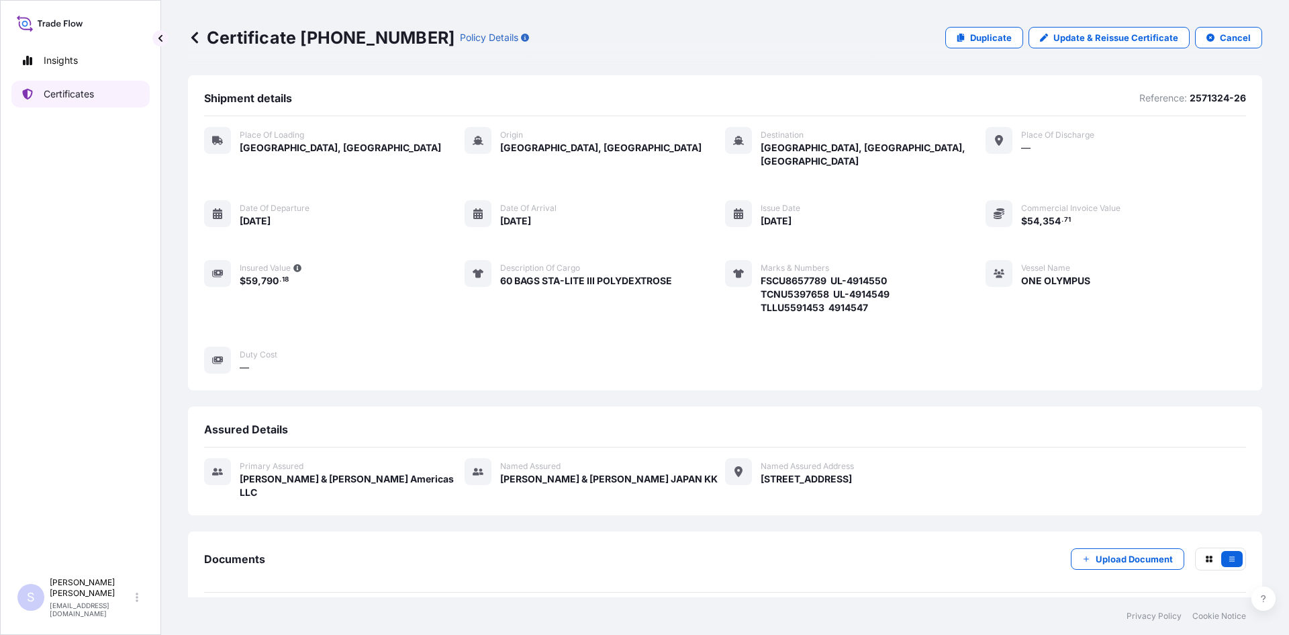
click at [75, 104] on link "Certificates" at bounding box center [80, 94] width 138 height 27
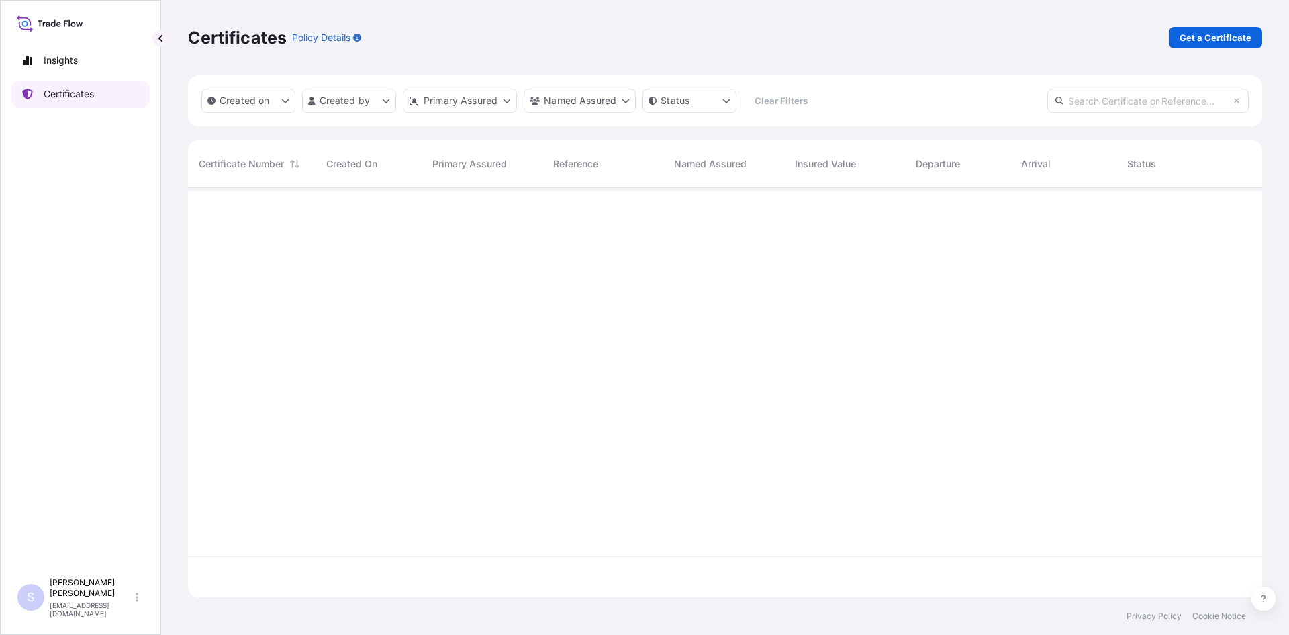
scroll to position [406, 1064]
click at [1206, 40] on p "Get a Certificate" at bounding box center [1216, 37] width 72 height 13
select select "Sea"
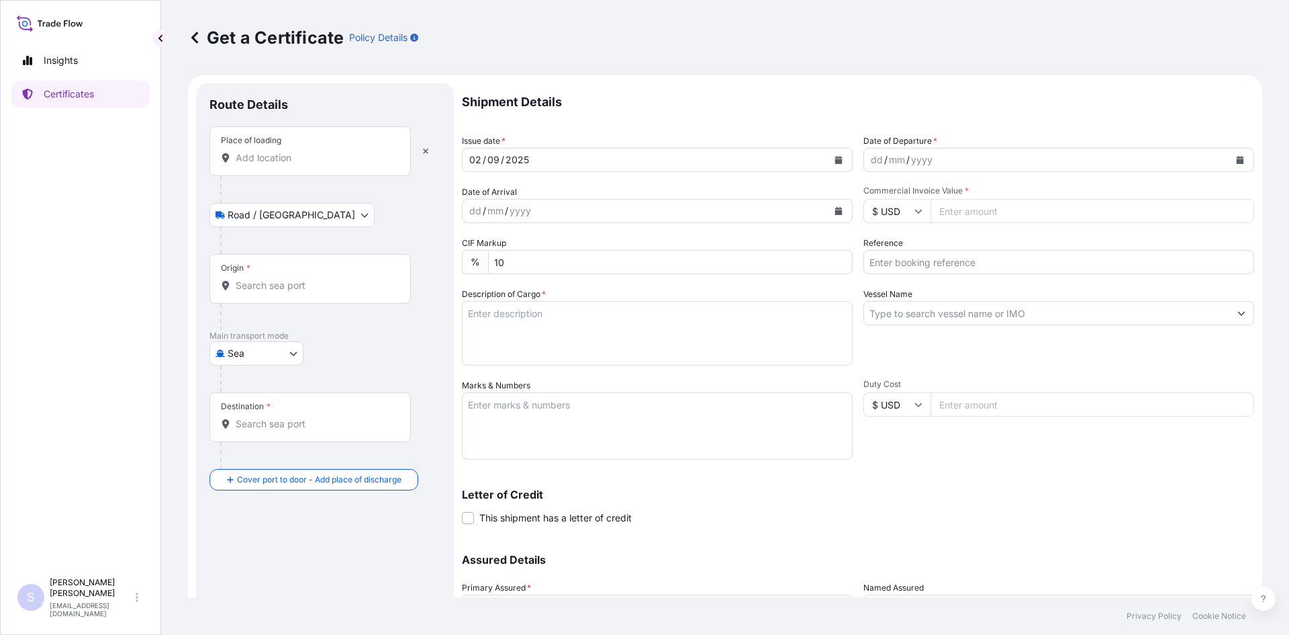
click at [299, 165] on div "Place of loading" at bounding box center [309, 151] width 201 height 50
click at [299, 165] on input "Place of loading" at bounding box center [315, 157] width 158 height 13
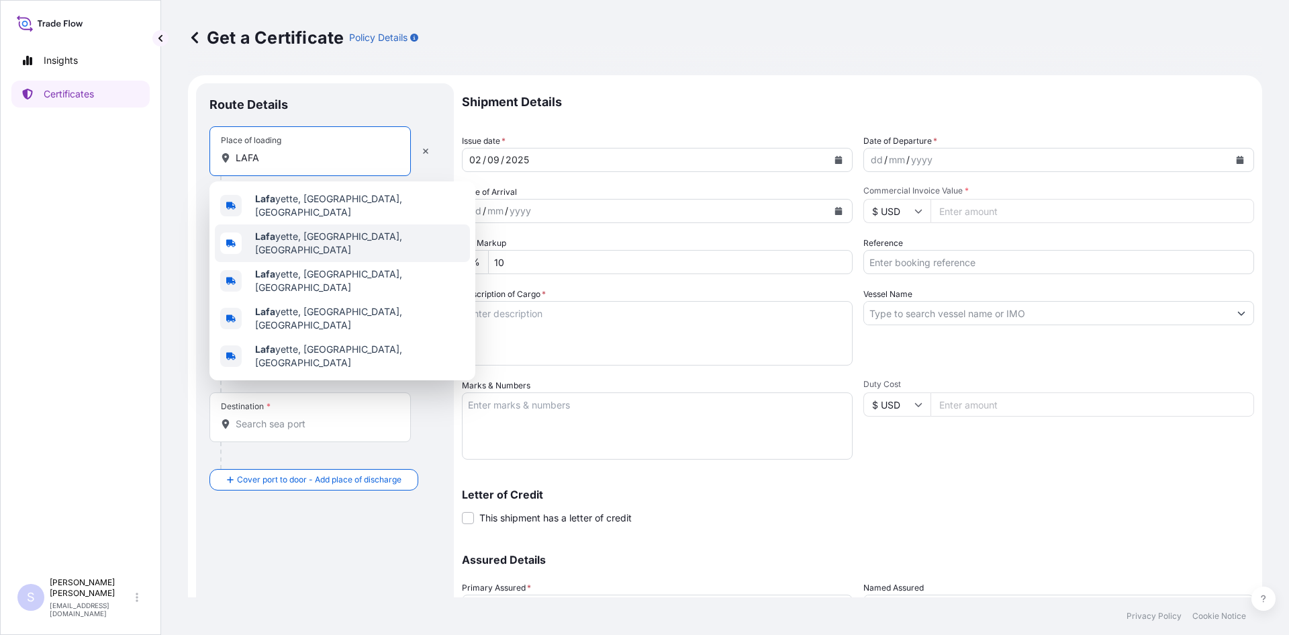
click at [301, 228] on div "[PERSON_NAME], [GEOGRAPHIC_DATA], [GEOGRAPHIC_DATA]" at bounding box center [342, 243] width 255 height 38
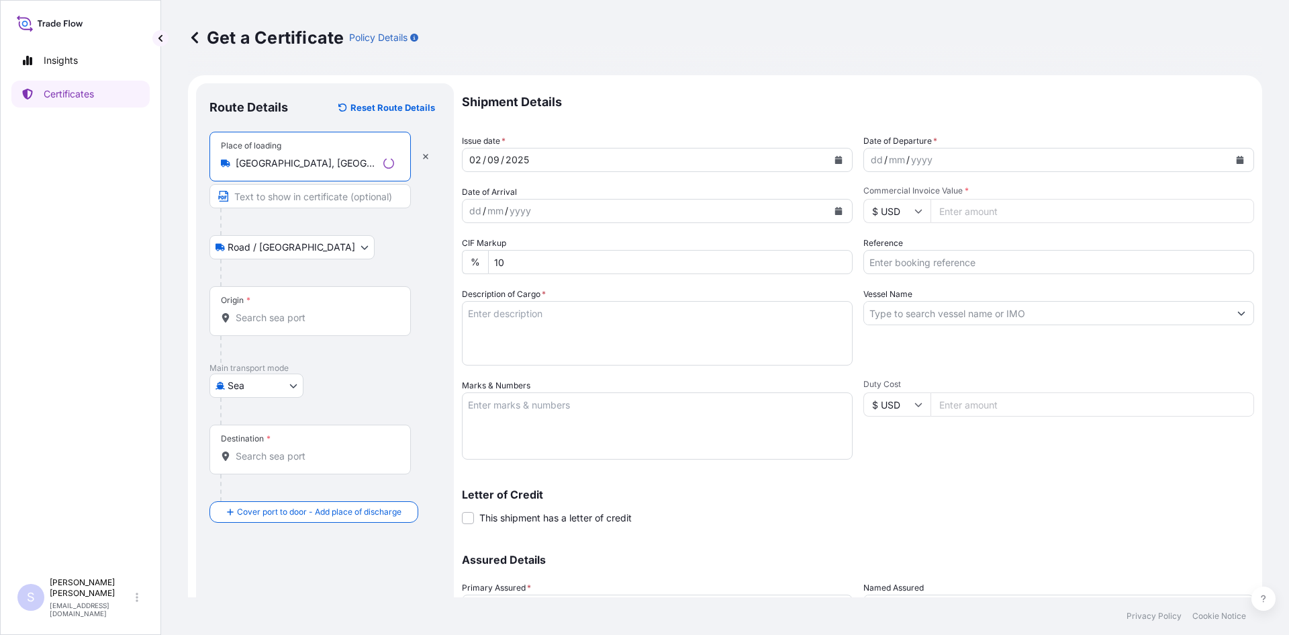
type input "[GEOGRAPHIC_DATA], [GEOGRAPHIC_DATA], [GEOGRAPHIC_DATA]"
click at [284, 326] on div "Origin *" at bounding box center [309, 311] width 201 height 50
click at [284, 324] on input "Origin *" at bounding box center [315, 317] width 158 height 13
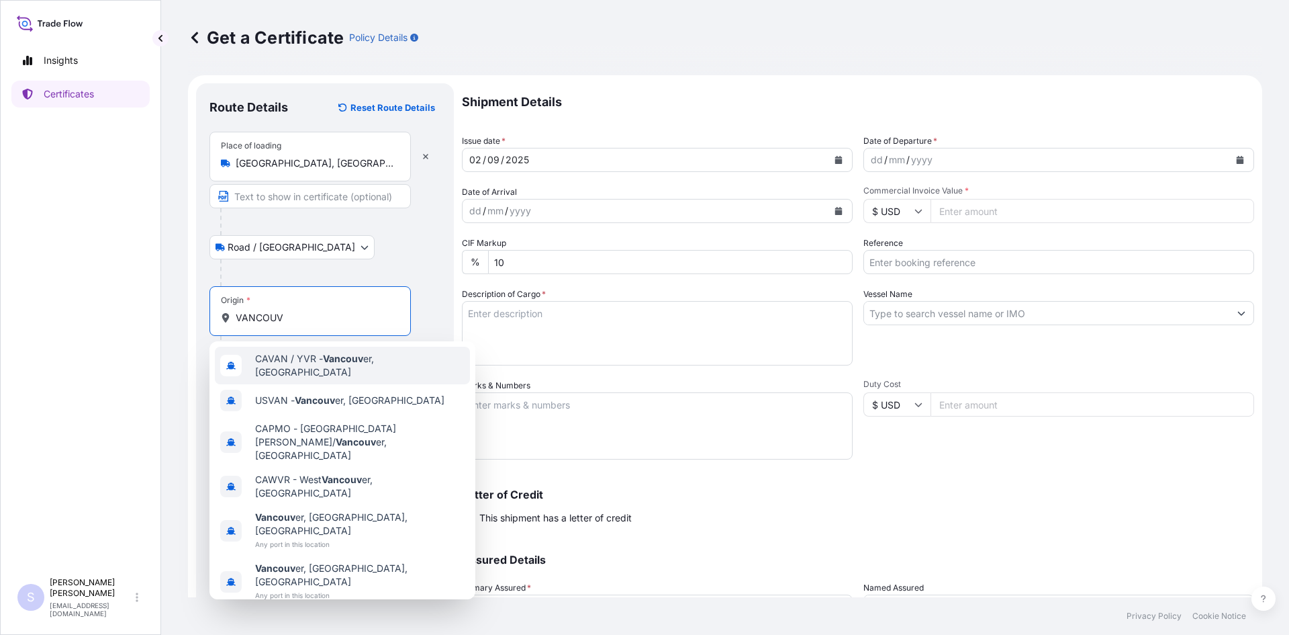
click at [301, 357] on span "CAVAN / YVR - Vancouv er, [GEOGRAPHIC_DATA]" at bounding box center [359, 365] width 209 height 27
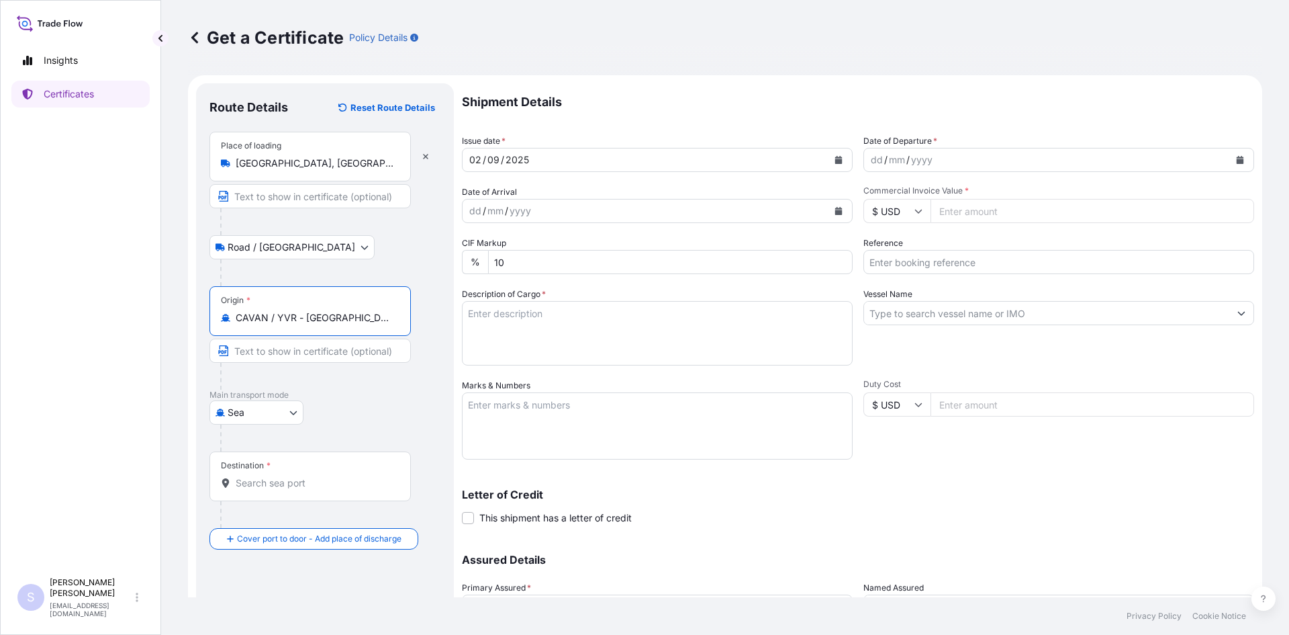
type input "CAVAN / YVR - [GEOGRAPHIC_DATA], [GEOGRAPHIC_DATA]"
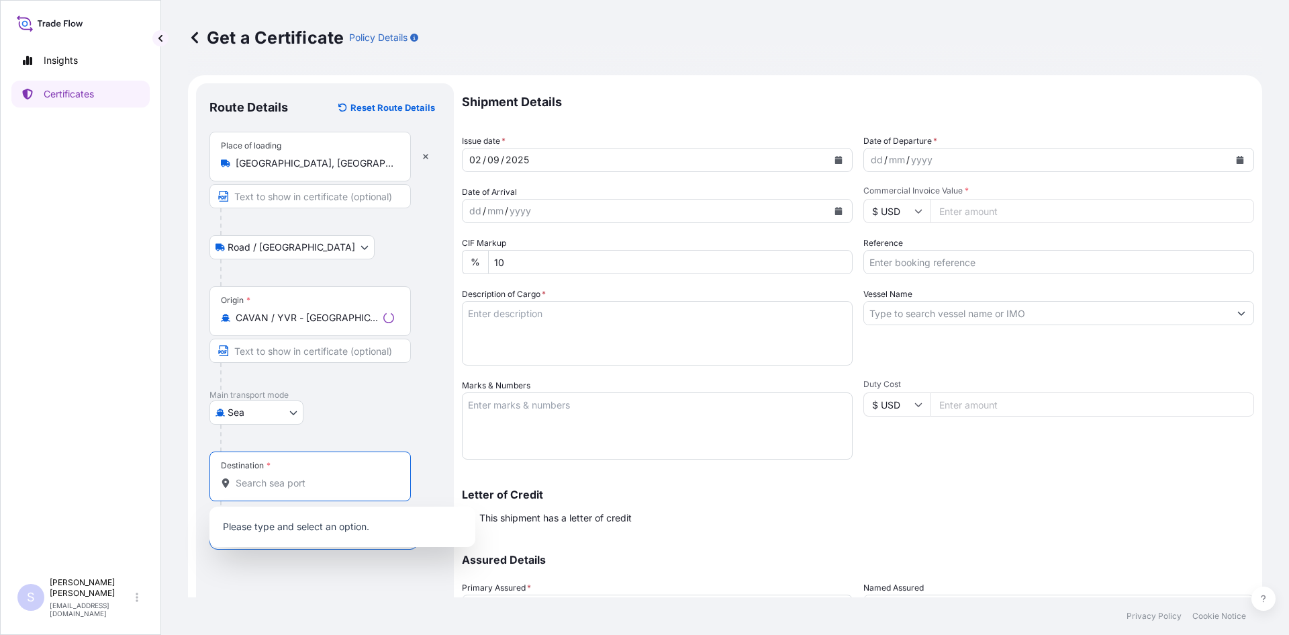
click at [289, 485] on input "Destination *" at bounding box center [315, 482] width 158 height 13
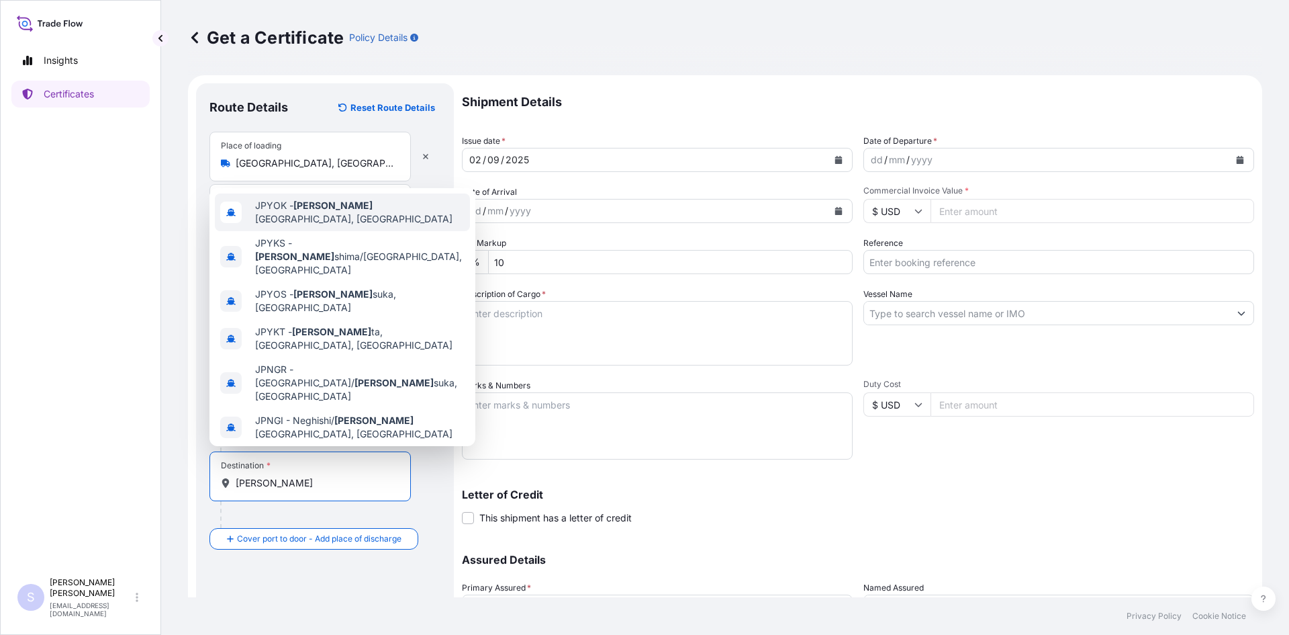
click at [359, 215] on span "JPYOK - [PERSON_NAME], [GEOGRAPHIC_DATA]" at bounding box center [359, 212] width 209 height 27
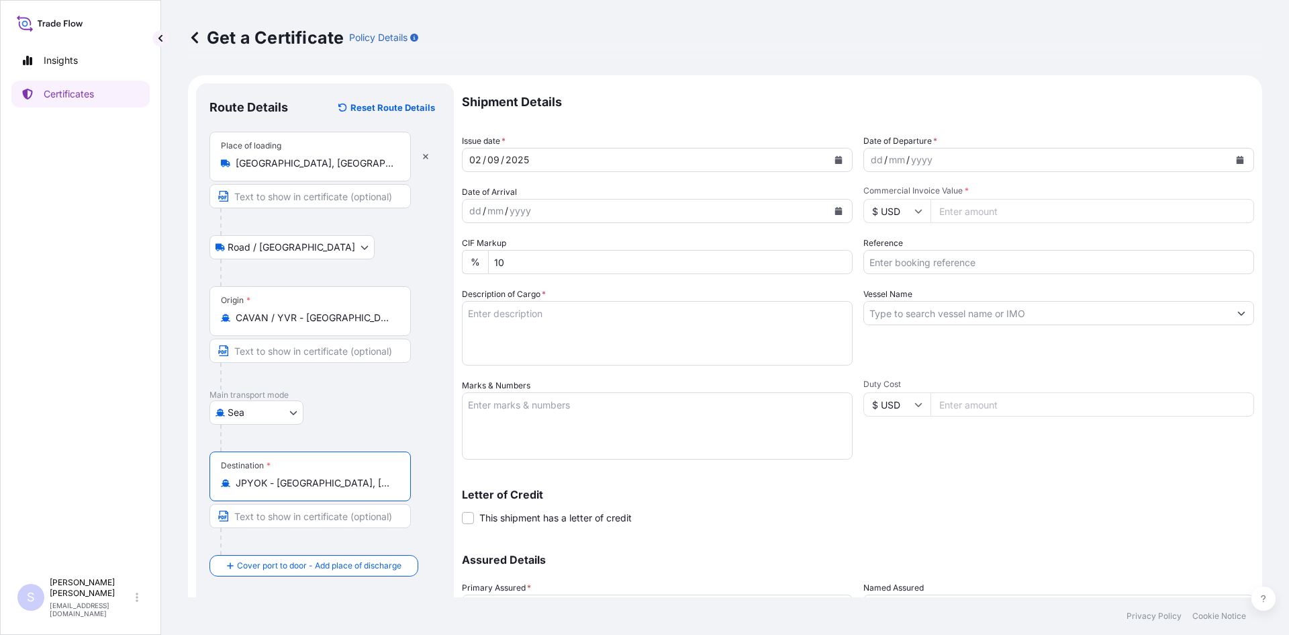
type input "JPYOK - [GEOGRAPHIC_DATA], [GEOGRAPHIC_DATA]"
click at [1229, 155] on button "Calendar" at bounding box center [1239, 159] width 21 height 21
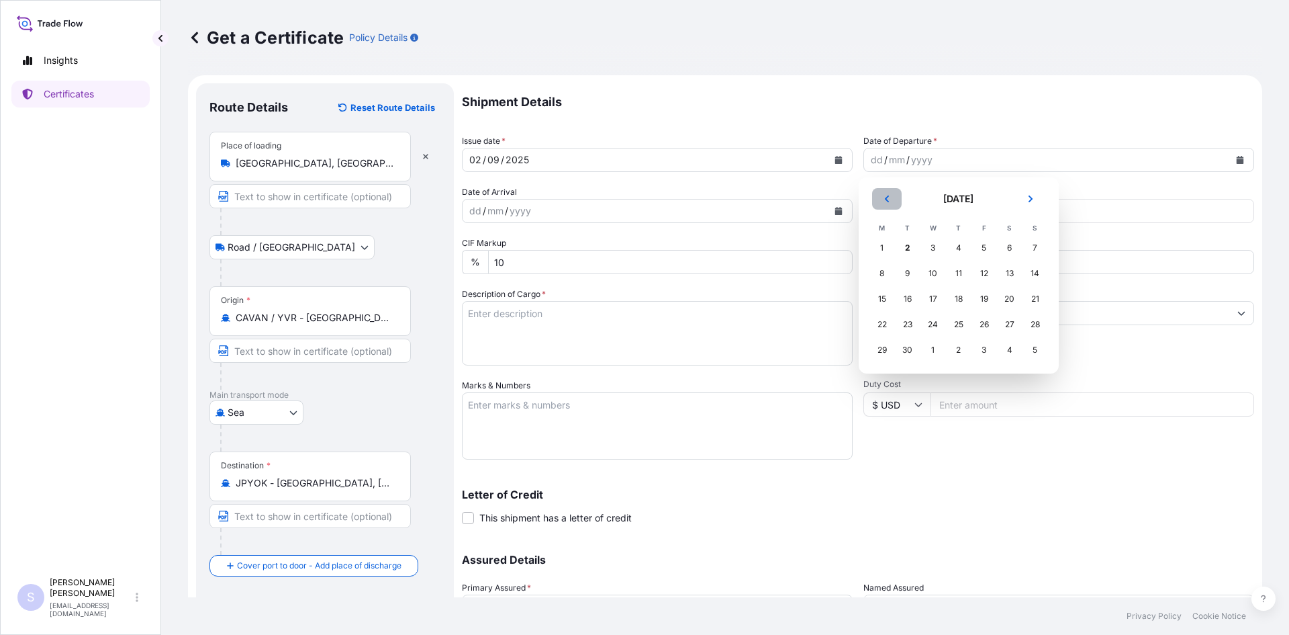
click at [881, 195] on button "Previous" at bounding box center [887, 198] width 30 height 21
click at [906, 348] on div "26" at bounding box center [908, 350] width 24 height 24
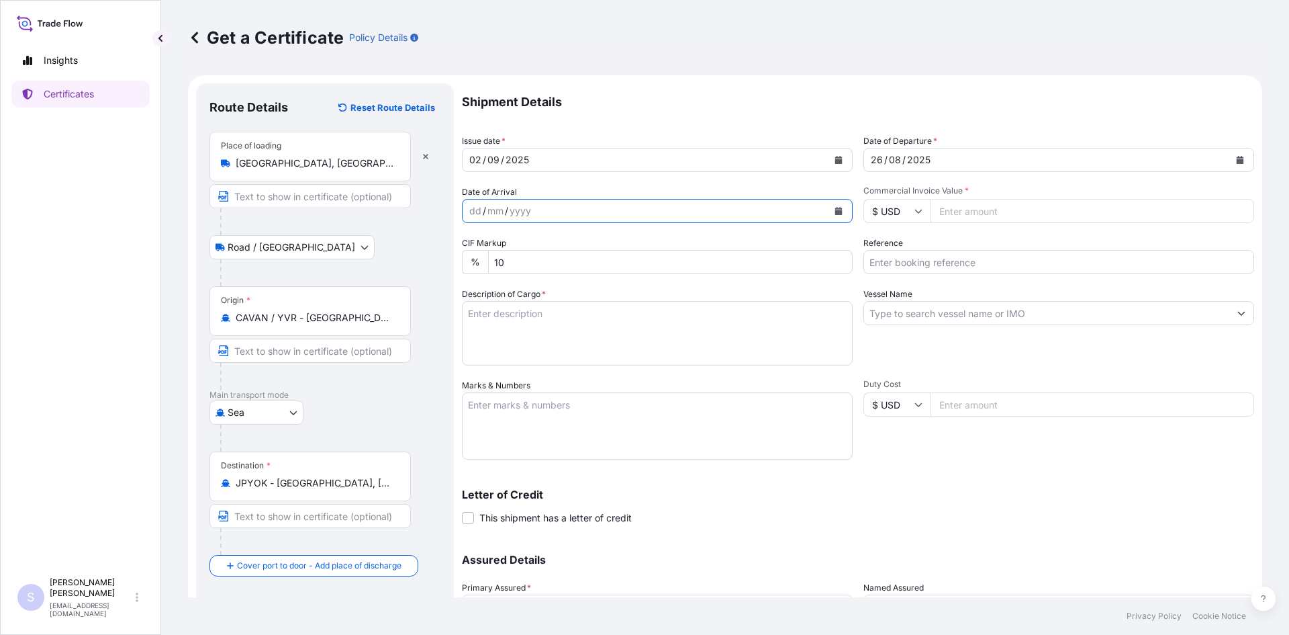
click at [838, 212] on button "Calendar" at bounding box center [838, 210] width 21 height 21
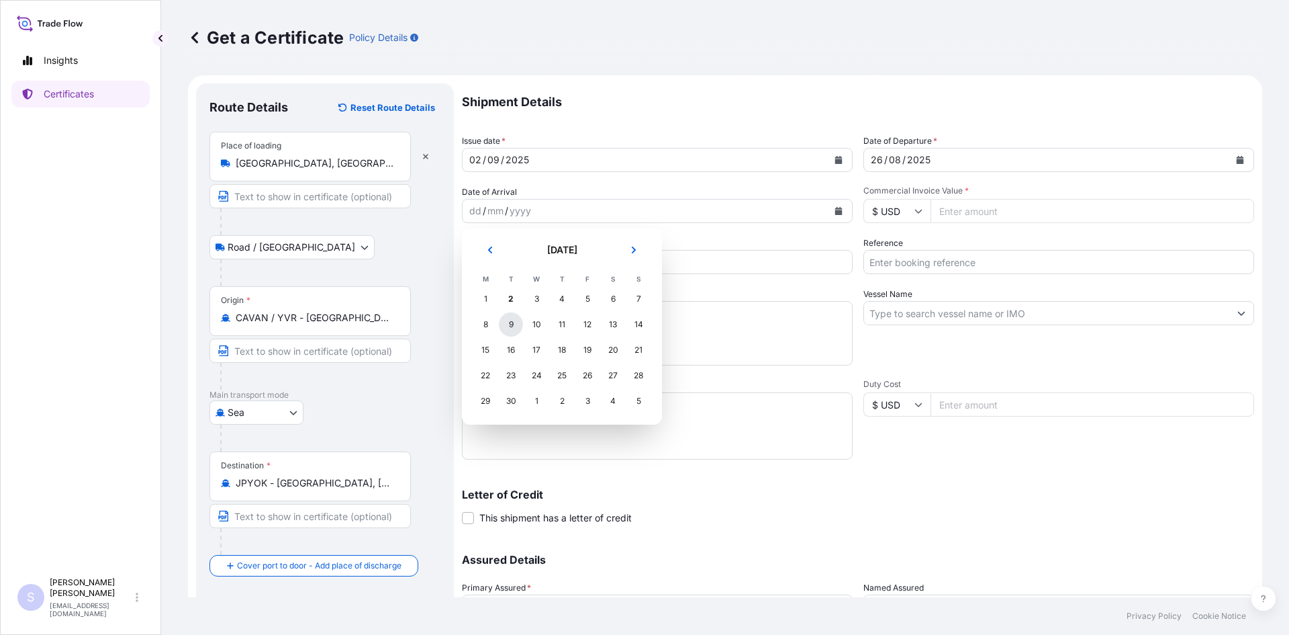
click at [511, 329] on div "9" at bounding box center [511, 324] width 24 height 24
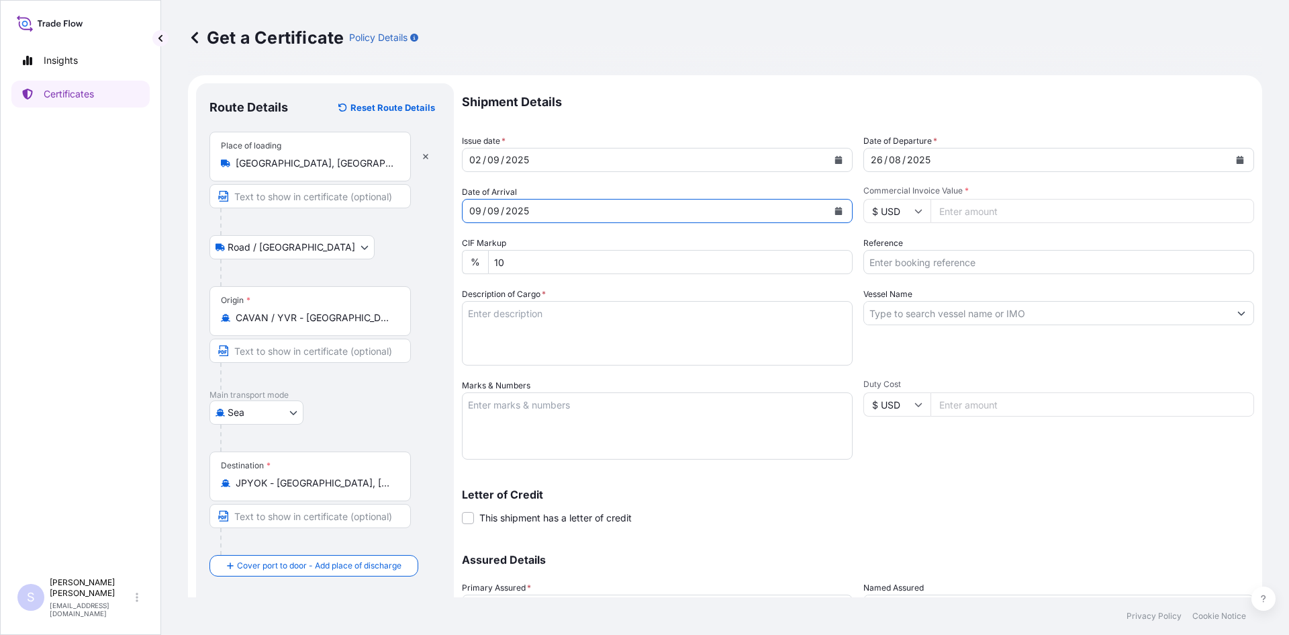
click at [990, 200] on input "Commercial Invoice Value *" at bounding box center [1093, 211] width 324 height 24
type input "2"
type input "16794.32"
type input "2571334"
type textarea "32 BAGS PROMITOR SOLUBLE CORN FIBER 85"
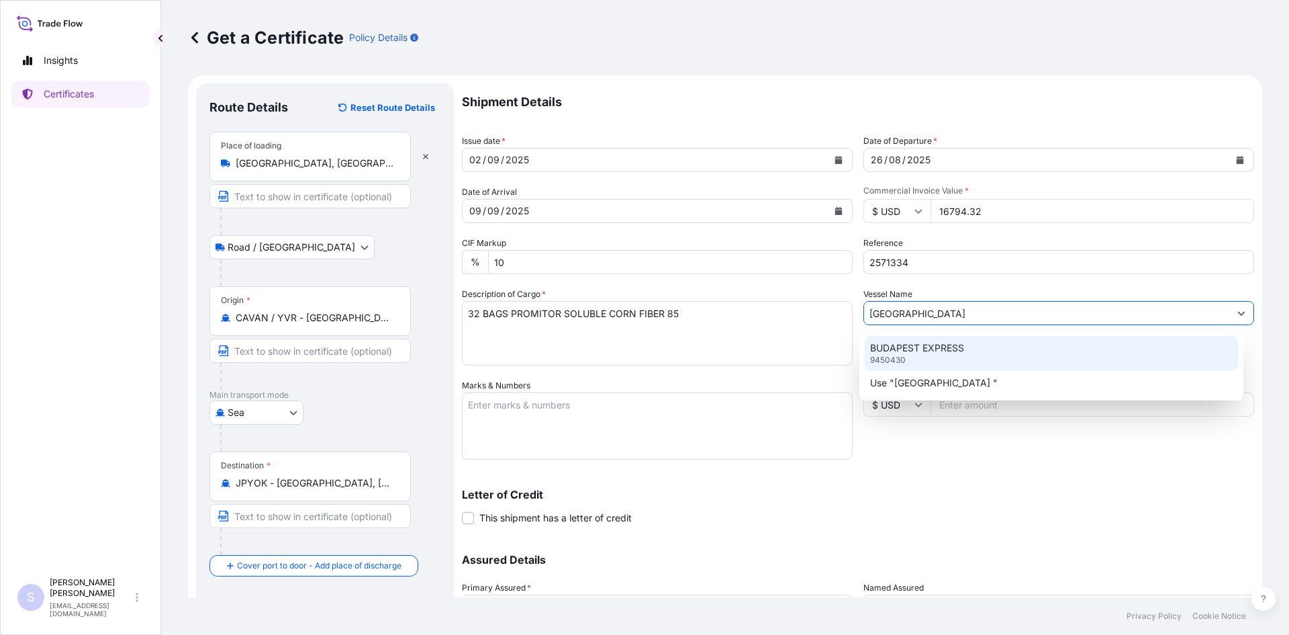
click at [944, 346] on p "BUDAPEST EXPRESS" at bounding box center [917, 347] width 94 height 13
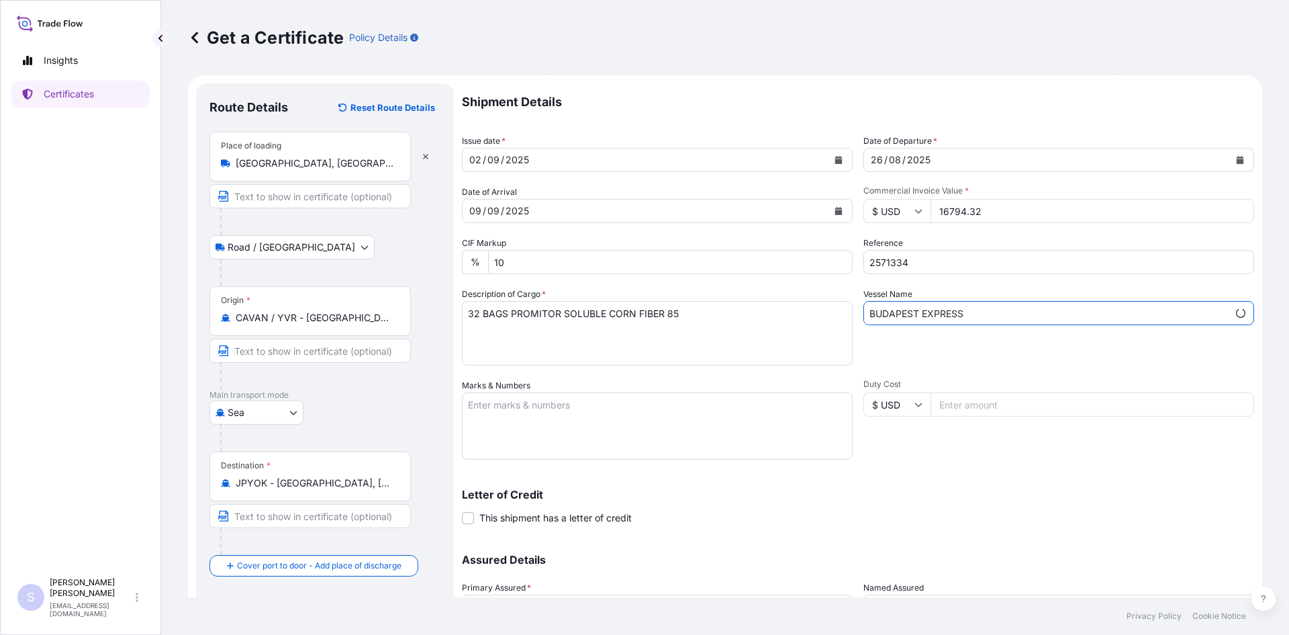
type input "BUDAPEST EXPRESS"
click at [598, 414] on textarea "Marks & Numbers" at bounding box center [657, 425] width 391 height 67
type textarea "UACU6002076 0114130"
click at [925, 500] on div "Letter of Credit This shipment has a letter of credit Letter of credit * Letter…" at bounding box center [858, 507] width 792 height 36
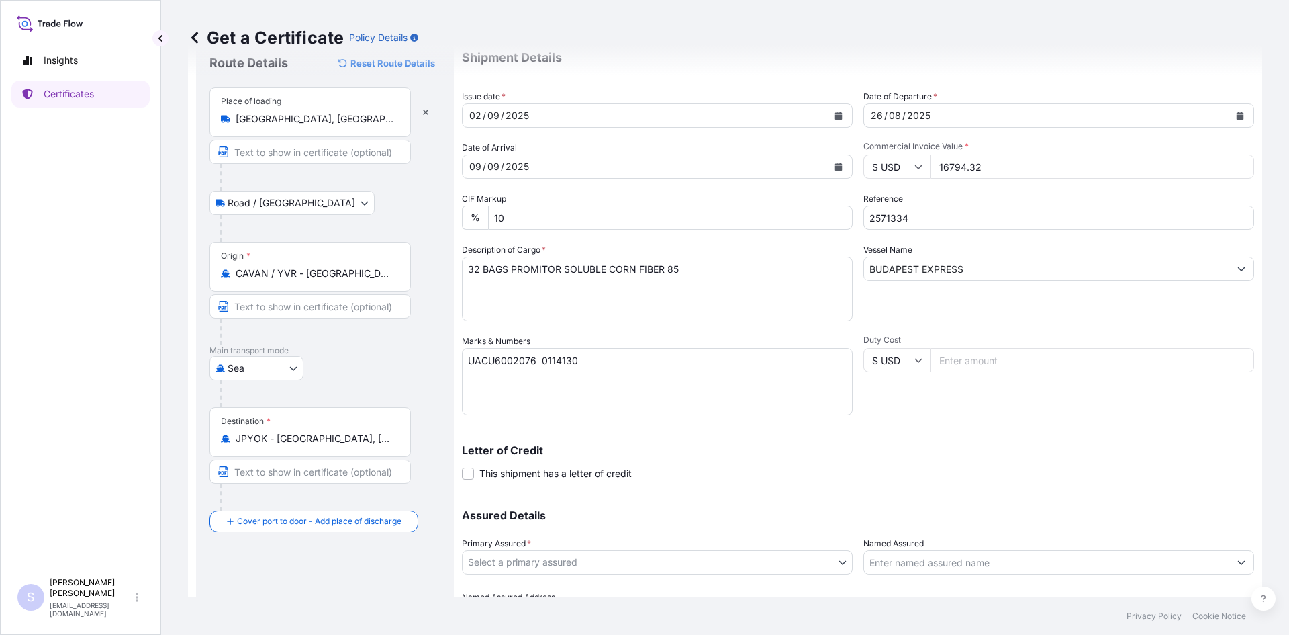
scroll to position [121, 0]
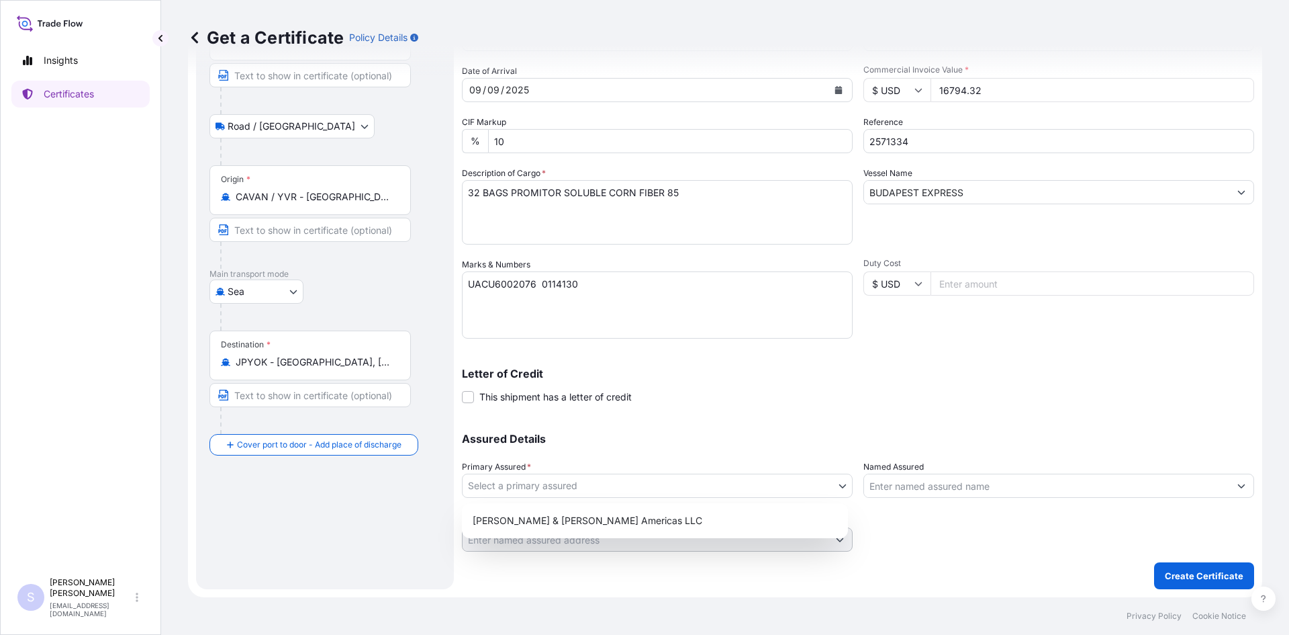
click at [671, 484] on body "Insights Certificates S [PERSON_NAME] [EMAIL_ADDRESS][DOMAIN_NAME] Get a Certif…" at bounding box center [644, 317] width 1289 height 635
click at [594, 521] on div "[PERSON_NAME] & [PERSON_NAME] Americas LLC" at bounding box center [654, 520] width 375 height 24
select select "31658"
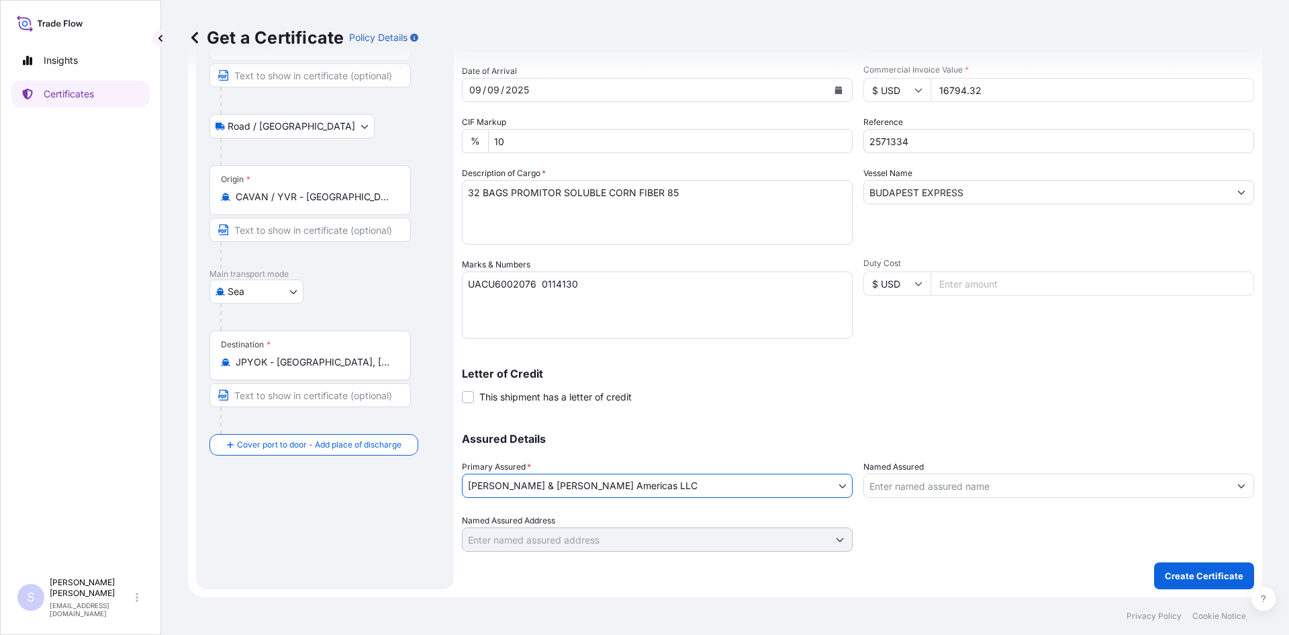
click at [919, 490] on input "Named Assured" at bounding box center [1046, 485] width 365 height 24
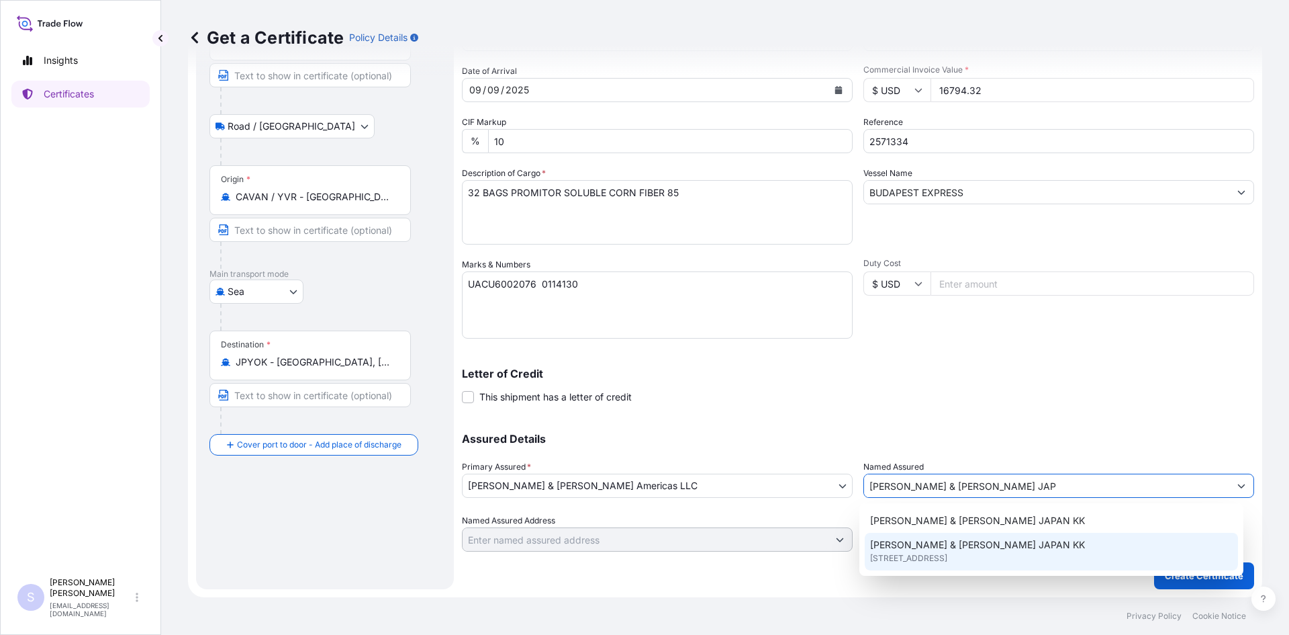
click at [902, 548] on span "[PERSON_NAME] & [PERSON_NAME] JAPAN KK" at bounding box center [977, 544] width 215 height 13
type input "[PERSON_NAME] & [PERSON_NAME] JAPAN KK"
type input "[GEOGRAPHIC_DATA]"
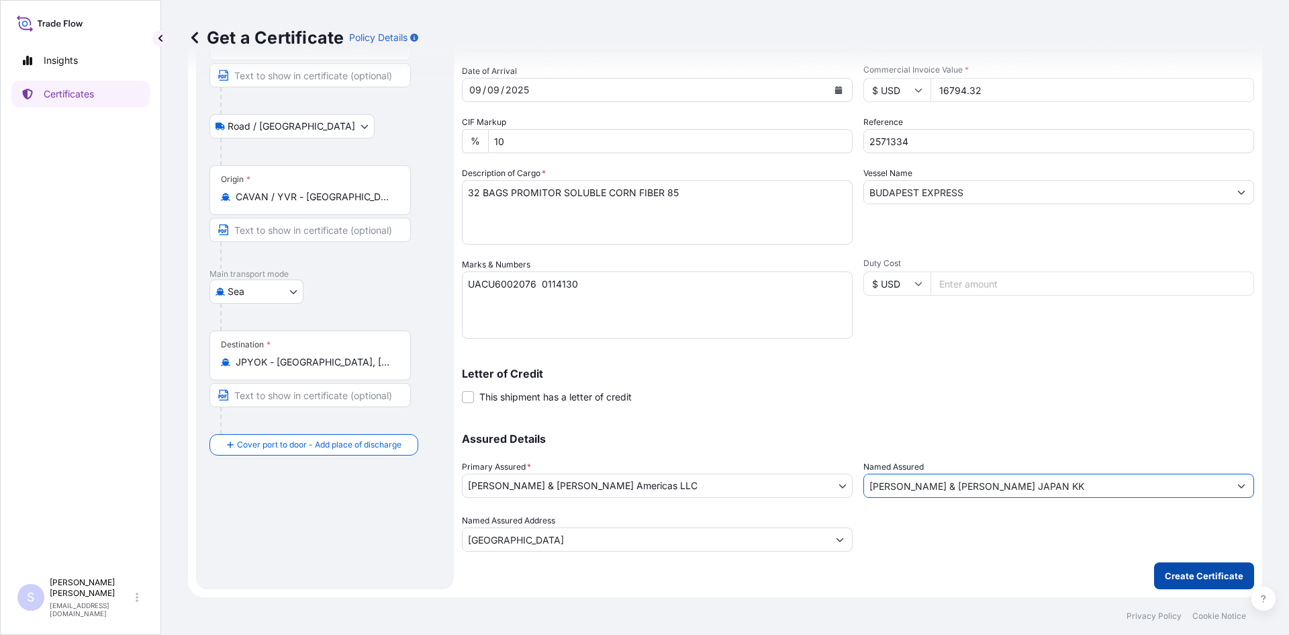
type input "[PERSON_NAME] & [PERSON_NAME] JAPAN KK"
click at [1217, 569] on p "Create Certificate" at bounding box center [1204, 575] width 79 height 13
type input "[GEOGRAPHIC_DATA]"
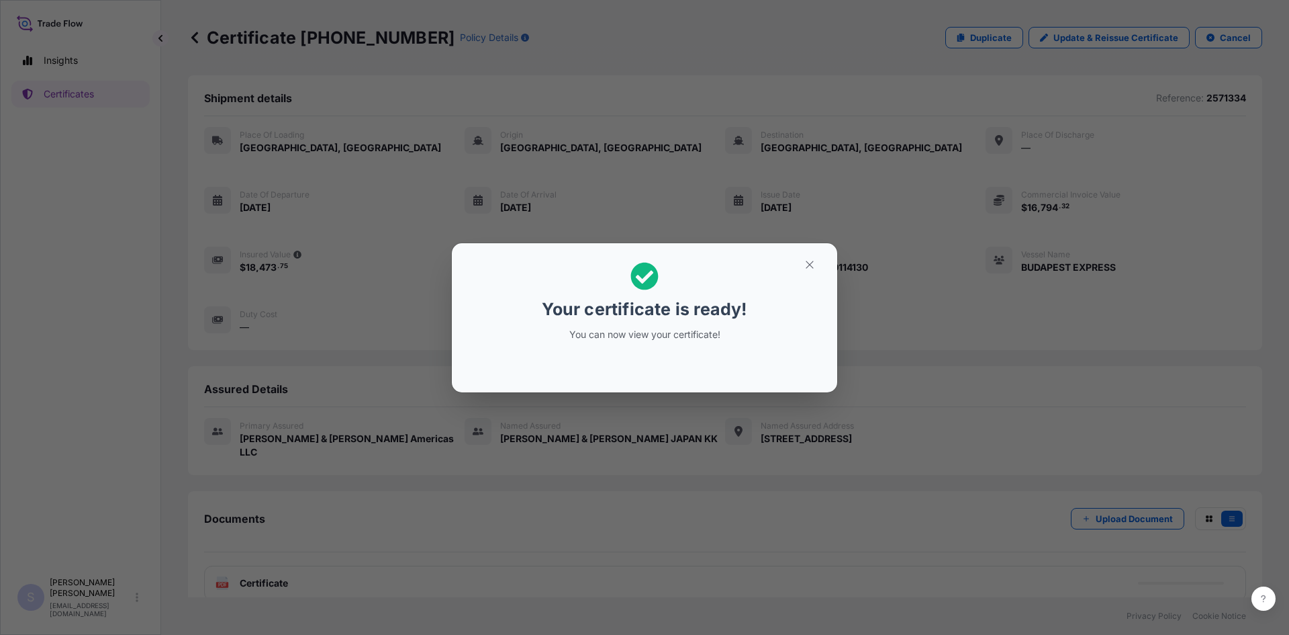
click at [810, 273] on button "button" at bounding box center [810, 264] width 34 height 21
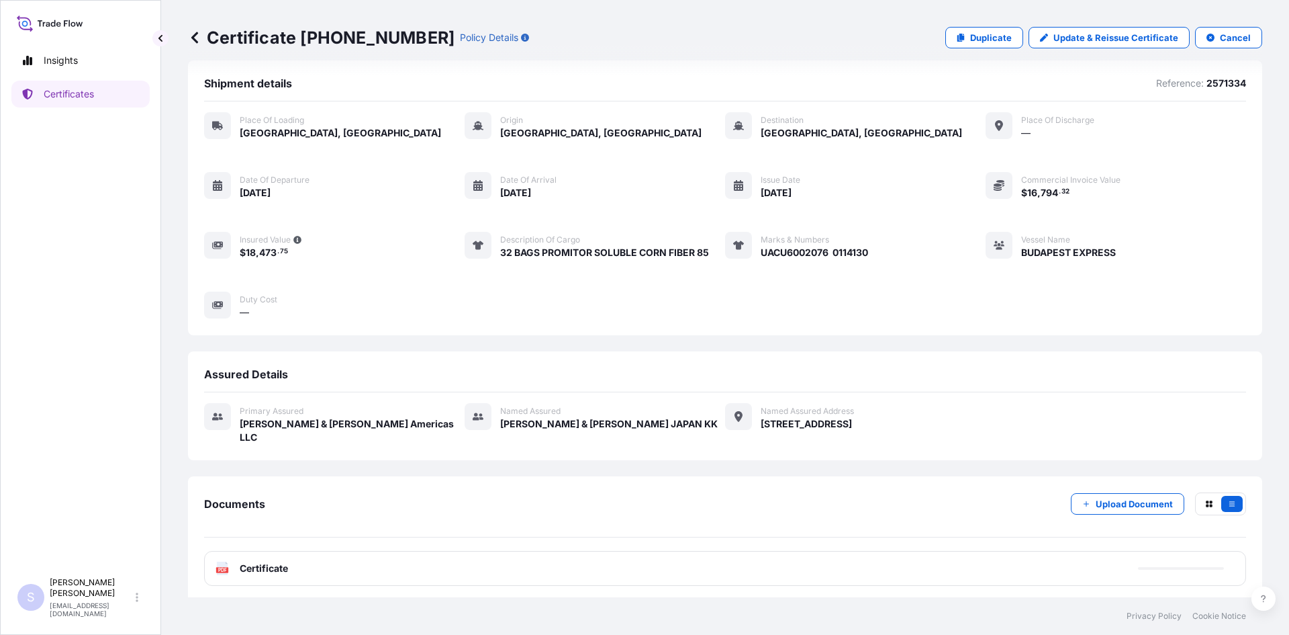
scroll to position [19, 0]
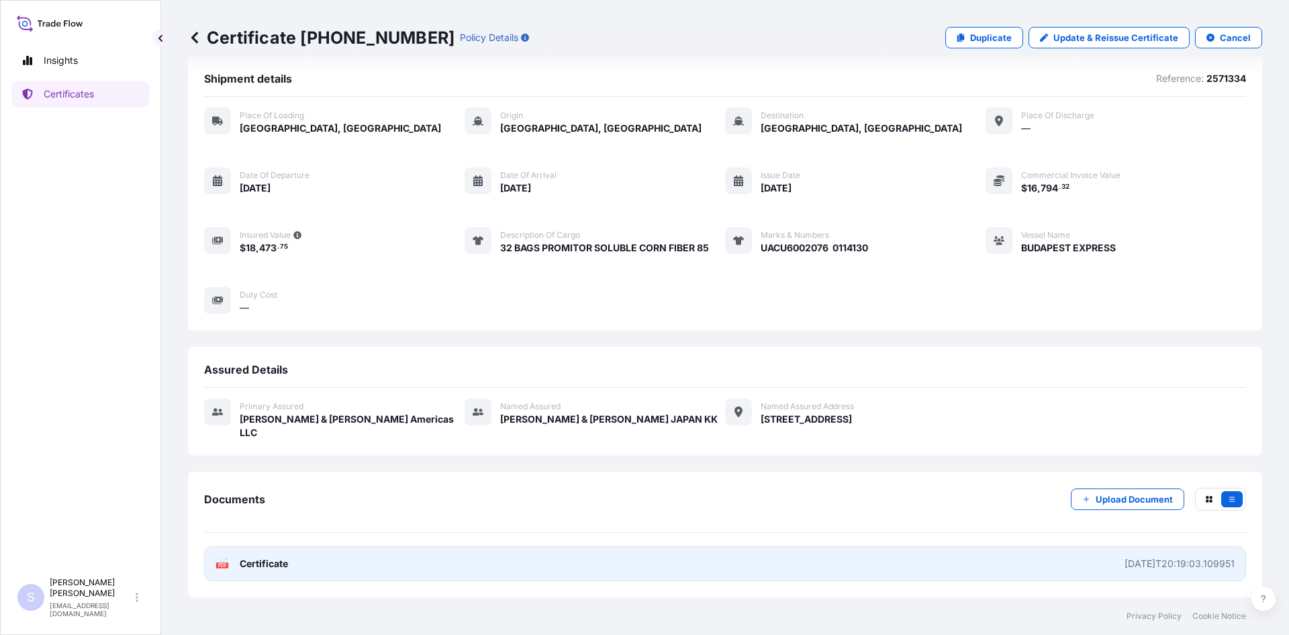
click at [226, 560] on icon at bounding box center [222, 563] width 11 height 13
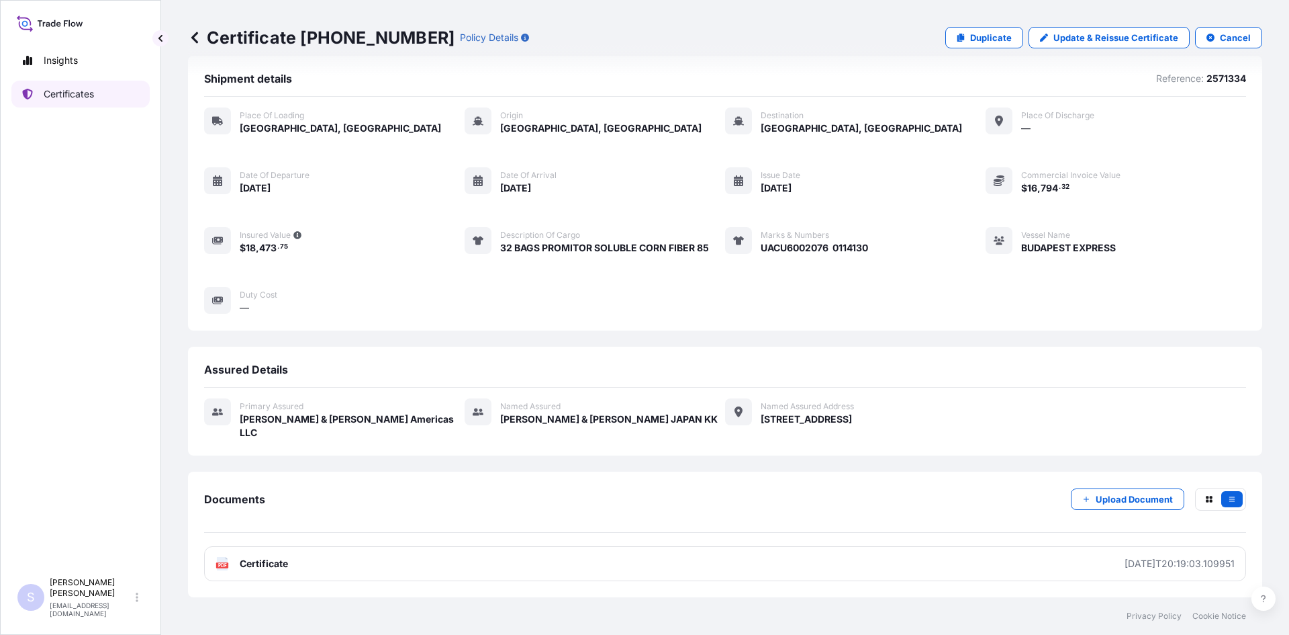
click at [124, 102] on link "Certificates" at bounding box center [80, 94] width 138 height 27
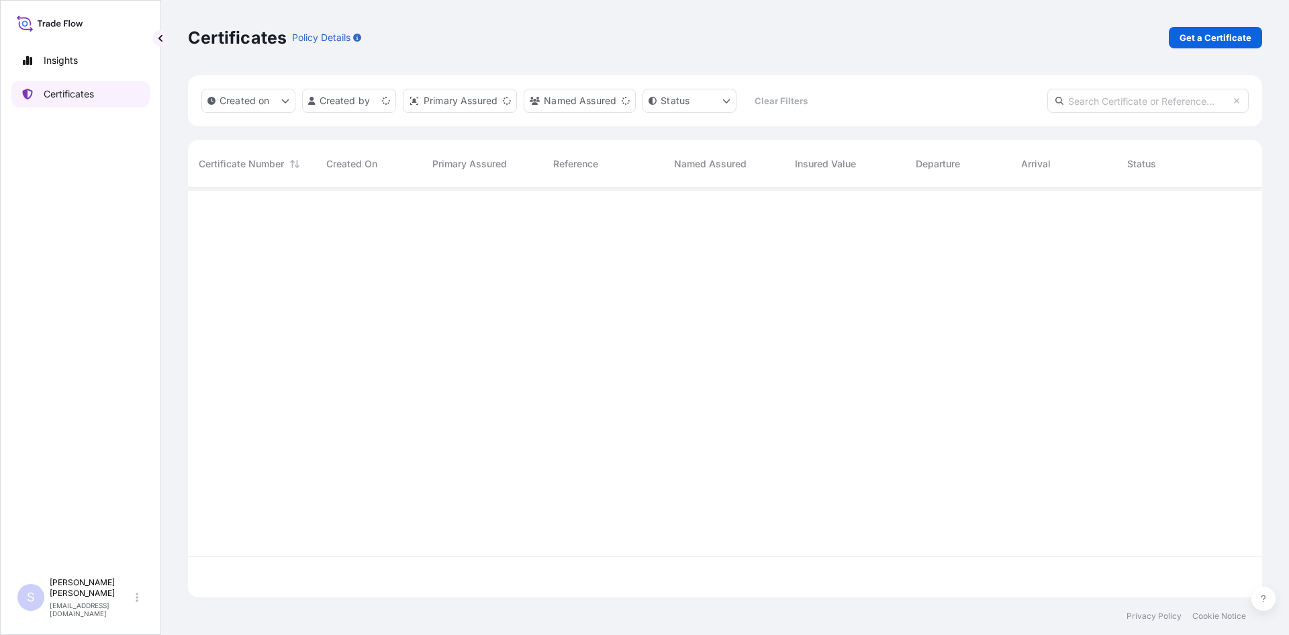
scroll to position [406, 1064]
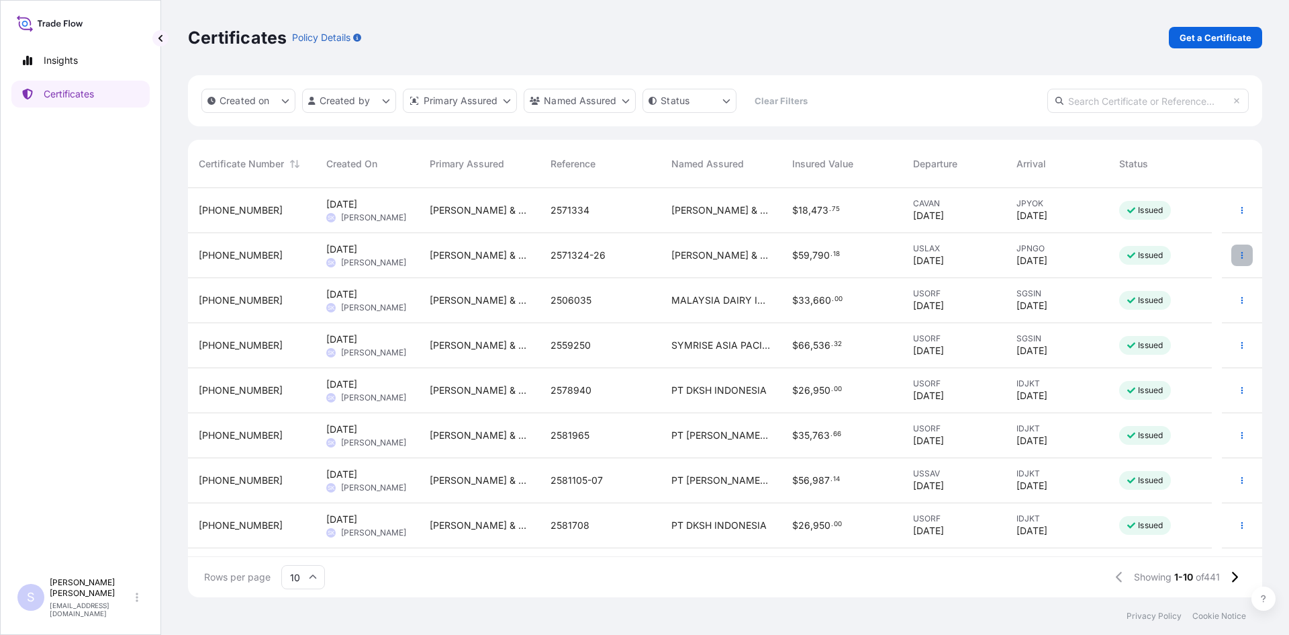
click at [1231, 257] on button "button" at bounding box center [1241, 254] width 21 height 21
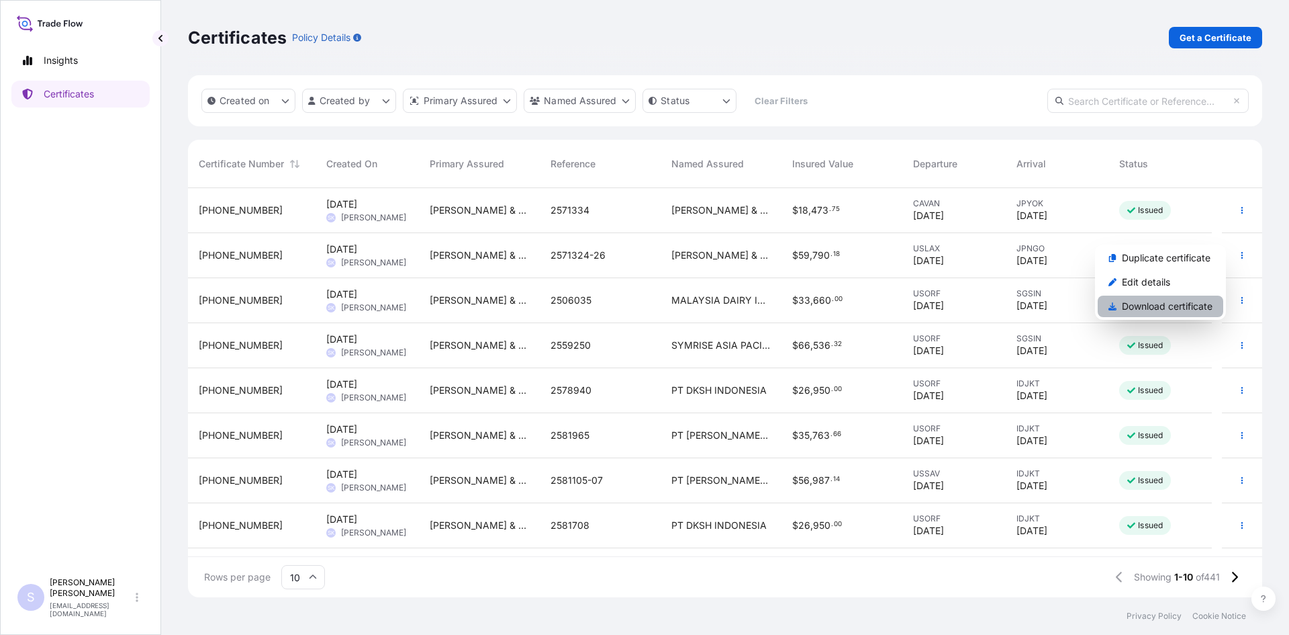
click at [1172, 301] on p "Download certificate" at bounding box center [1167, 305] width 91 height 13
